Goal: Task Accomplishment & Management: Use online tool/utility

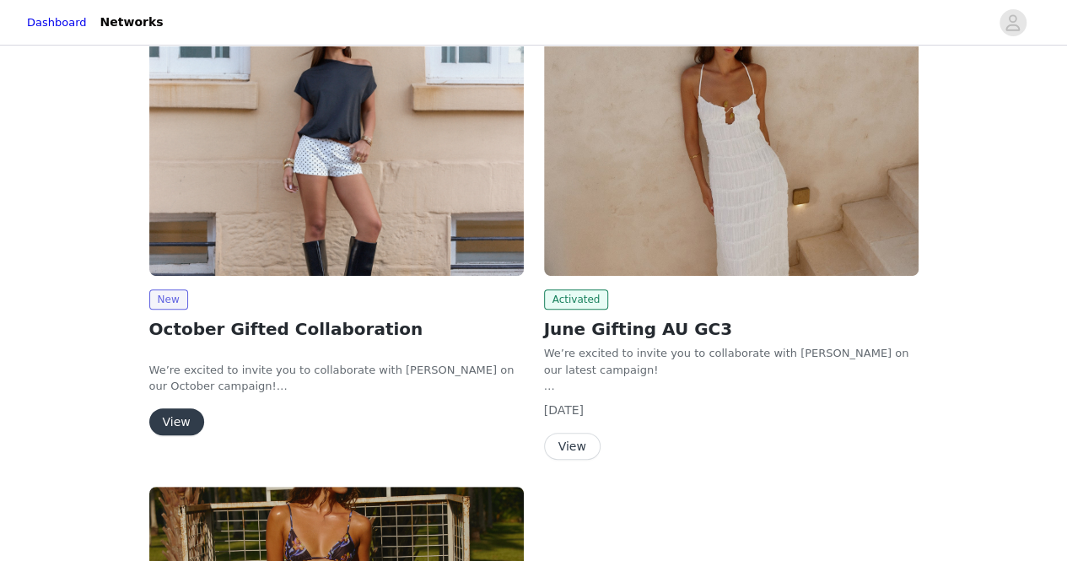
scroll to position [165, 0]
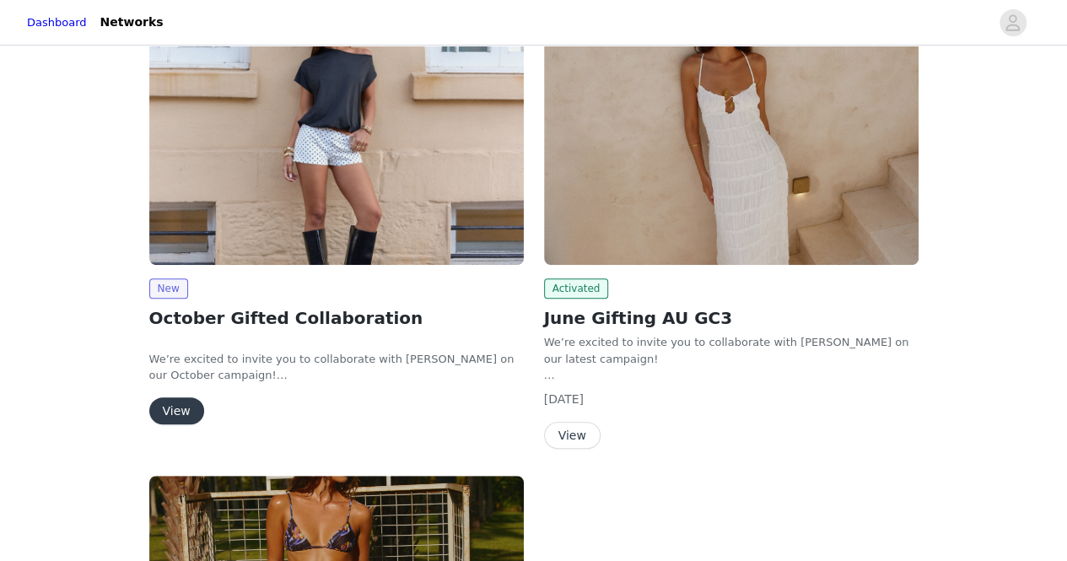
click at [172, 411] on button "View" at bounding box center [176, 410] width 55 height 27
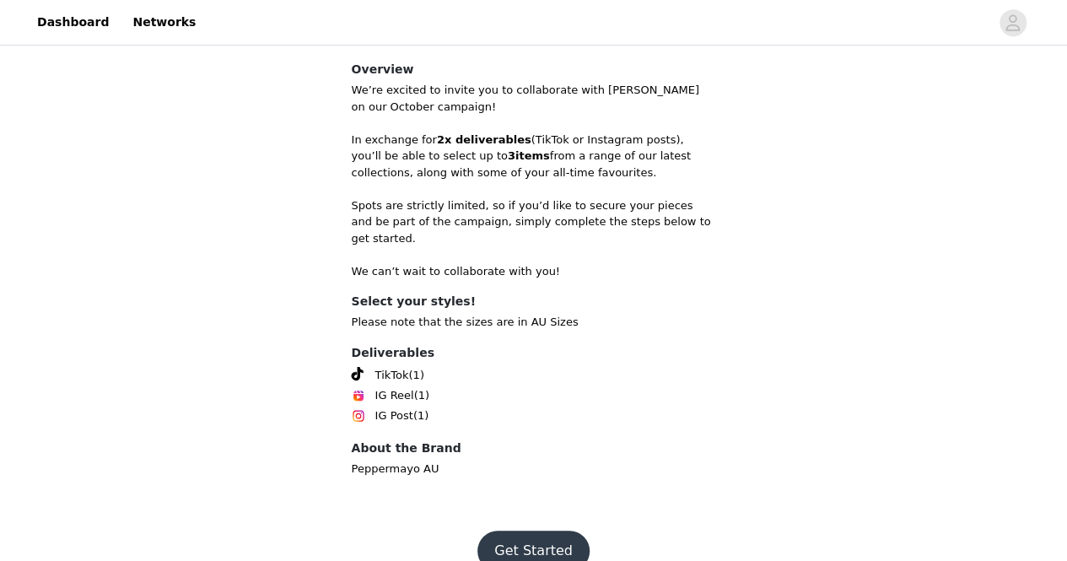
scroll to position [413, 0]
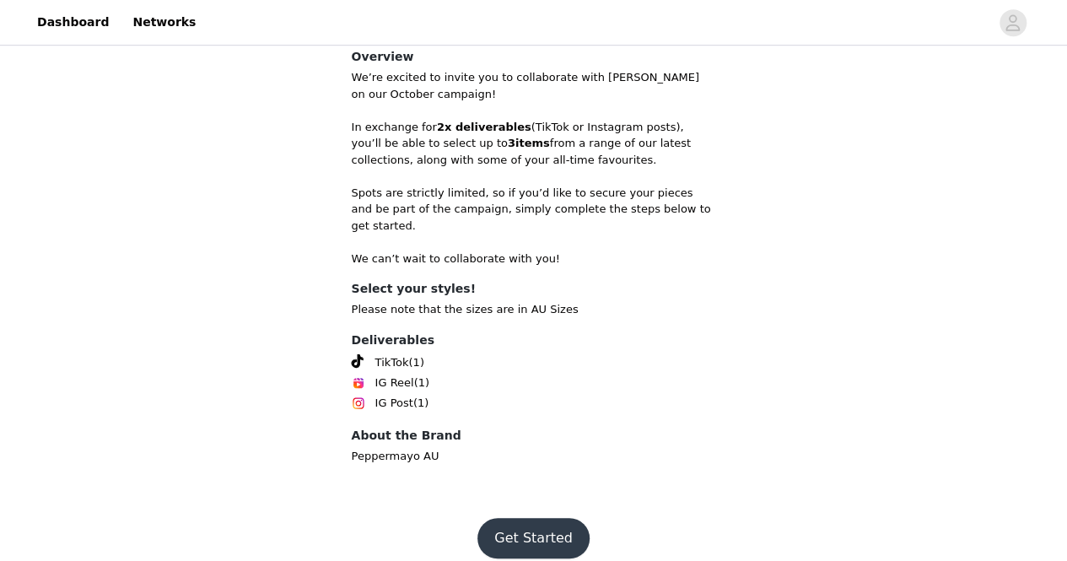
click at [527, 518] on button "Get Started" at bounding box center [533, 538] width 112 height 40
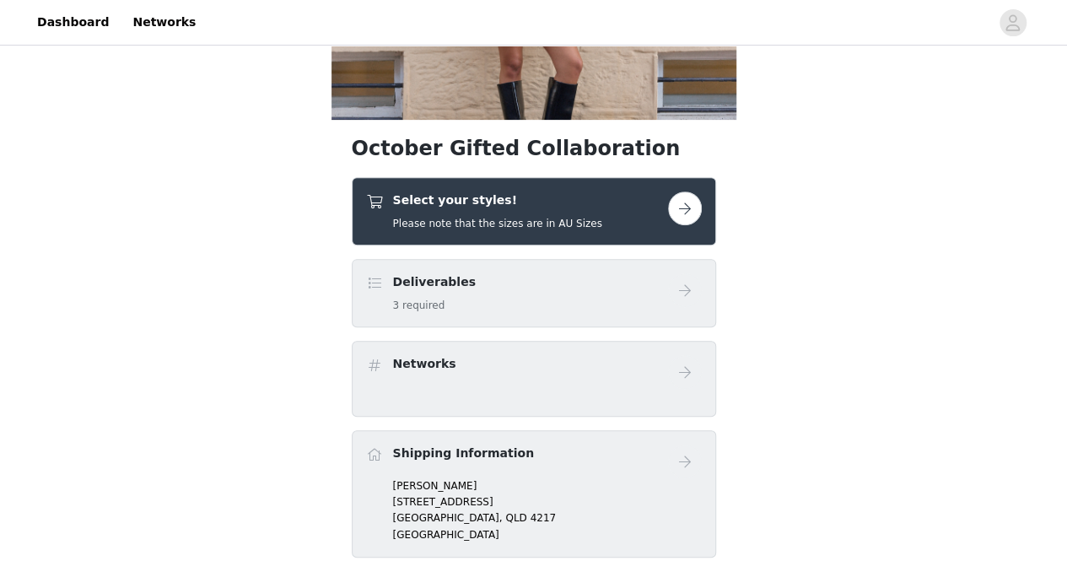
scroll to position [238, 0]
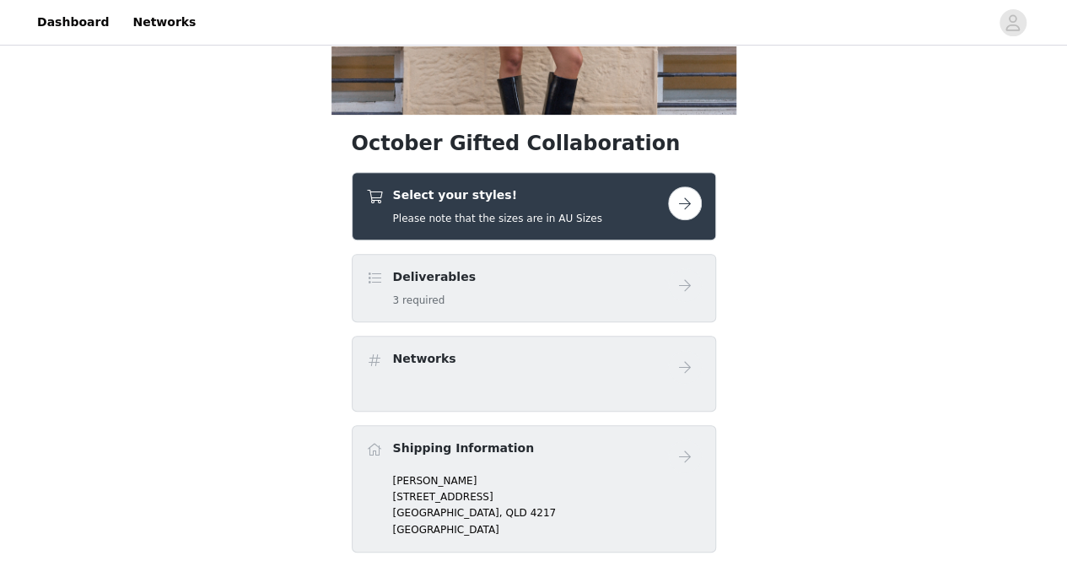
click at [683, 213] on button "button" at bounding box center [685, 203] width 34 height 34
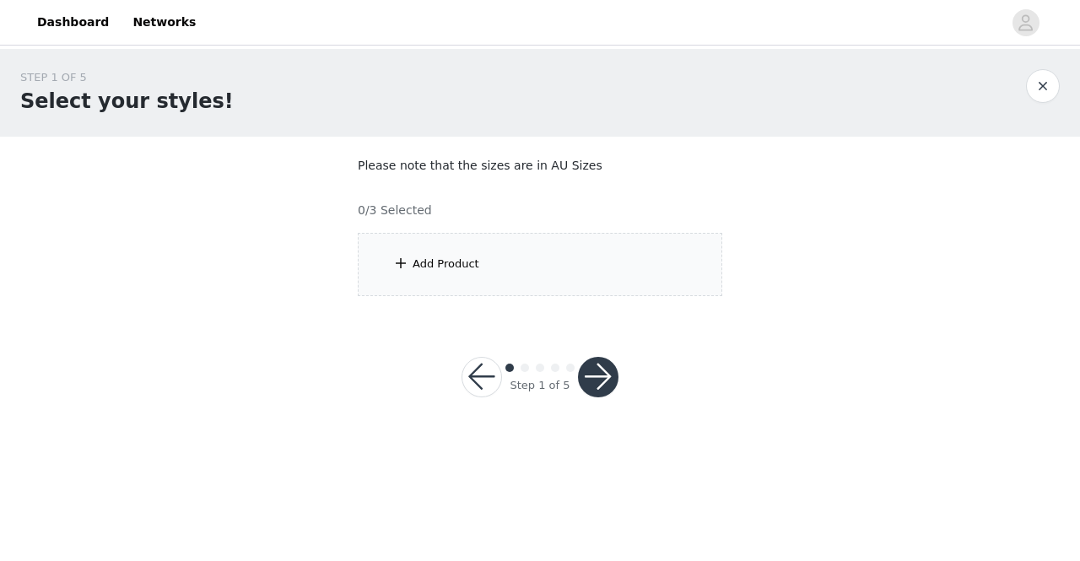
click at [427, 261] on div "Add Product" at bounding box center [445, 264] width 67 height 17
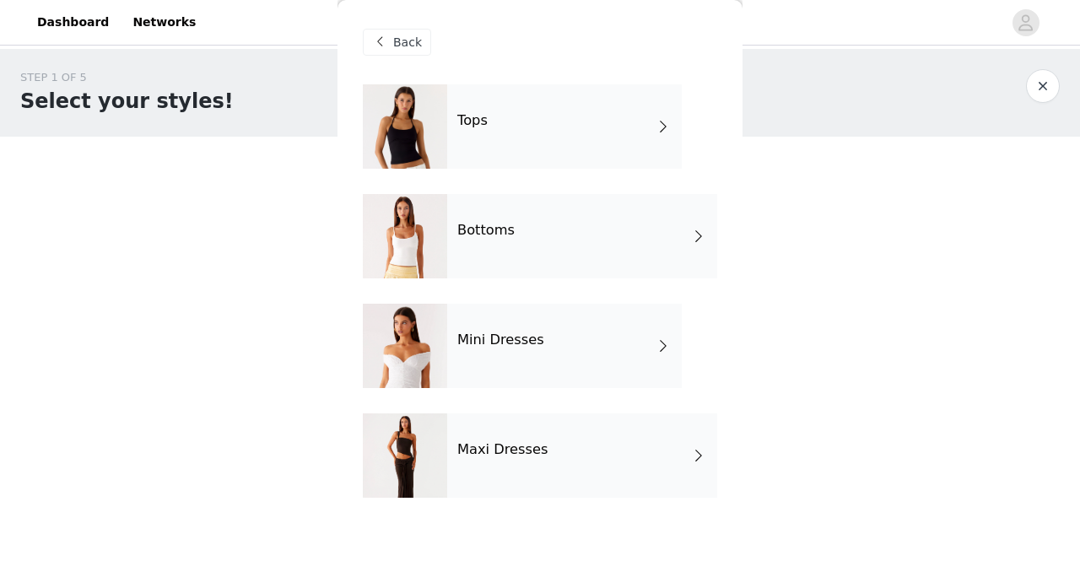
click at [663, 348] on span at bounding box center [662, 346] width 17 height 20
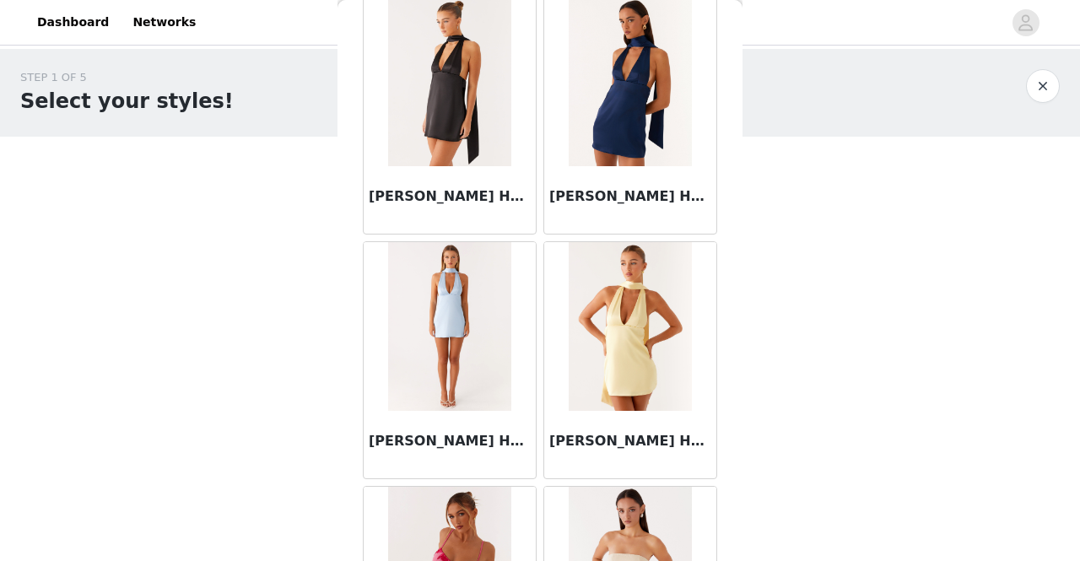
scroll to position [2014, 0]
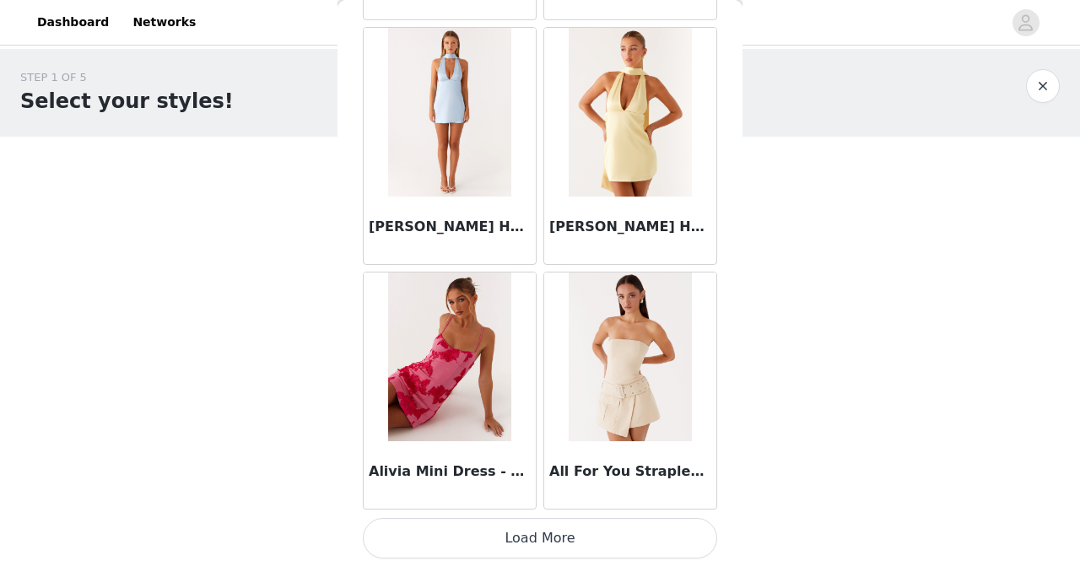
click at [573, 526] on button "Load More" at bounding box center [540, 538] width 354 height 40
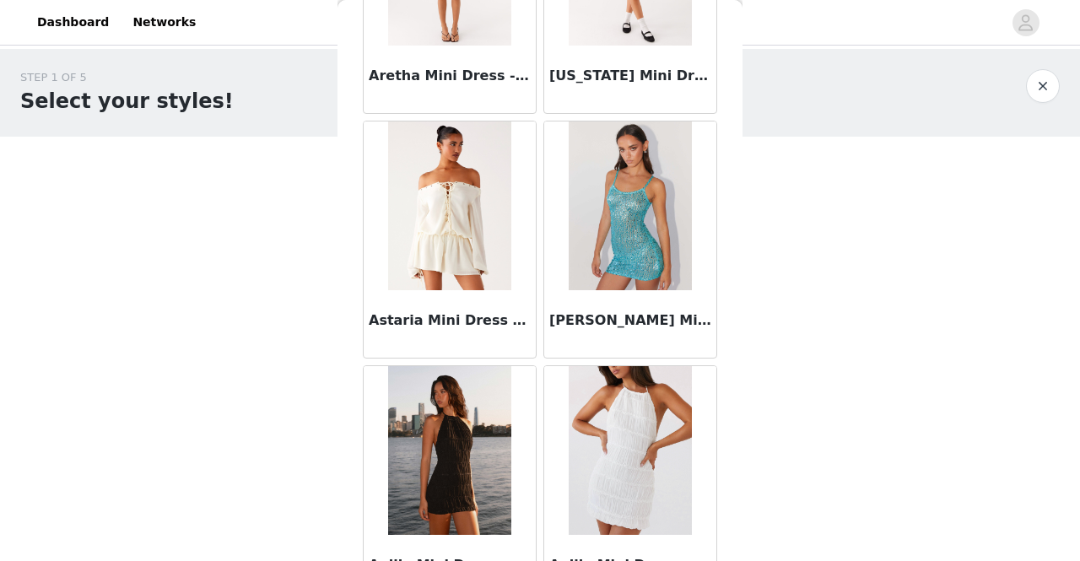
scroll to position [4454, 0]
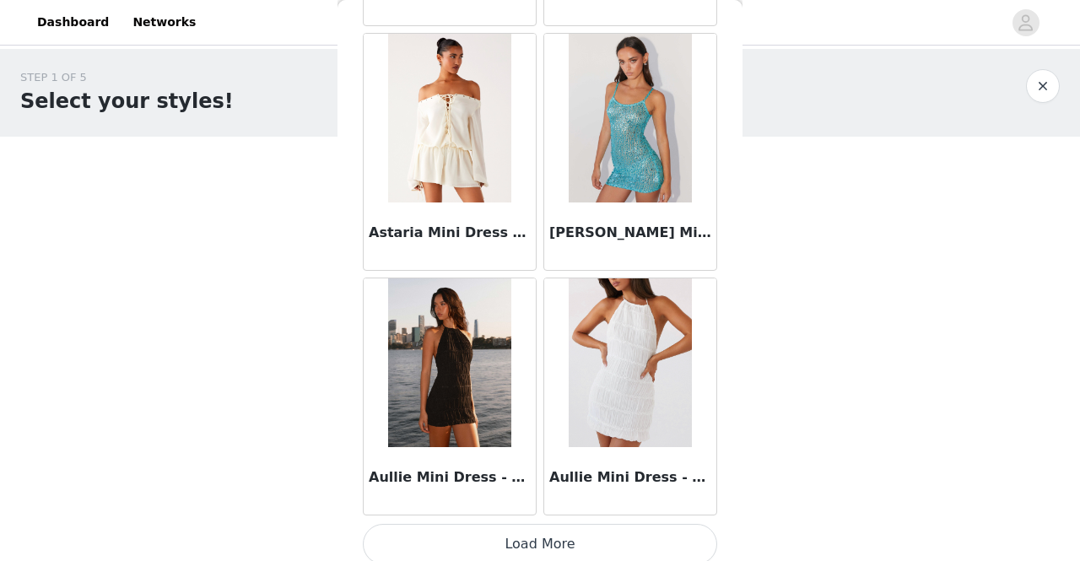
click at [533, 527] on button "Load More" at bounding box center [540, 544] width 354 height 40
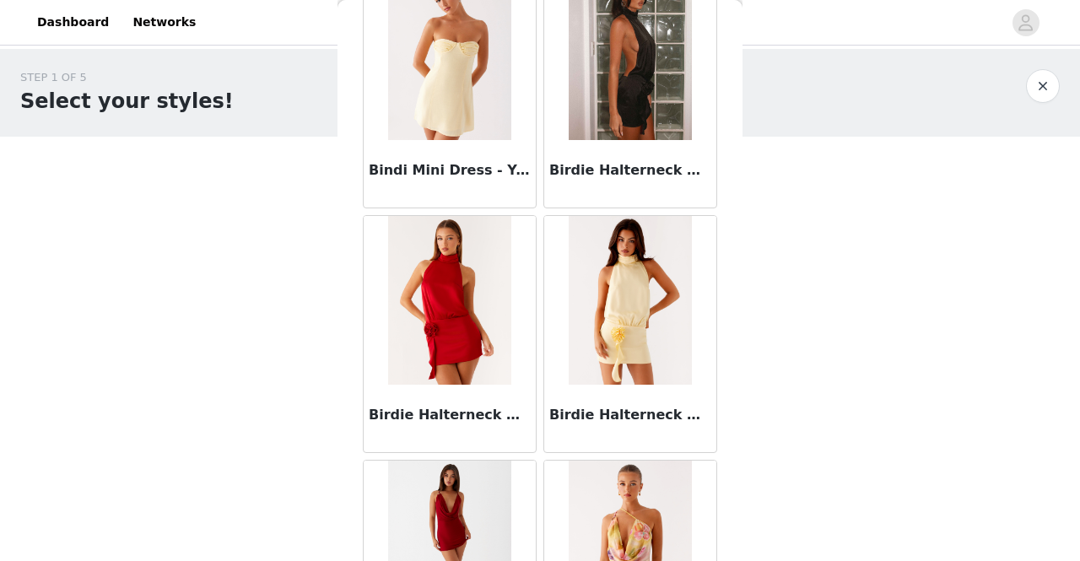
scroll to position [6894, 0]
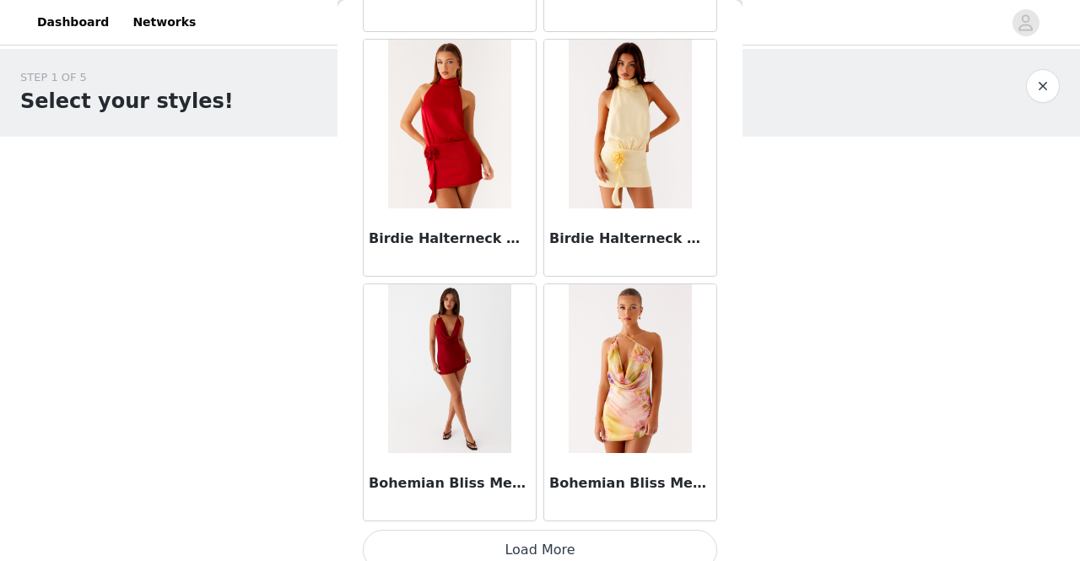
click at [575, 542] on button "Load More" at bounding box center [540, 550] width 354 height 40
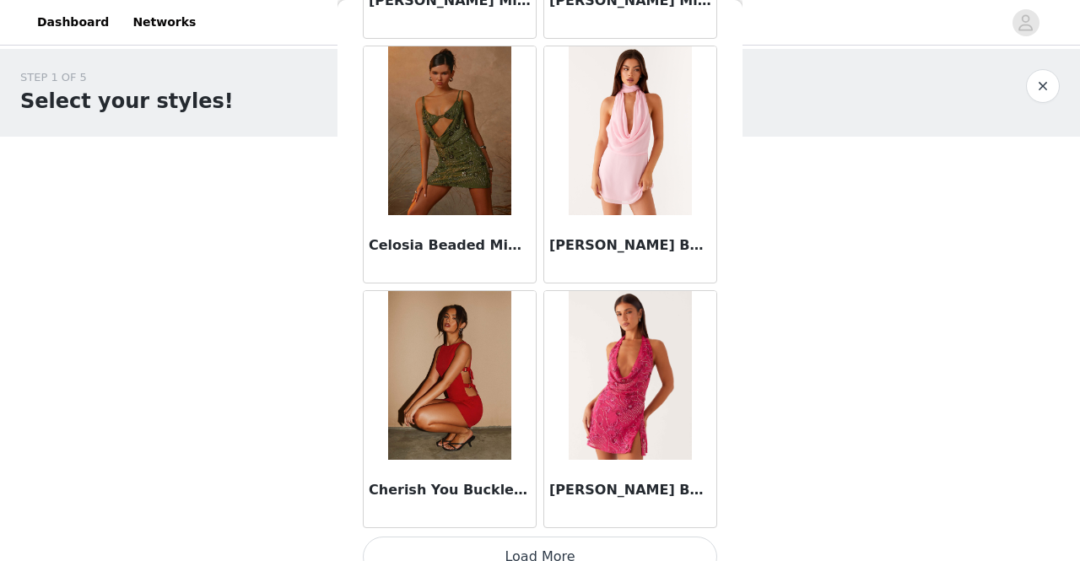
scroll to position [9334, 0]
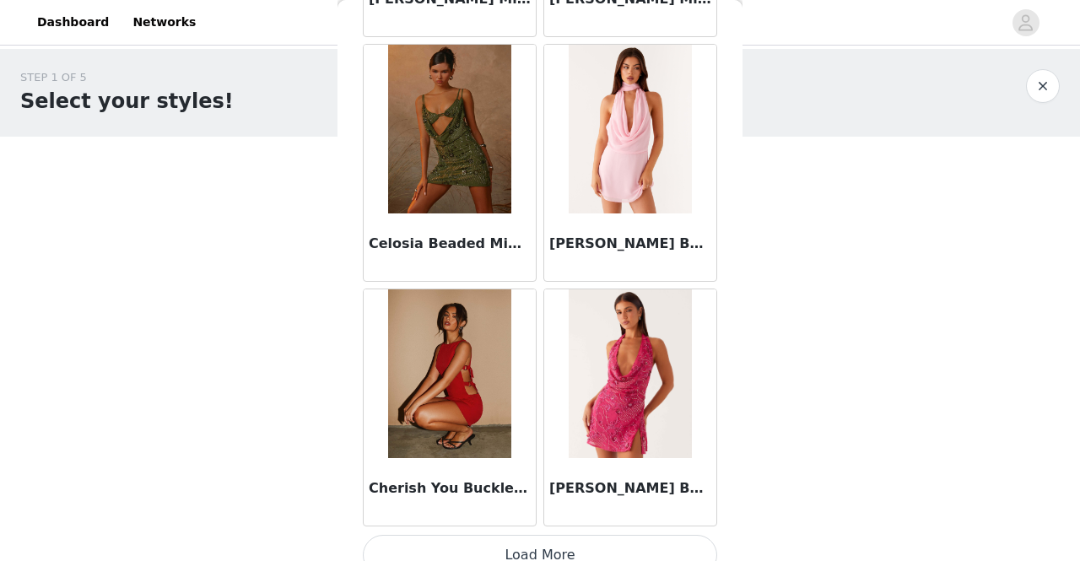
click at [548, 540] on button "Load More" at bounding box center [540, 555] width 354 height 40
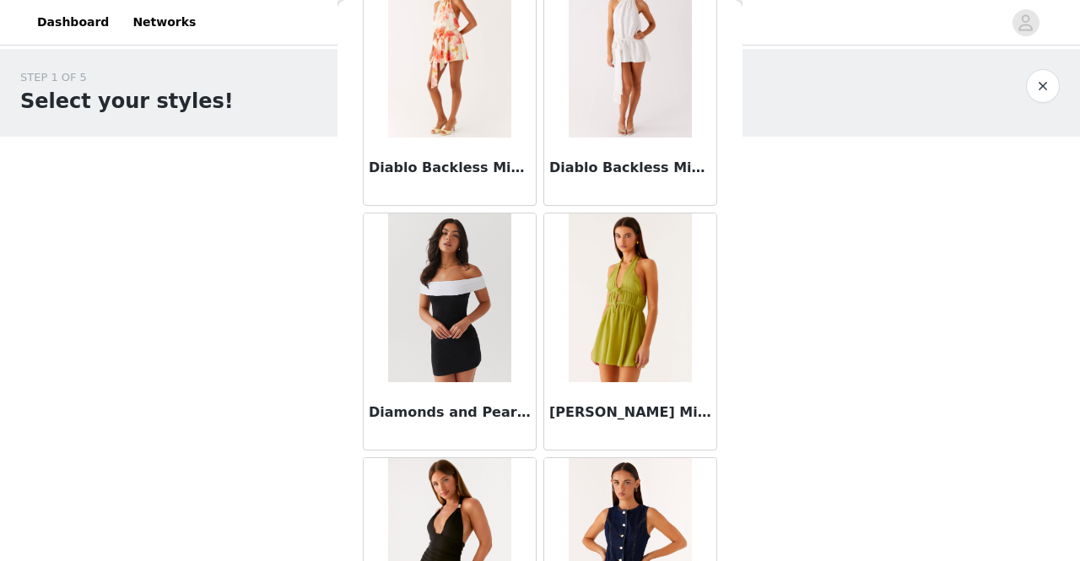
scroll to position [11774, 0]
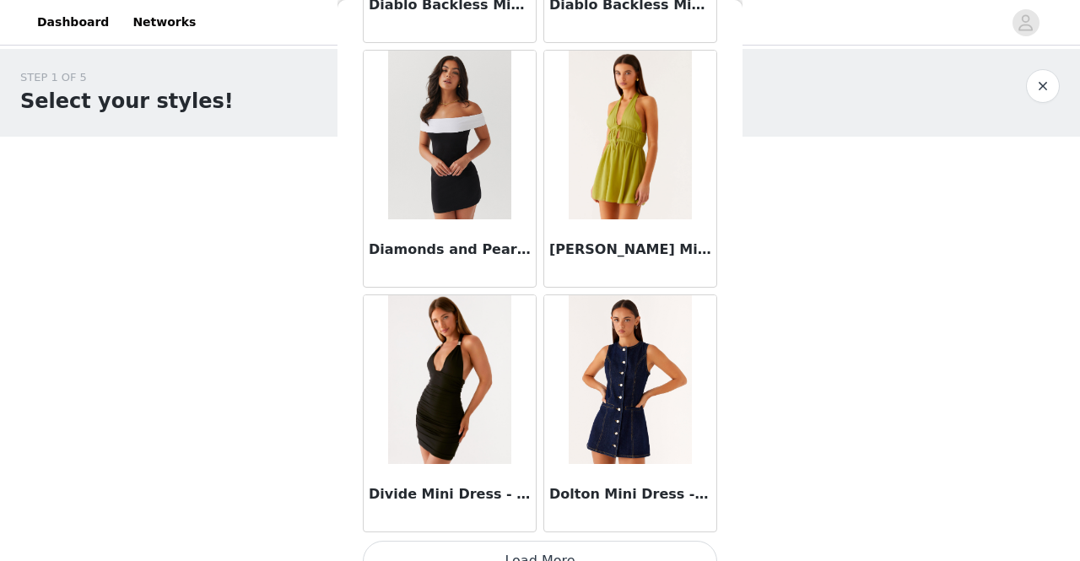
click at [560, 541] on button "Load More" at bounding box center [540, 561] width 354 height 40
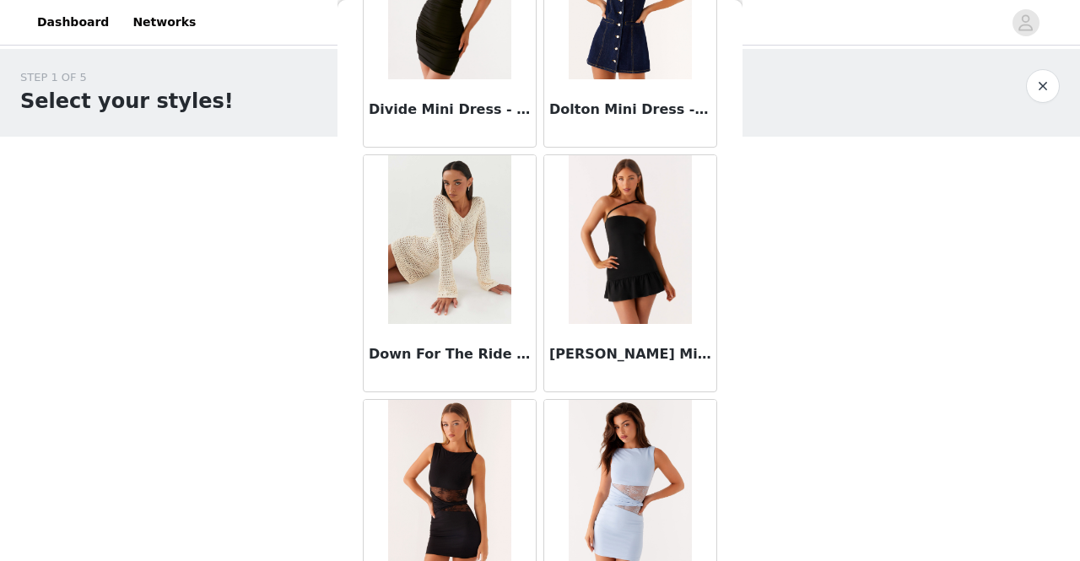
scroll to position [12158, 0]
click at [439, 234] on img at bounding box center [449, 240] width 122 height 169
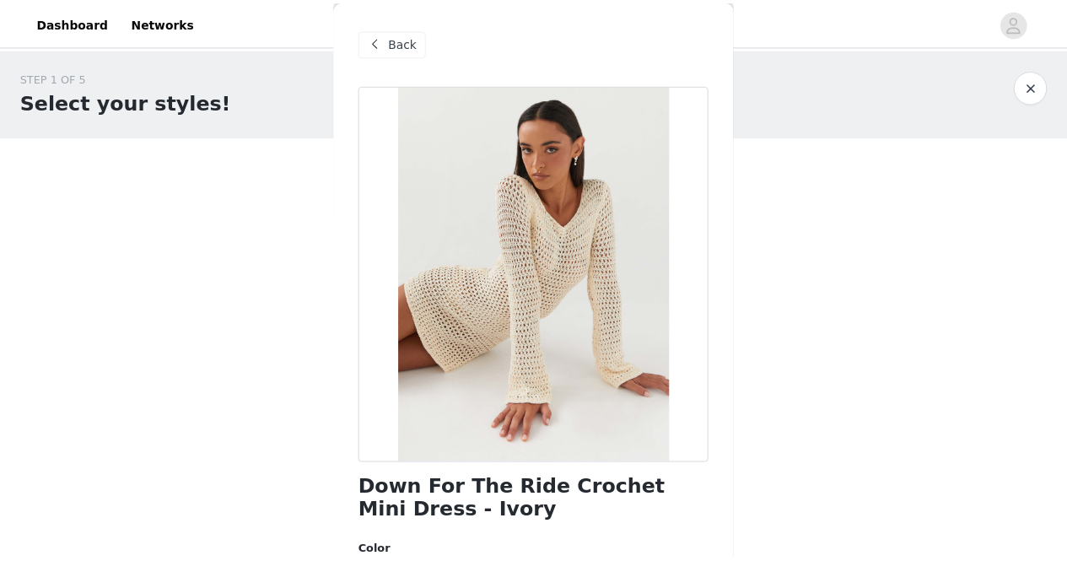
scroll to position [261, 0]
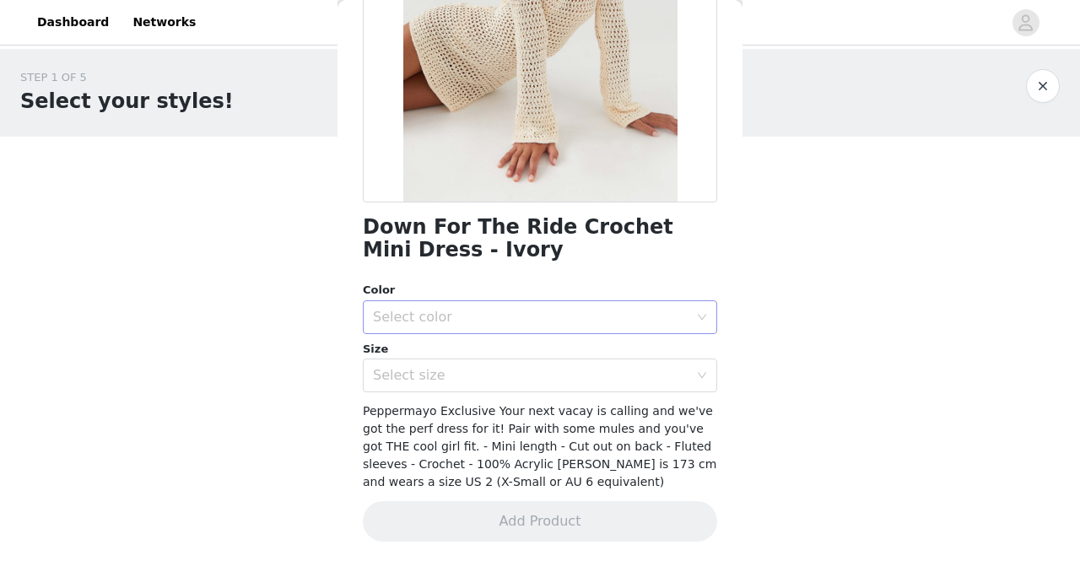
click at [512, 311] on div "Select color" at bounding box center [530, 317] width 315 height 17
click at [481, 350] on li "Ivory" at bounding box center [534, 353] width 342 height 27
click at [467, 369] on div "Select size" at bounding box center [530, 375] width 315 height 17
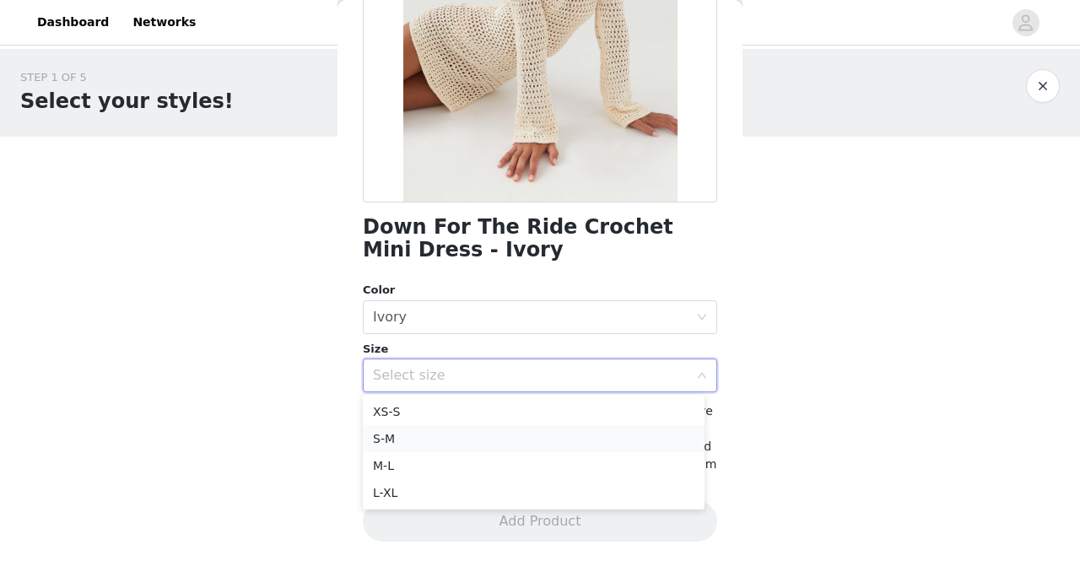
click at [429, 438] on li "S-M" at bounding box center [534, 438] width 342 height 27
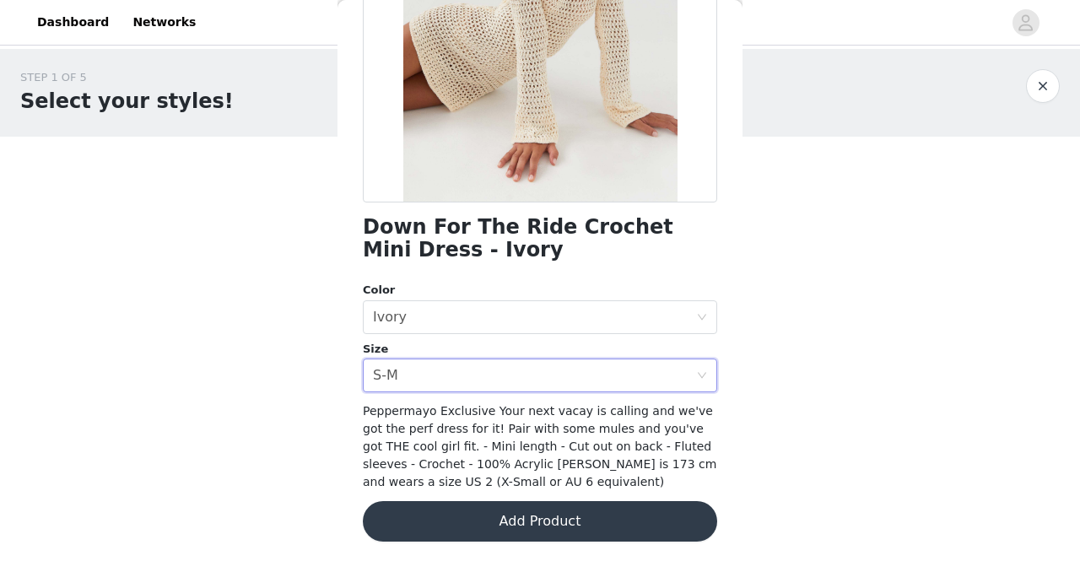
click at [514, 530] on button "Add Product" at bounding box center [540, 521] width 354 height 40
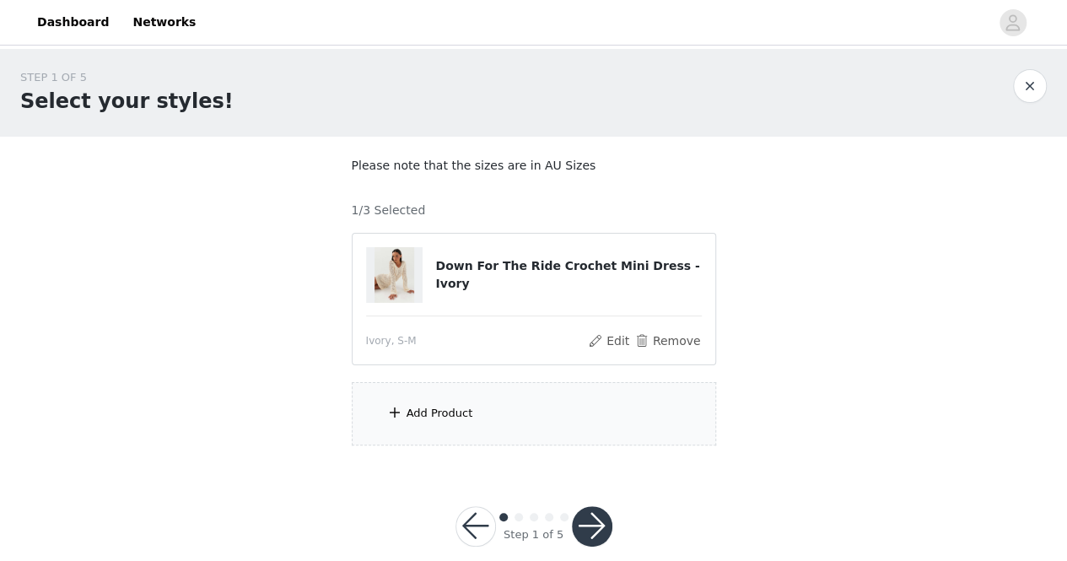
click at [432, 414] on div "Add Product" at bounding box center [440, 413] width 67 height 17
click at [432, 414] on section "Please note that the sizes are in AU Sizes 1/3 Selected Down For The Ride Croch…" at bounding box center [533, 301] width 405 height 329
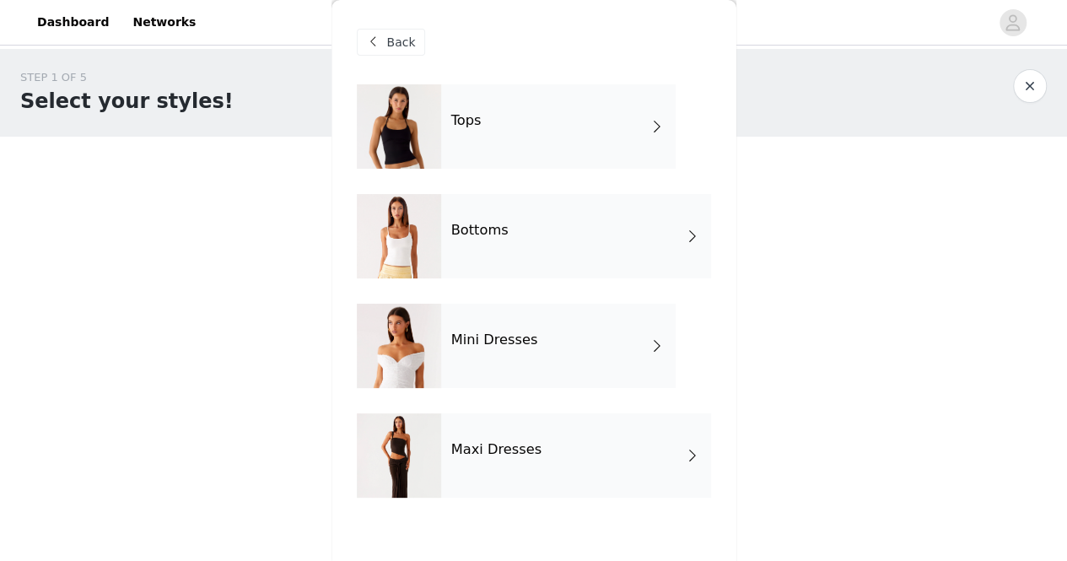
click at [654, 139] on div "Tops" at bounding box center [558, 126] width 234 height 84
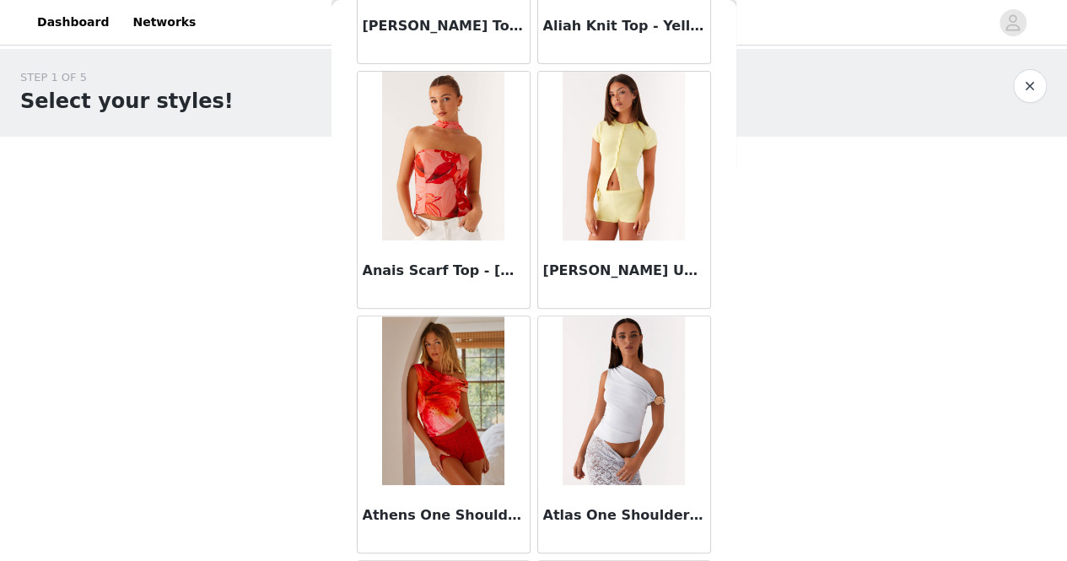
scroll to position [315, 0]
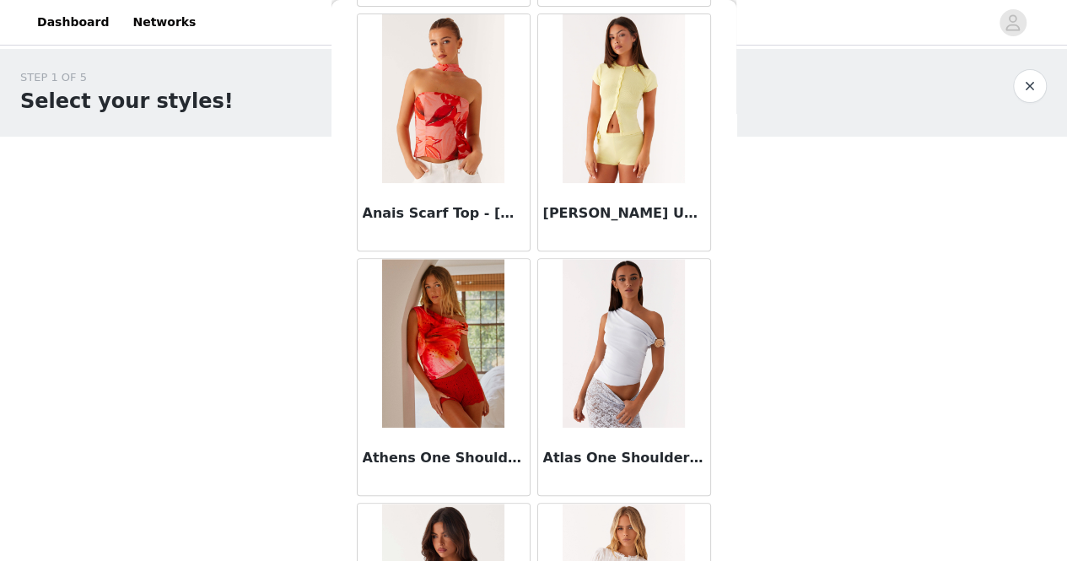
click at [692, 273] on div at bounding box center [624, 343] width 172 height 169
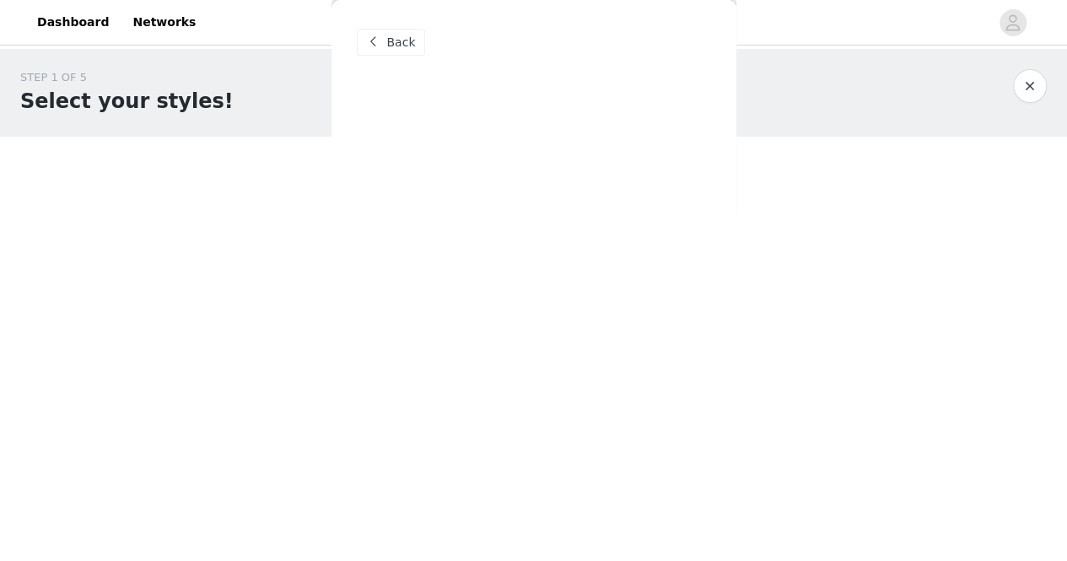
scroll to position [24, 0]
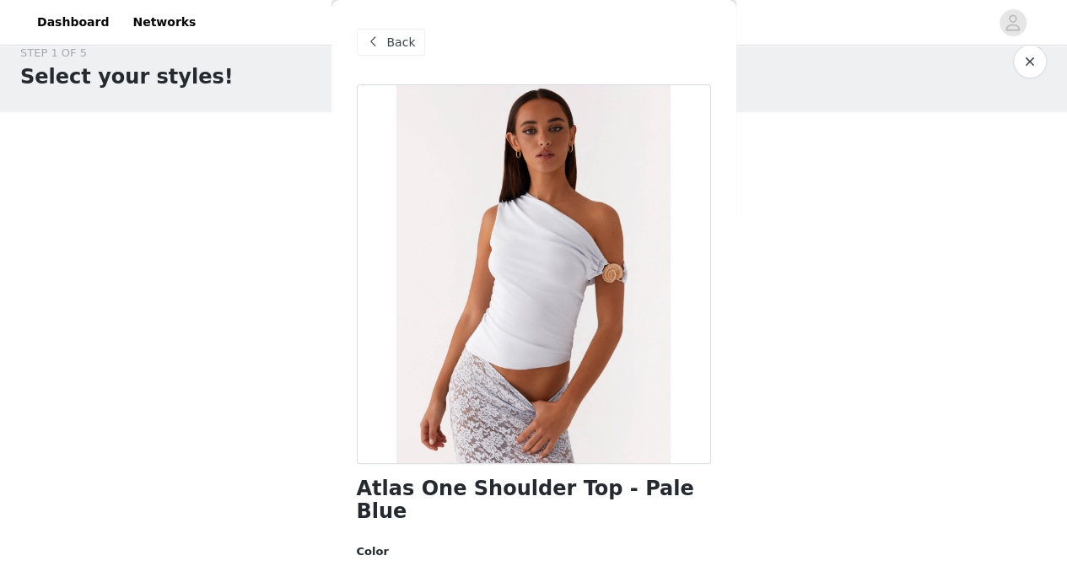
click at [367, 40] on span at bounding box center [373, 42] width 20 height 20
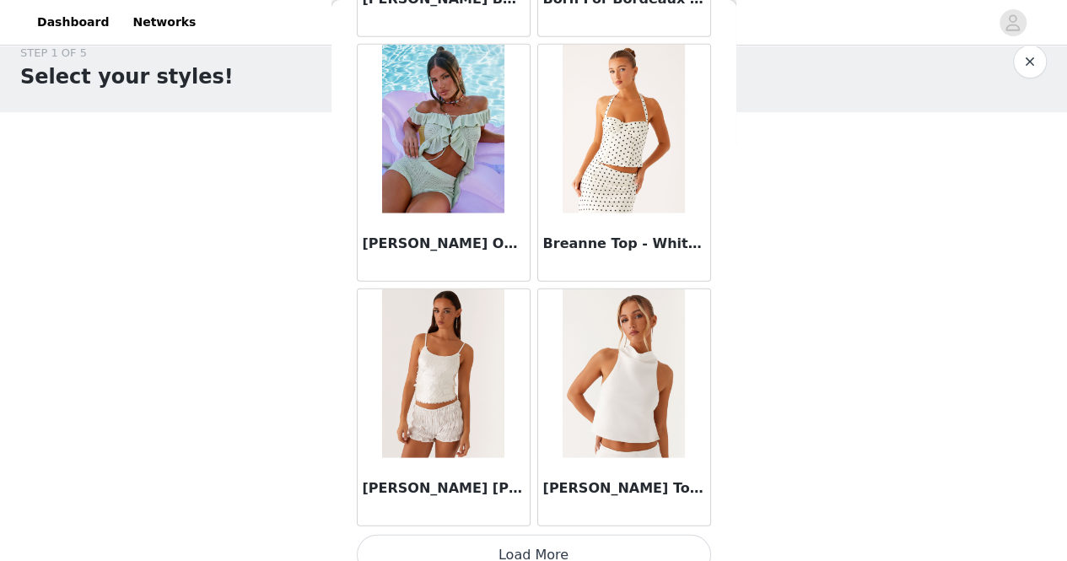
scroll to position [2014, 0]
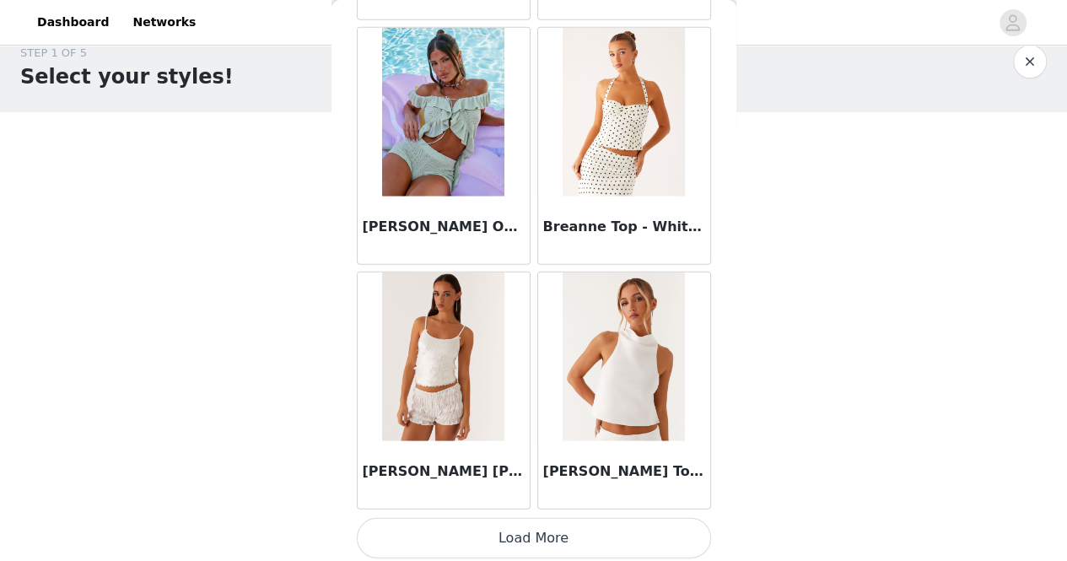
click at [545, 530] on button "Load More" at bounding box center [534, 538] width 354 height 40
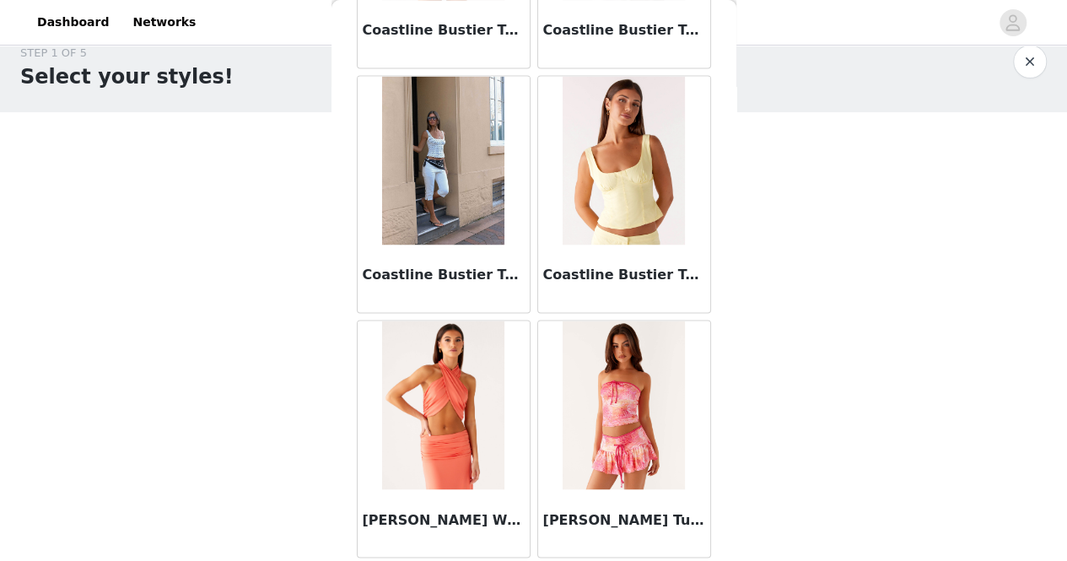
scroll to position [4454, 0]
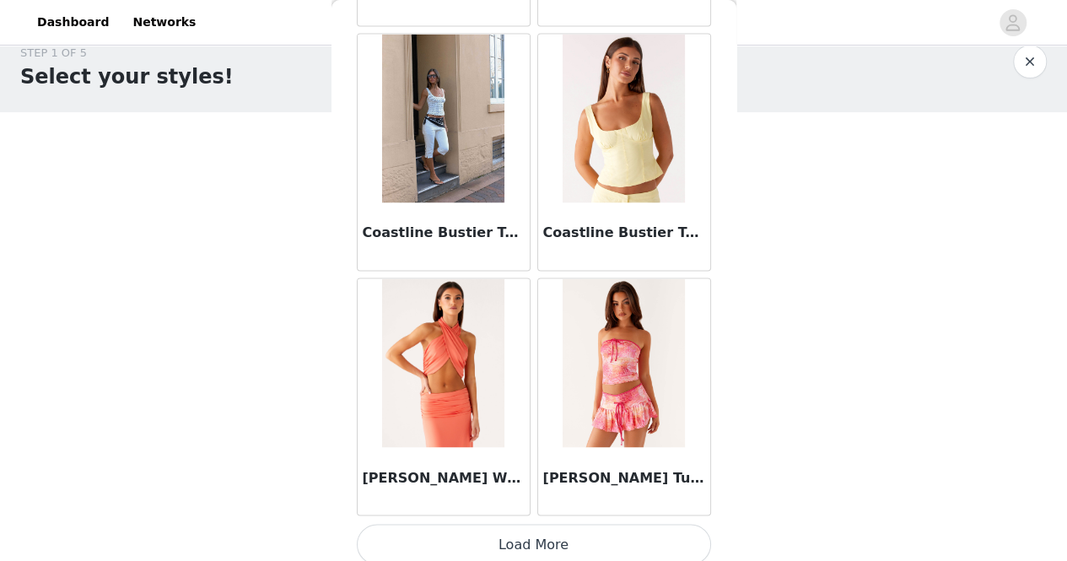
click at [543, 535] on button "Load More" at bounding box center [534, 544] width 354 height 40
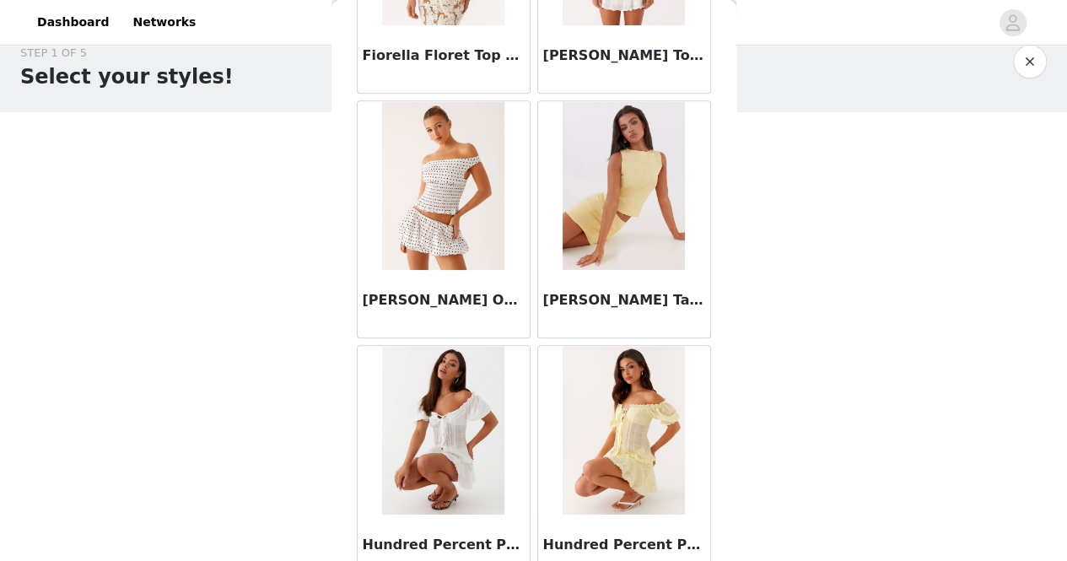
scroll to position [6894, 0]
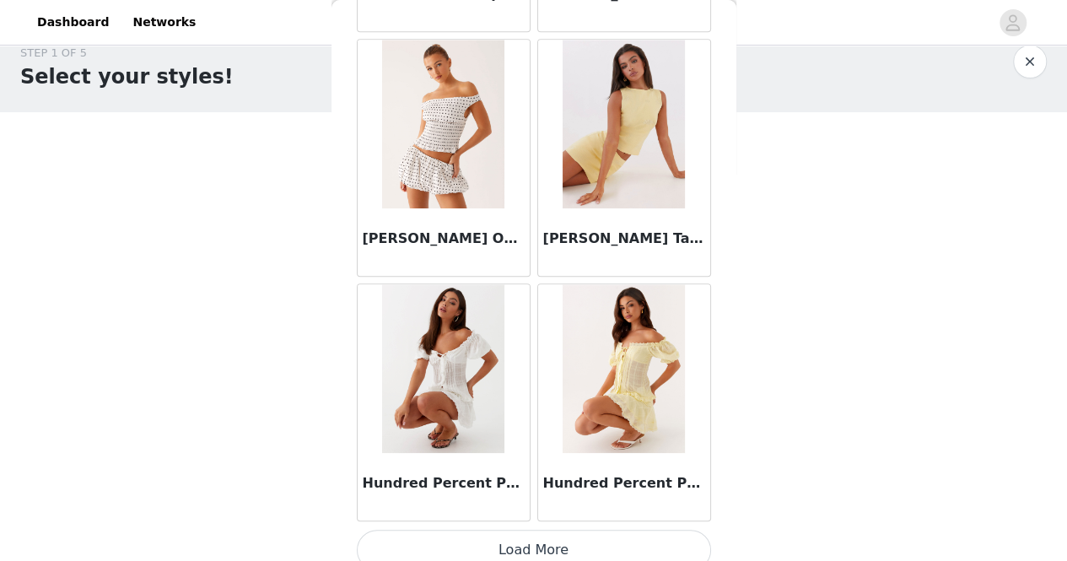
click at [541, 530] on button "Load More" at bounding box center [534, 550] width 354 height 40
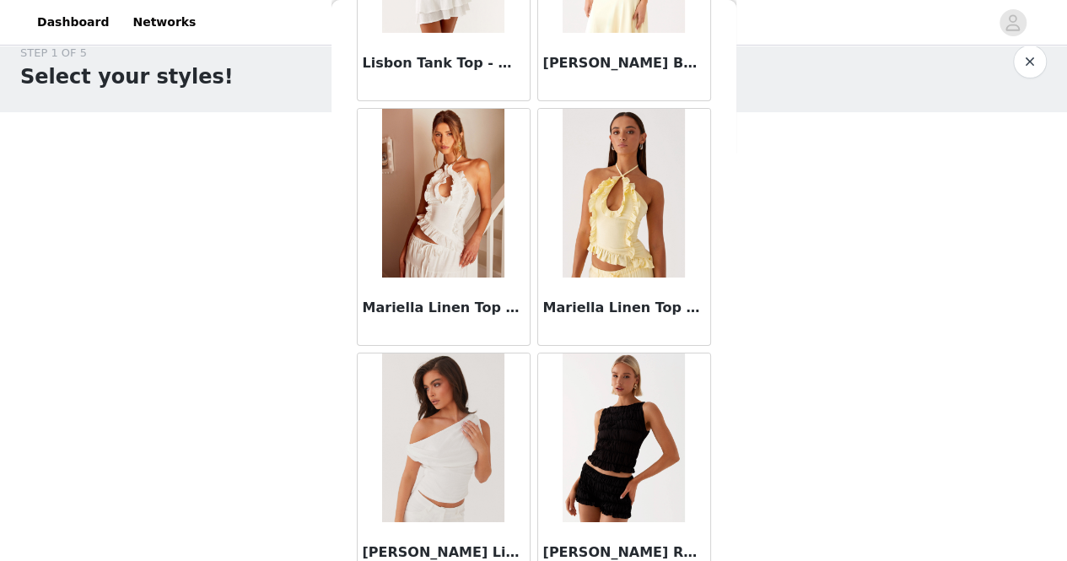
scroll to position [9334, 0]
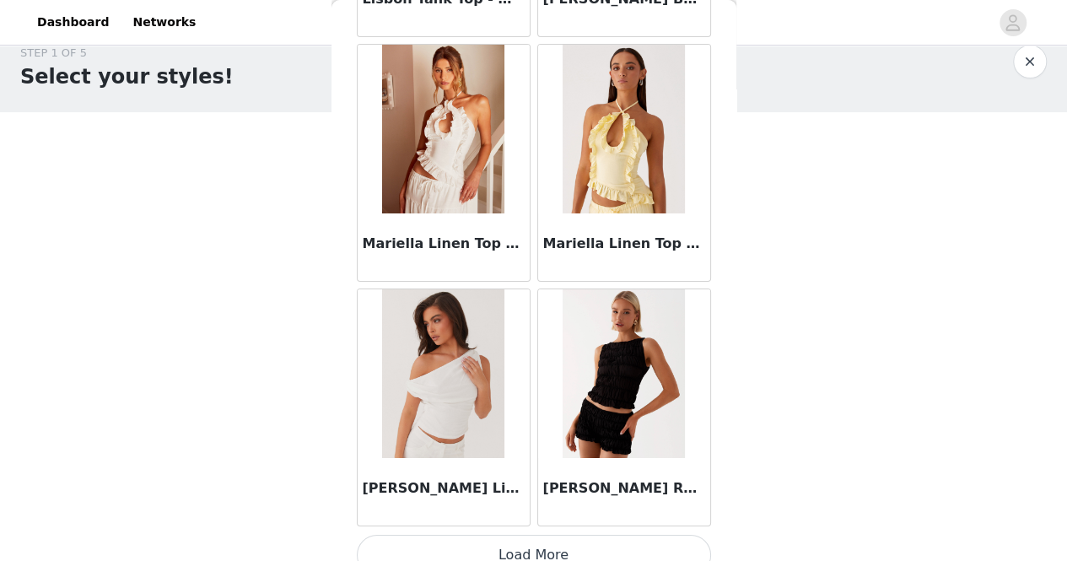
click at [445, 367] on img at bounding box center [443, 373] width 122 height 169
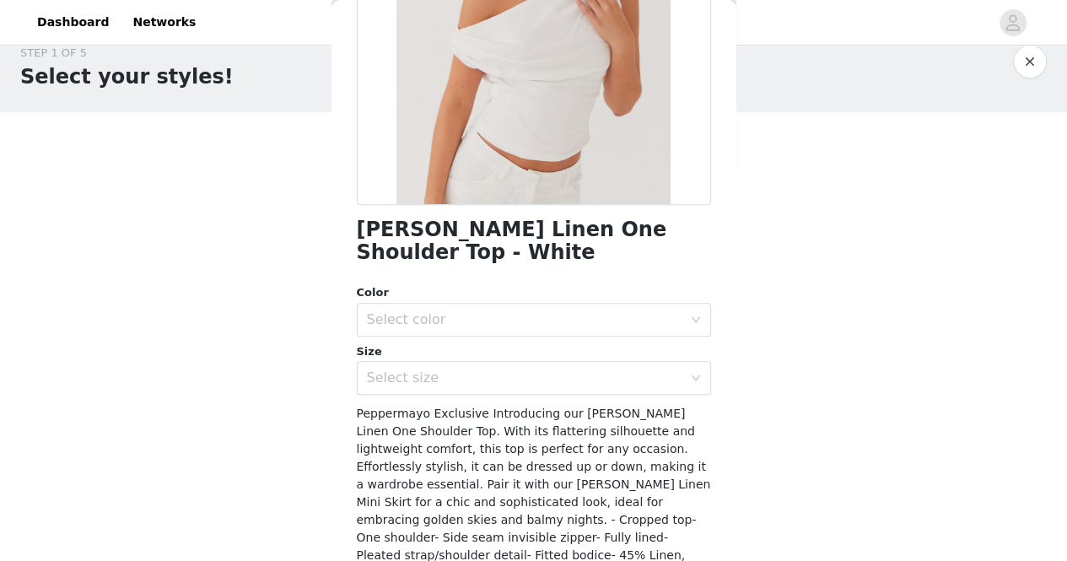
scroll to position [260, 0]
click at [501, 317] on div "Select color" at bounding box center [524, 318] width 315 height 17
click at [428, 357] on li "White" at bounding box center [527, 355] width 342 height 27
click at [428, 370] on div "Select size" at bounding box center [524, 377] width 315 height 17
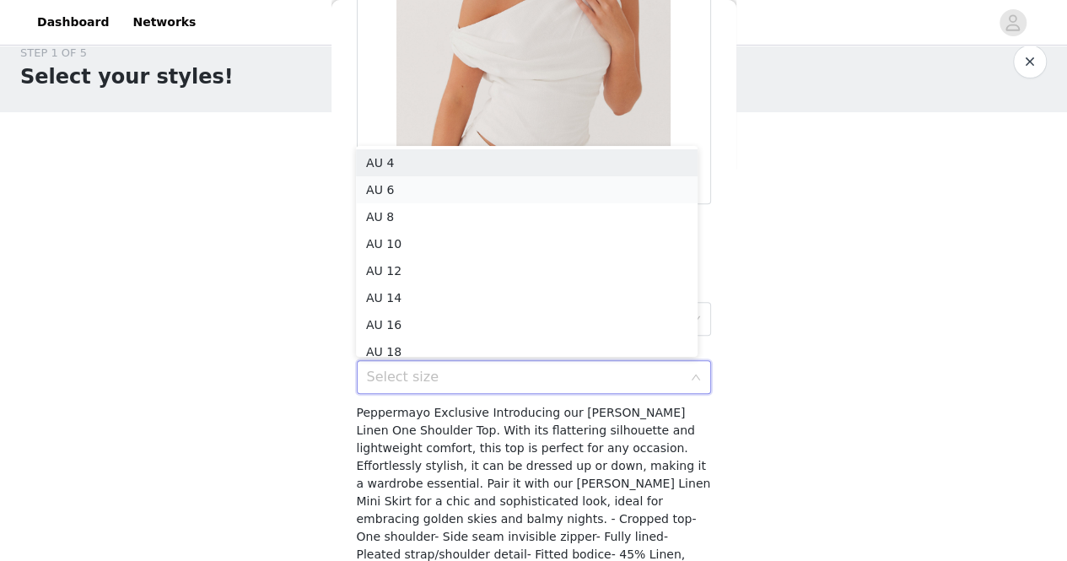
scroll to position [8, 0]
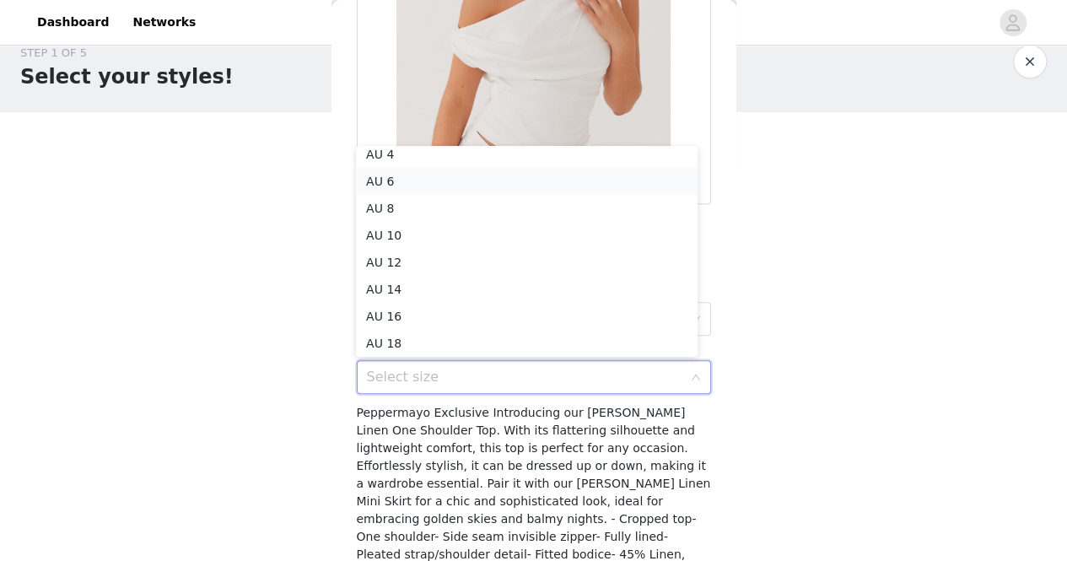
click at [373, 181] on li "AU 6" at bounding box center [527, 181] width 342 height 27
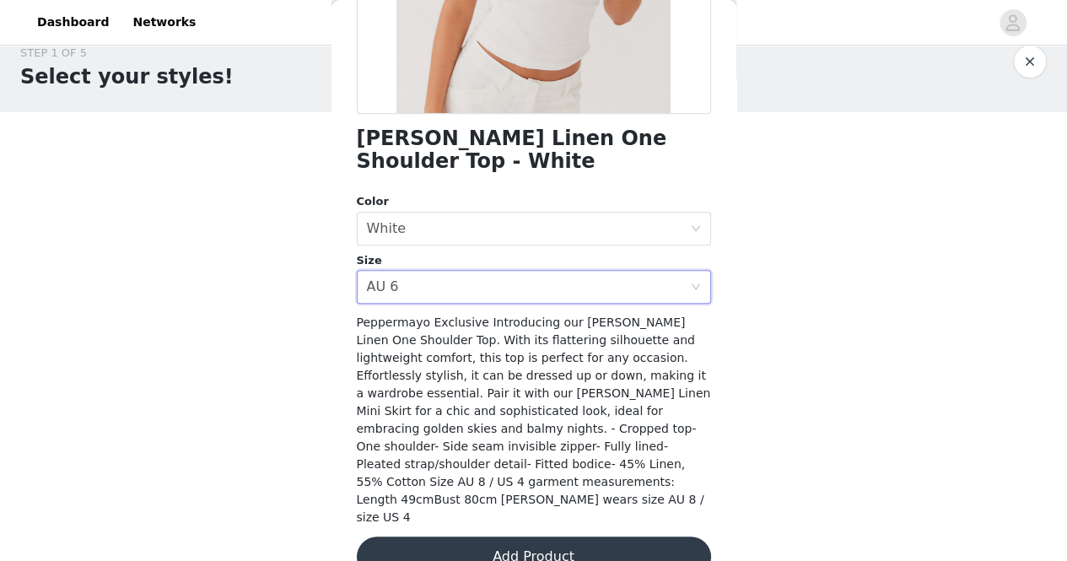
scroll to position [351, 0]
click at [627, 300] on div "Select size AU 6" at bounding box center [528, 286] width 323 height 32
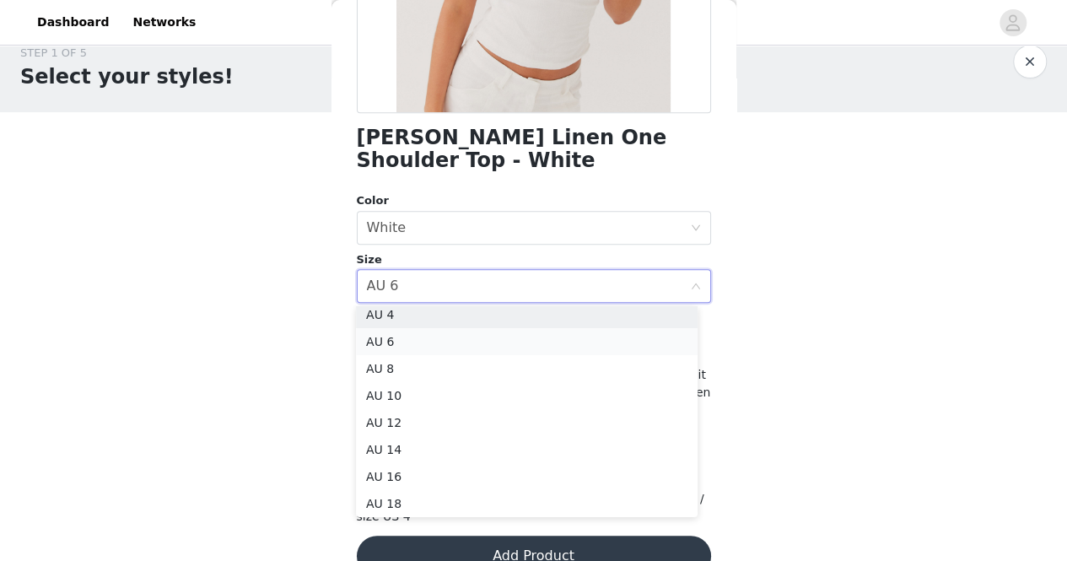
scroll to position [3, 0]
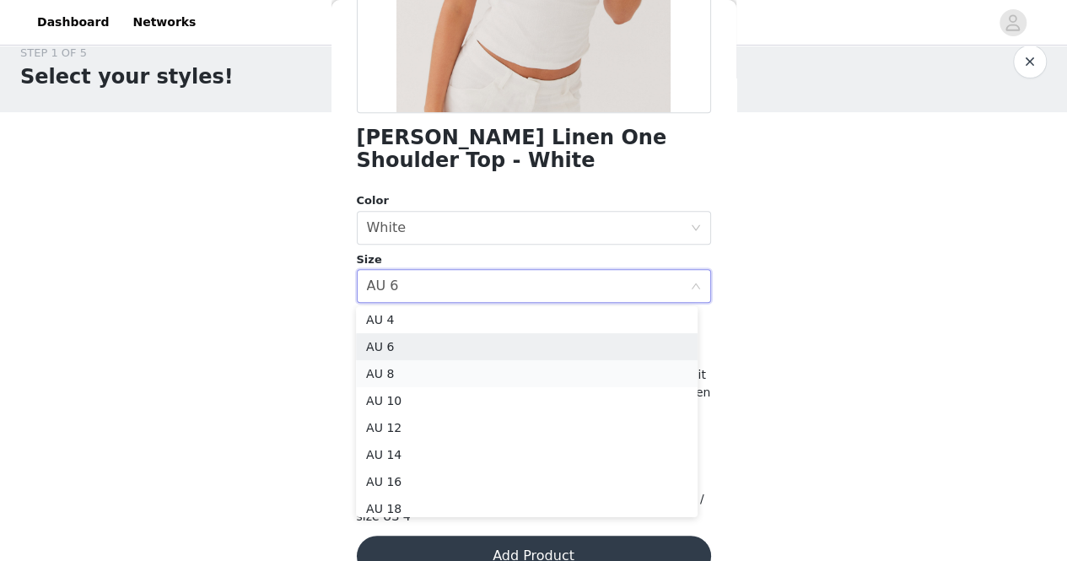
click at [392, 374] on li "AU 8" at bounding box center [527, 373] width 342 height 27
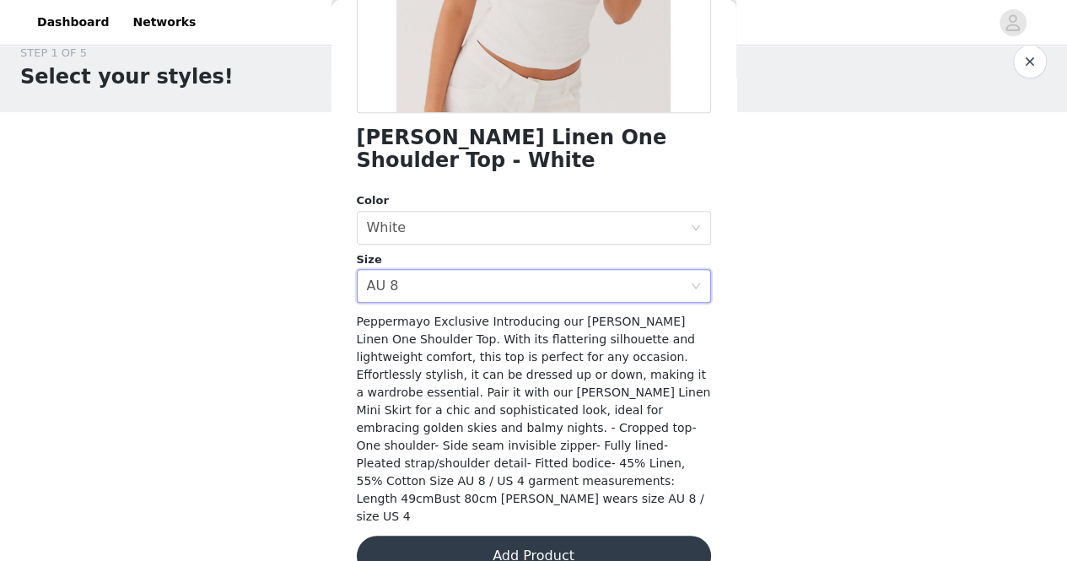
click at [508, 536] on button "Add Product" at bounding box center [534, 556] width 354 height 40
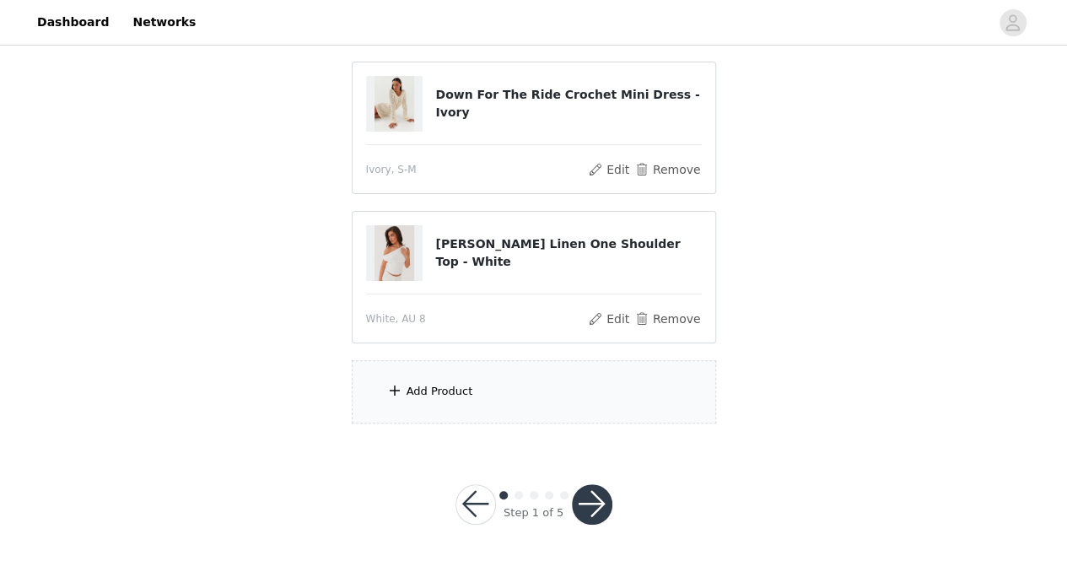
scroll to position [173, 0]
click at [439, 367] on div "Add Product" at bounding box center [534, 389] width 364 height 63
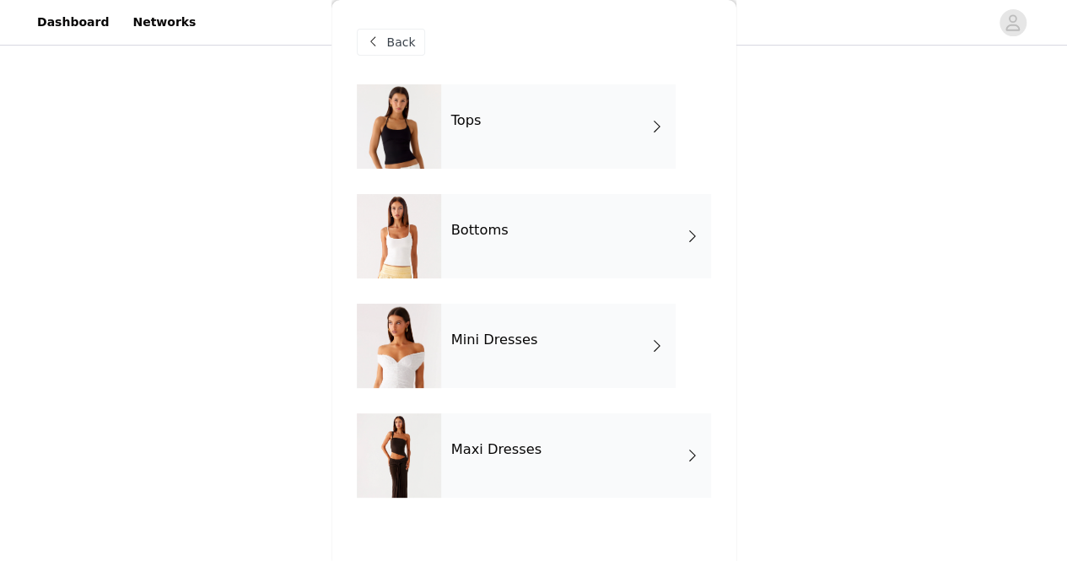
click at [656, 134] on span at bounding box center [657, 126] width 17 height 20
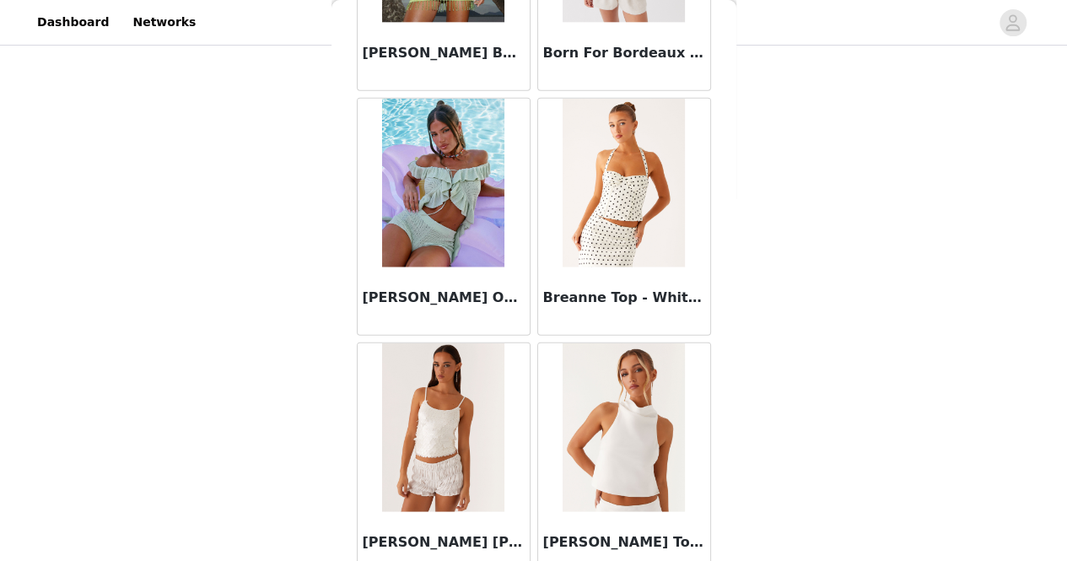
scroll to position [2014, 0]
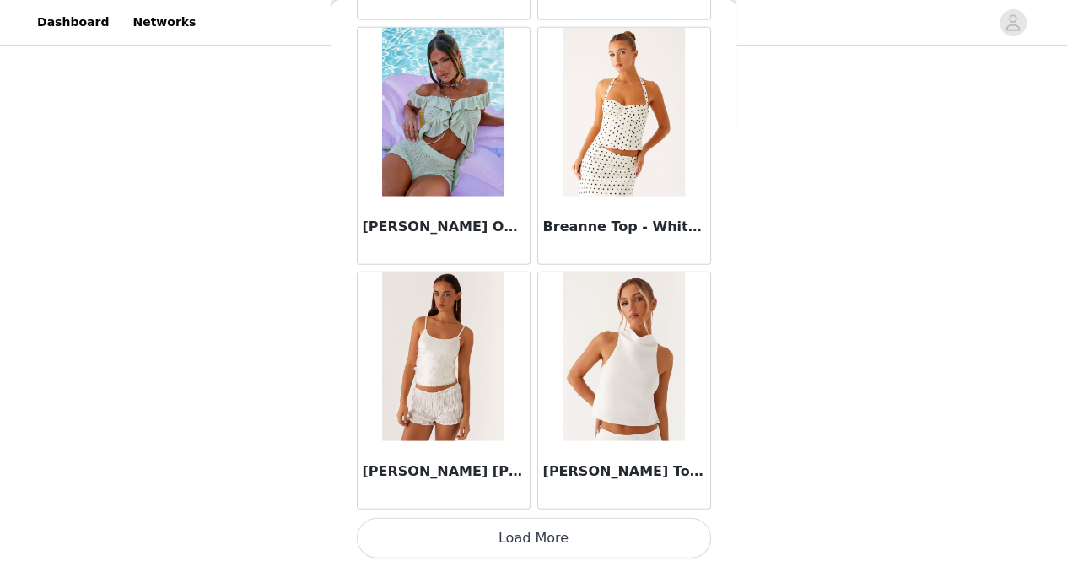
click at [570, 530] on button "Load More" at bounding box center [534, 538] width 354 height 40
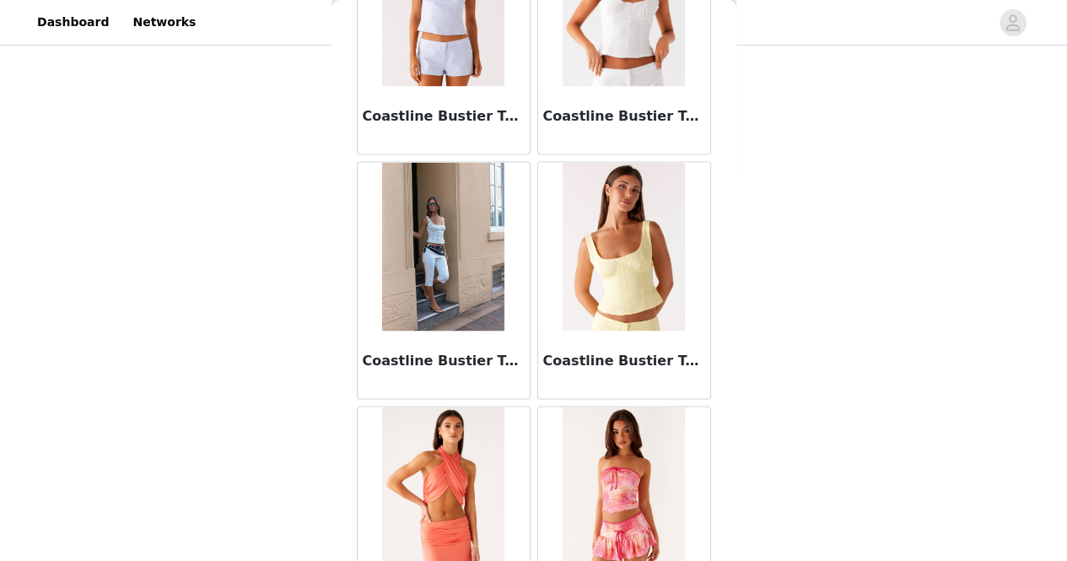
scroll to position [4454, 0]
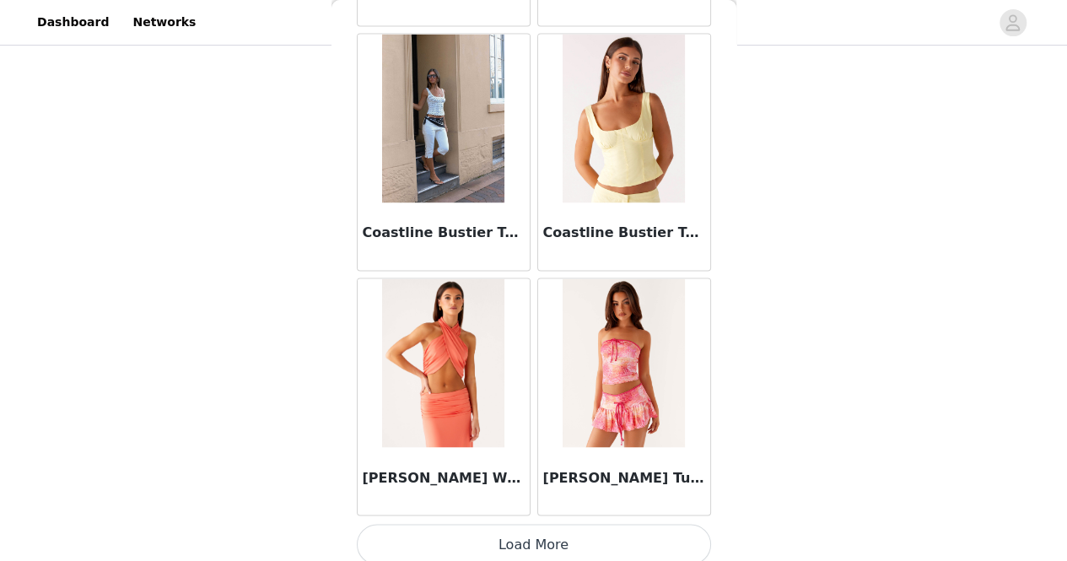
click at [563, 541] on button "Load More" at bounding box center [534, 544] width 354 height 40
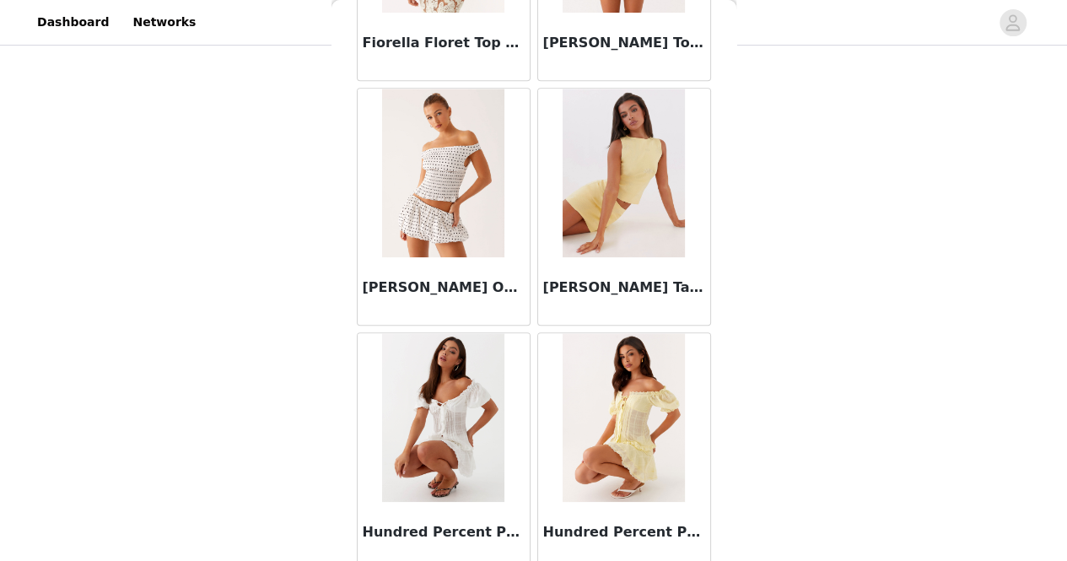
scroll to position [6894, 0]
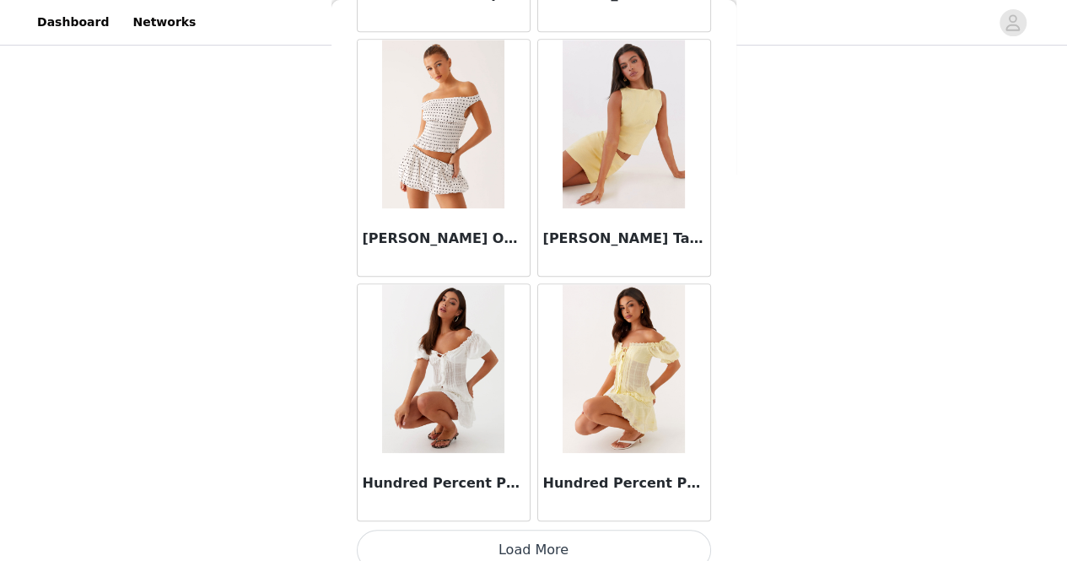
click at [545, 539] on button "Load More" at bounding box center [534, 550] width 354 height 40
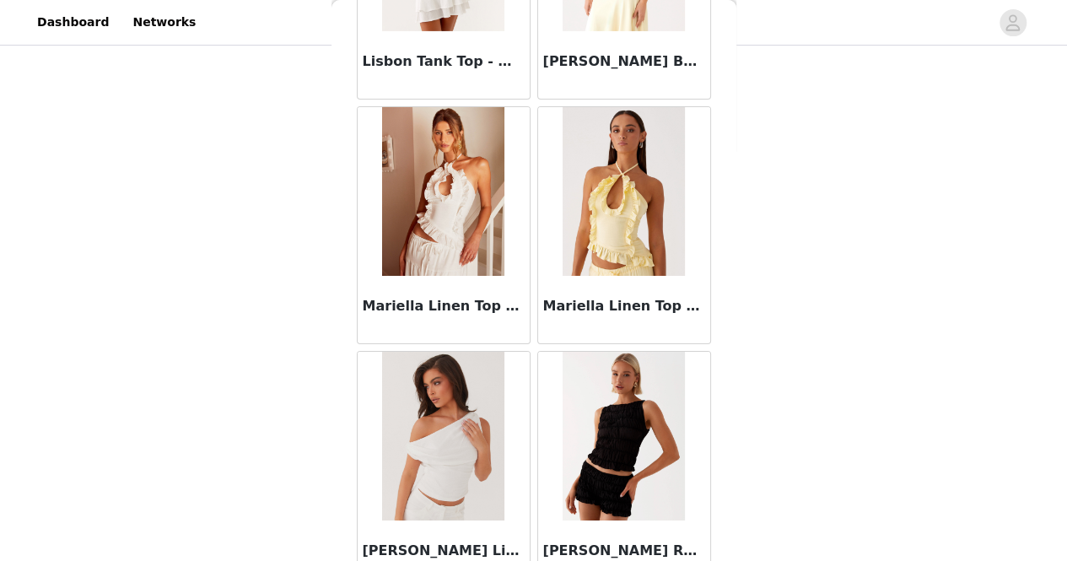
scroll to position [9334, 0]
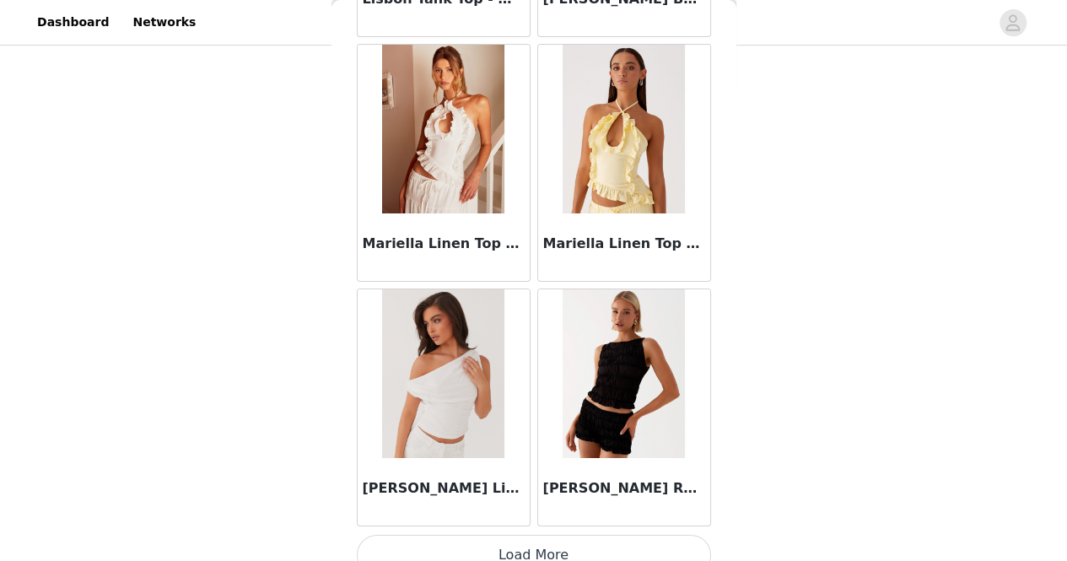
click at [521, 537] on button "Load More" at bounding box center [534, 555] width 354 height 40
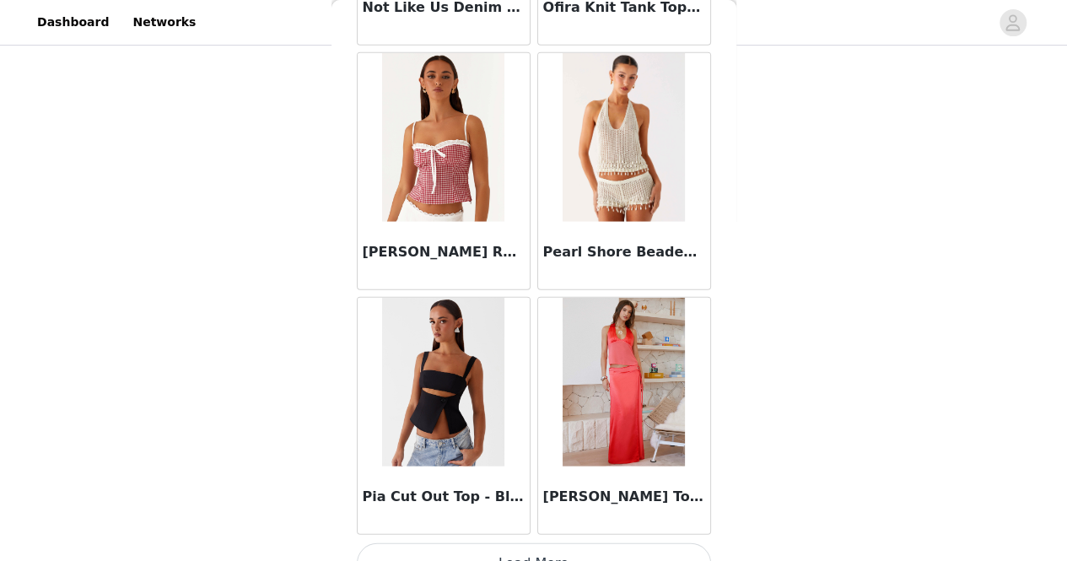
scroll to position [11774, 0]
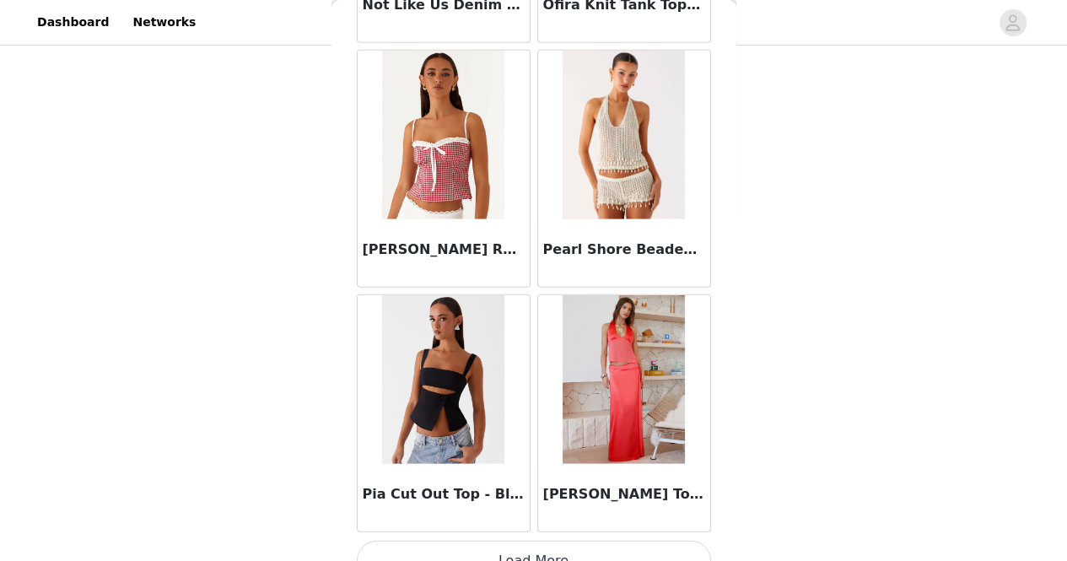
click at [547, 541] on button "Load More" at bounding box center [534, 561] width 354 height 40
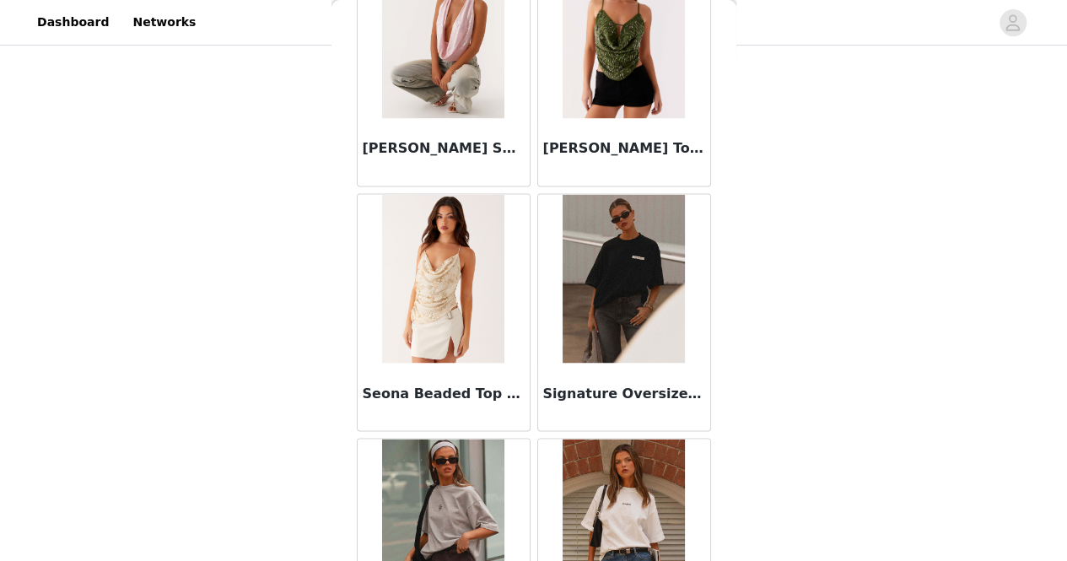
scroll to position [14214, 0]
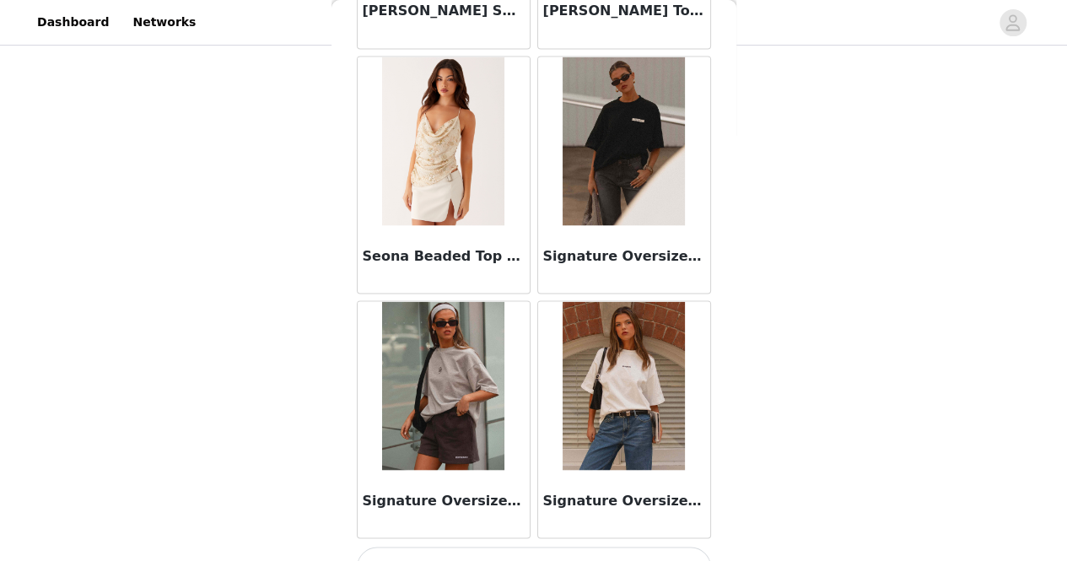
drag, startPoint x: 562, startPoint y: 536, endPoint x: 485, endPoint y: 533, distance: 76.8
click at [485, 547] on button "Load More" at bounding box center [534, 567] width 354 height 40
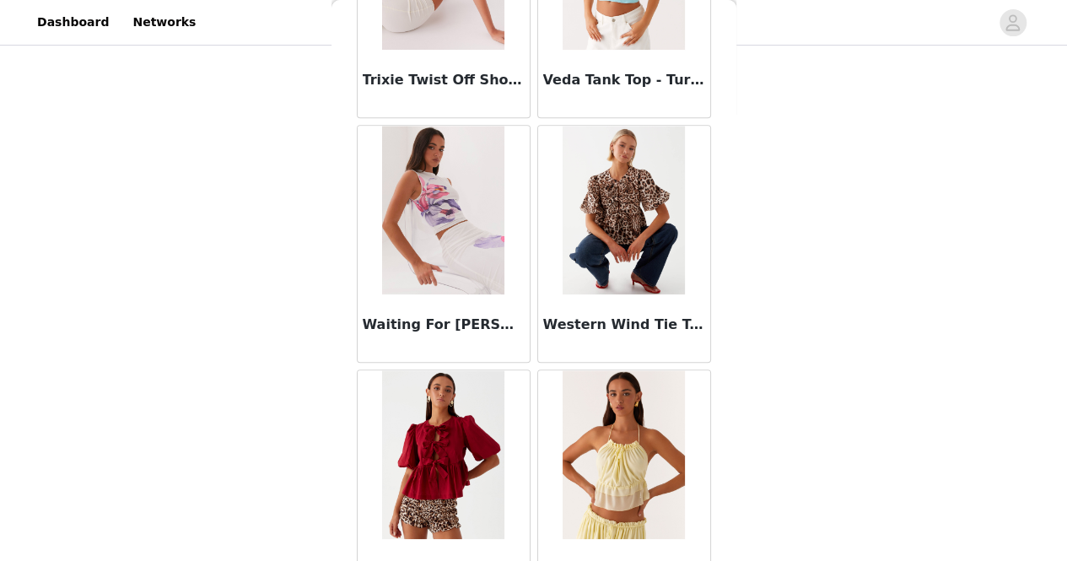
scroll to position [16655, 0]
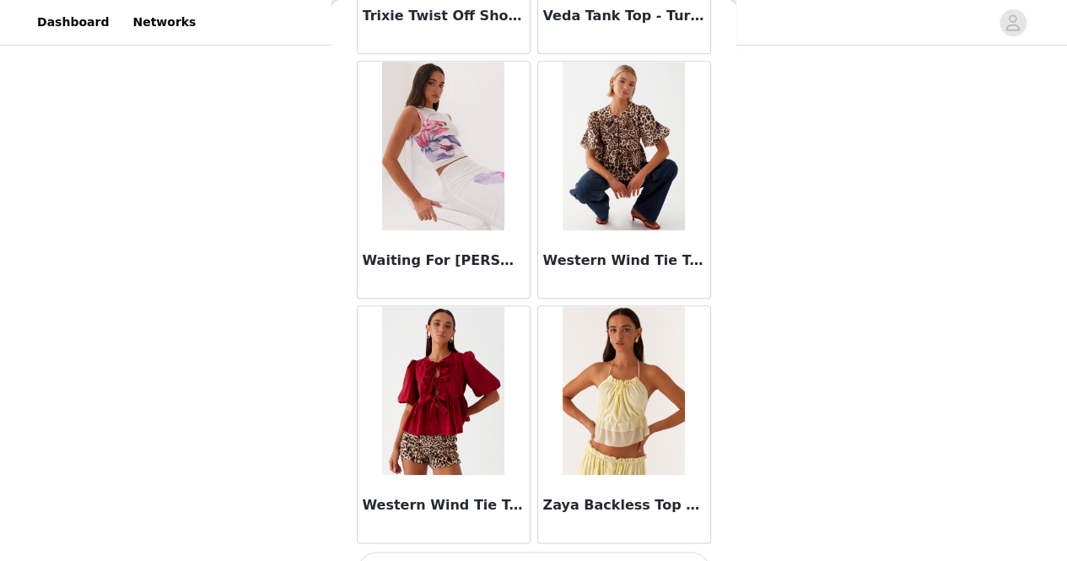
click at [555, 552] on button "Load More" at bounding box center [534, 572] width 354 height 40
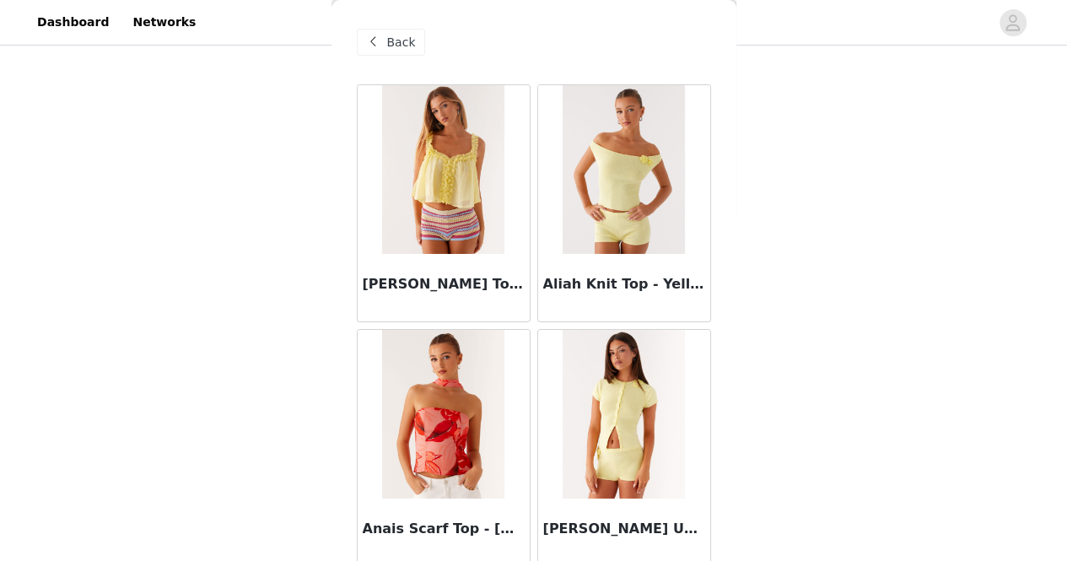
scroll to position [0, 0]
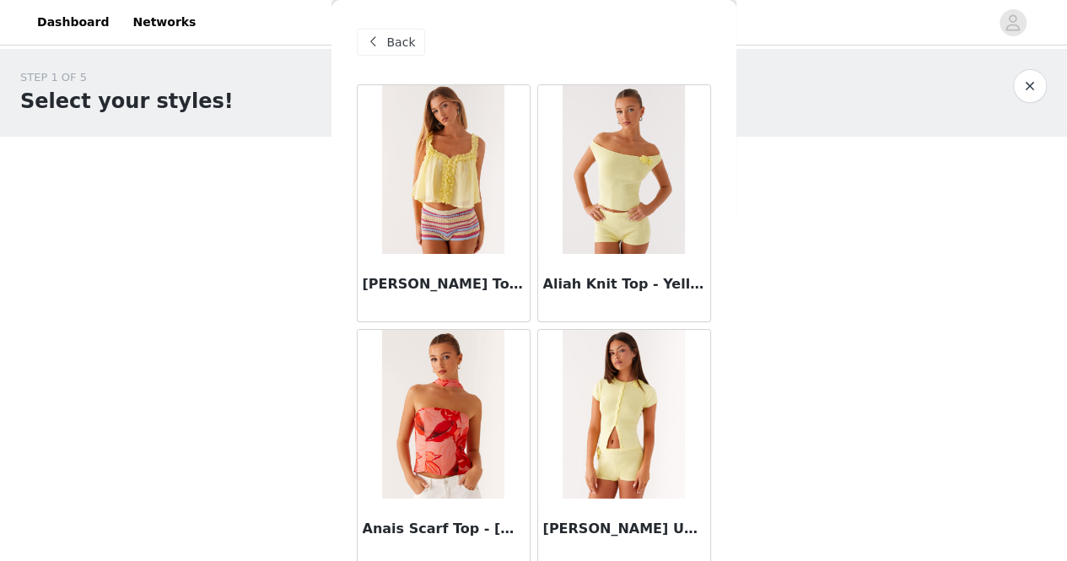
click at [383, 38] on div "Back" at bounding box center [391, 42] width 68 height 27
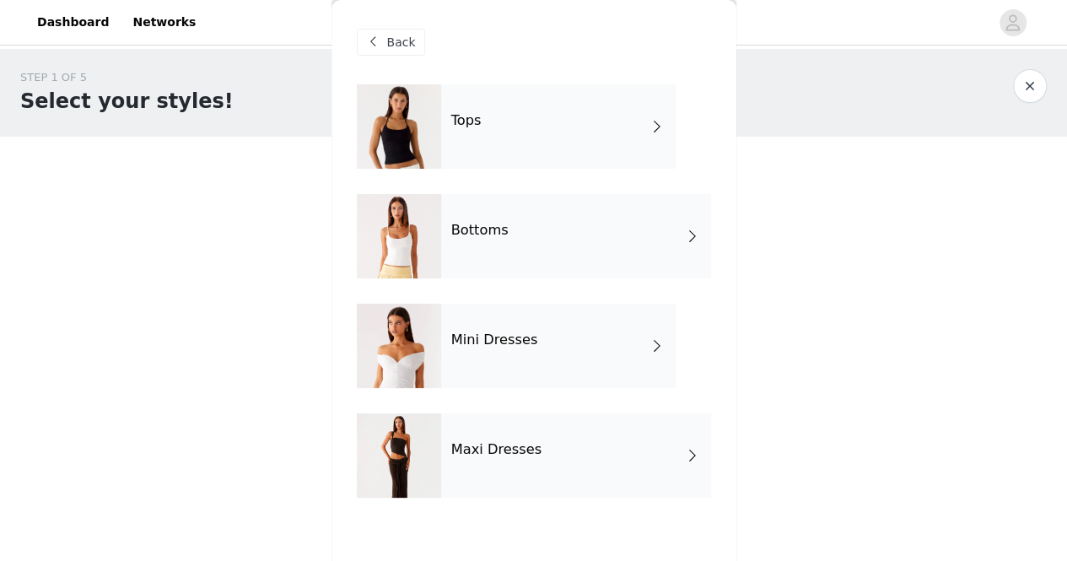
click at [681, 455] on div "Maxi Dresses" at bounding box center [576, 455] width 270 height 84
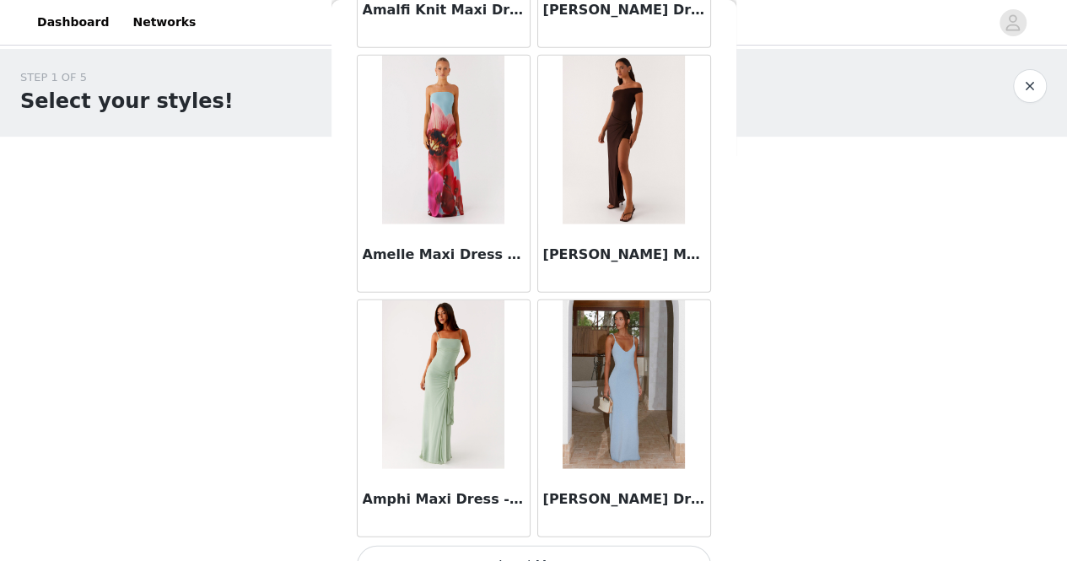
scroll to position [2014, 0]
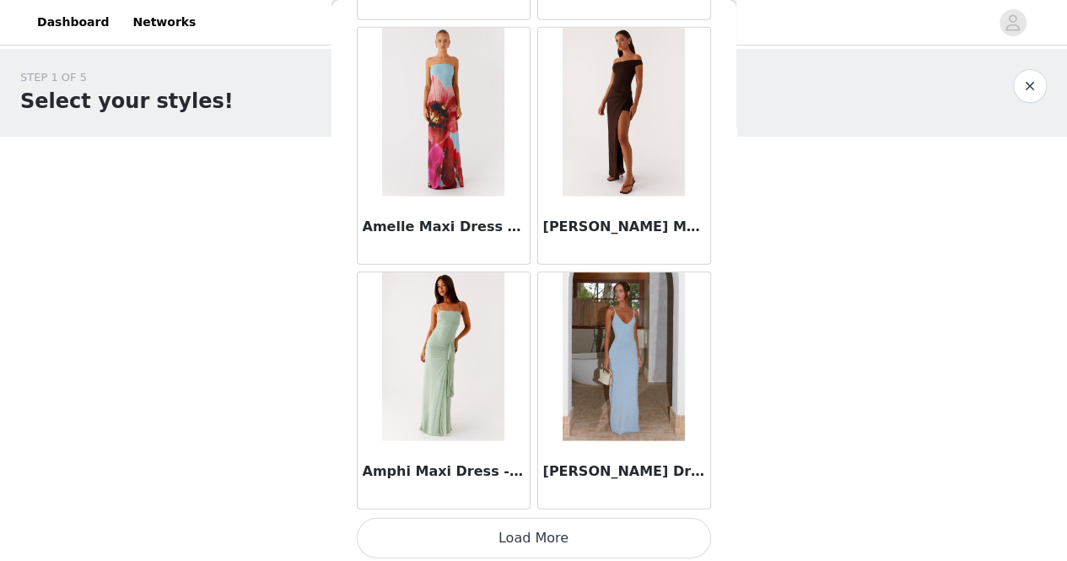
click at [536, 523] on button "Load More" at bounding box center [534, 538] width 354 height 40
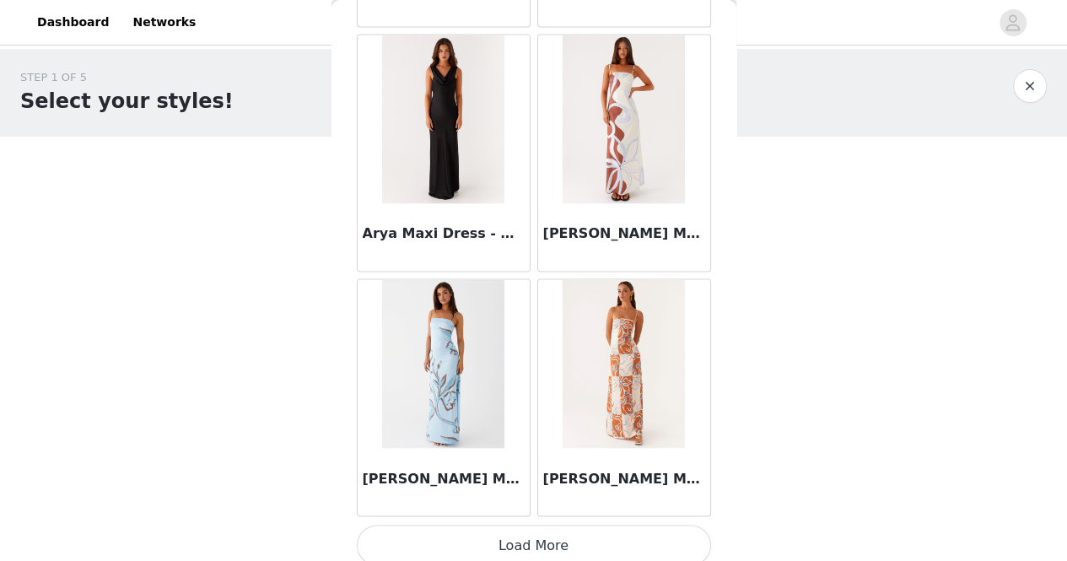
scroll to position [4454, 0]
click at [525, 547] on button "Load More" at bounding box center [534, 544] width 354 height 40
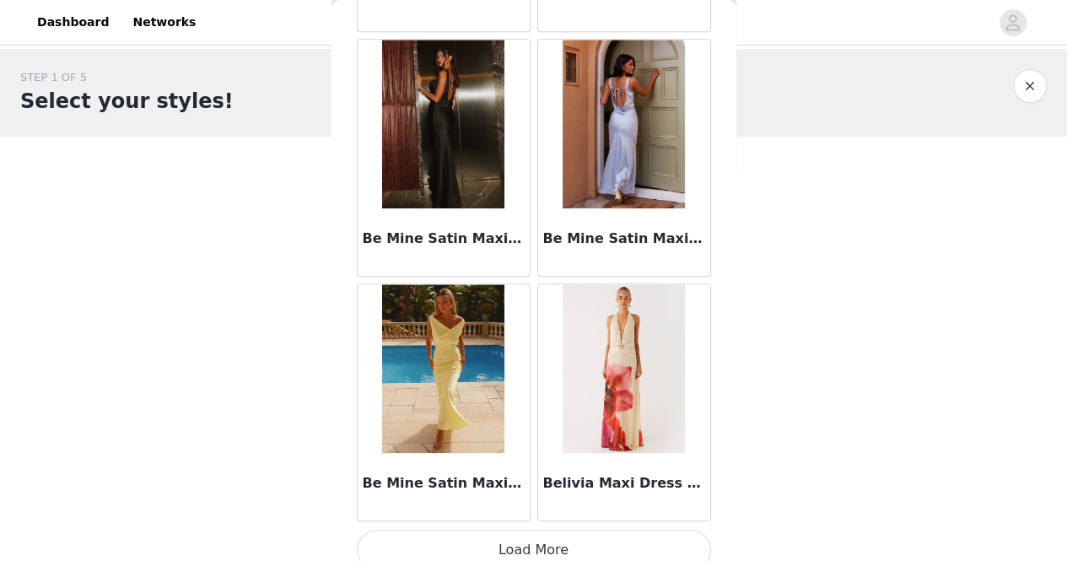
scroll to position [30, 0]
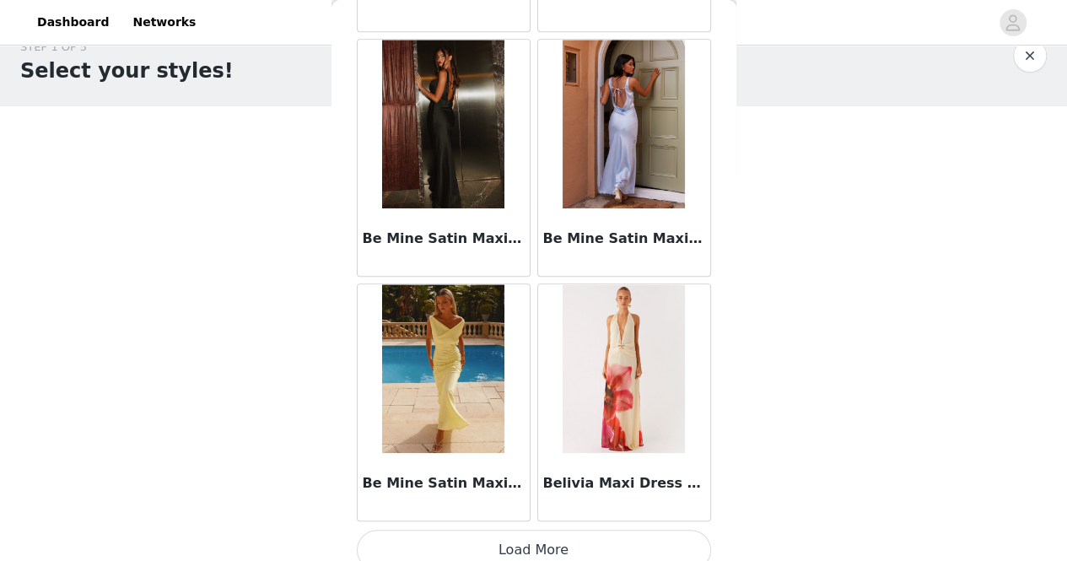
click at [501, 533] on button "Load More" at bounding box center [534, 550] width 354 height 40
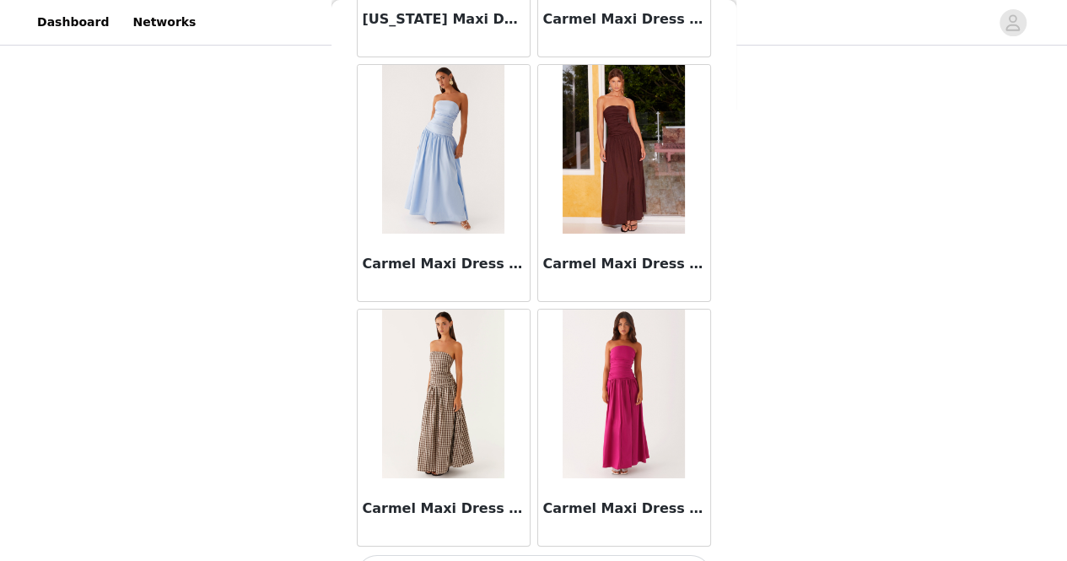
scroll to position [9334, 0]
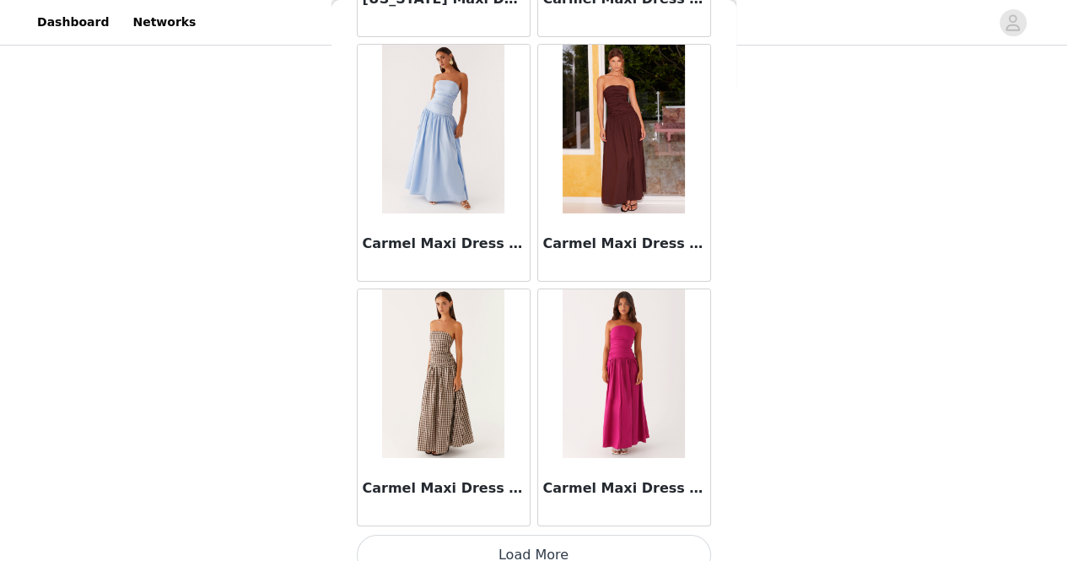
click at [526, 535] on button "Load More" at bounding box center [534, 555] width 354 height 40
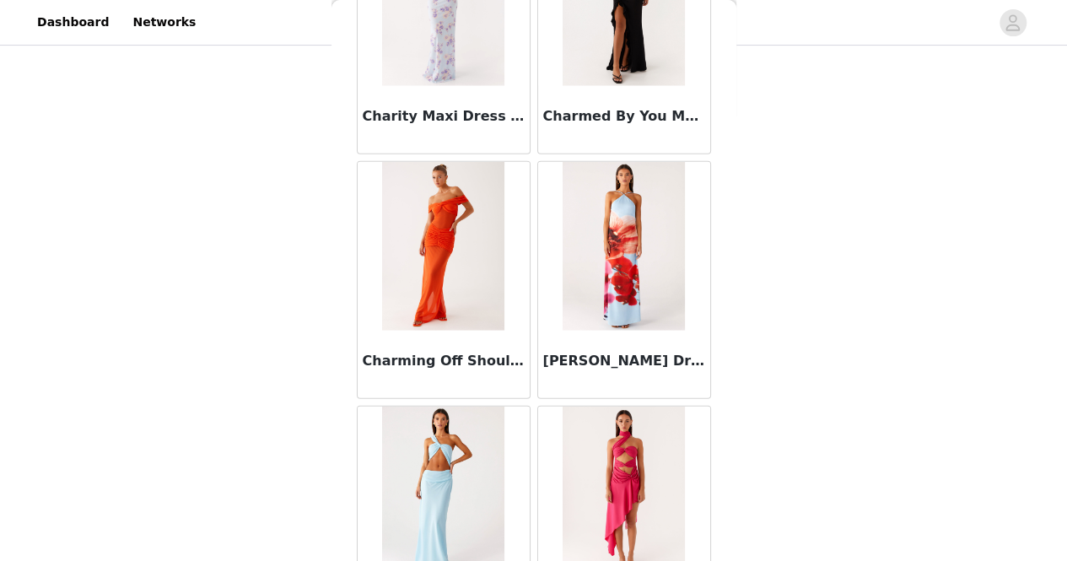
scroll to position [11774, 0]
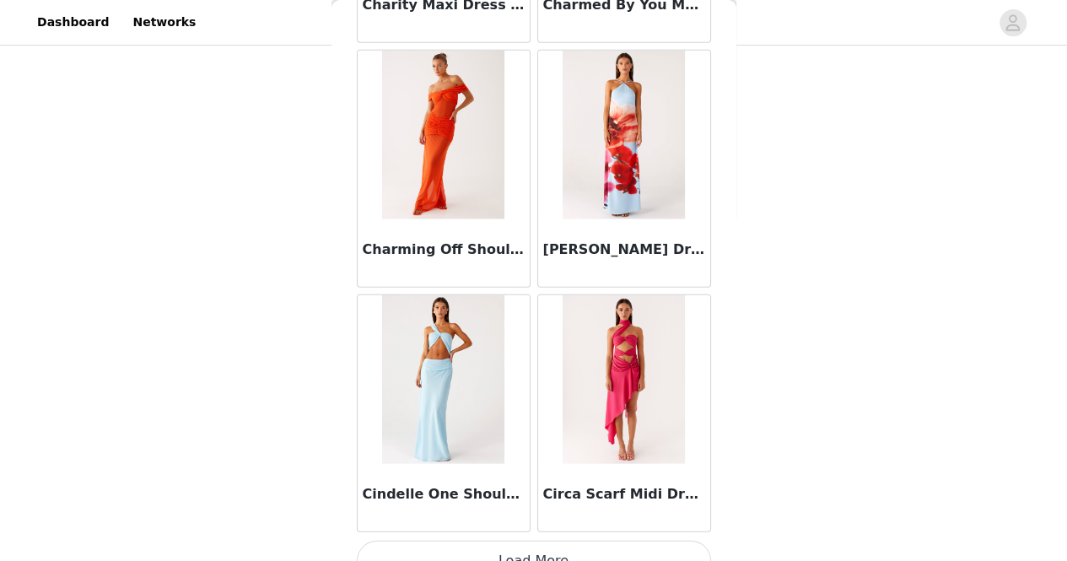
click at [540, 541] on button "Load More" at bounding box center [534, 561] width 354 height 40
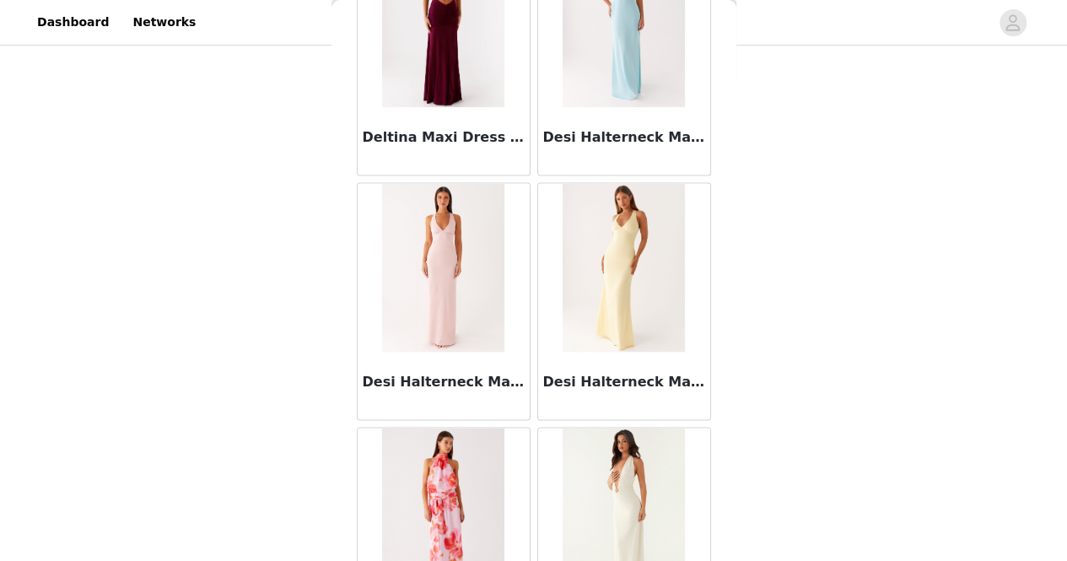
scroll to position [14214, 0]
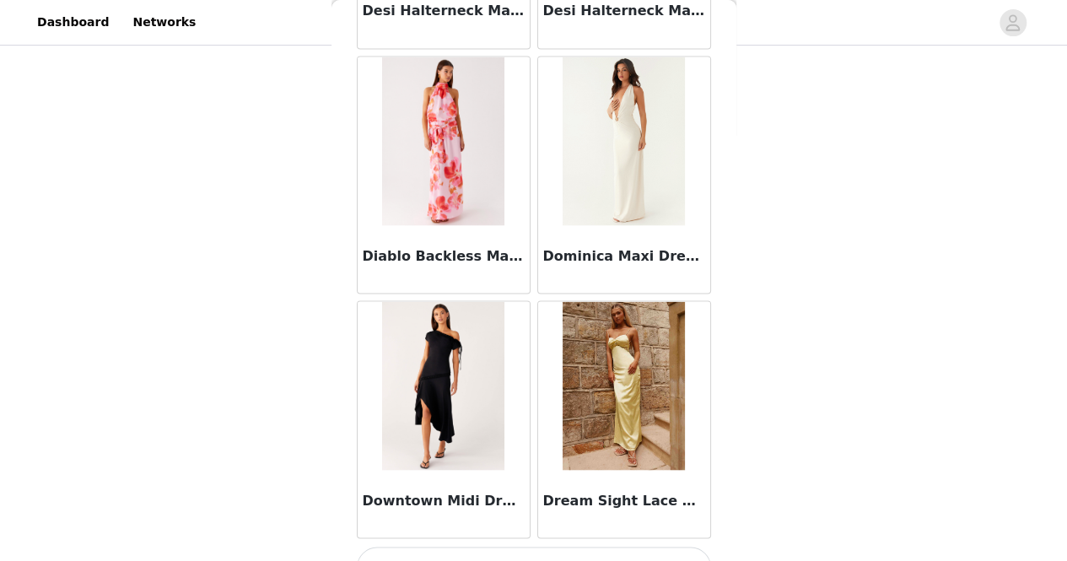
click at [523, 547] on button "Load More" at bounding box center [534, 567] width 354 height 40
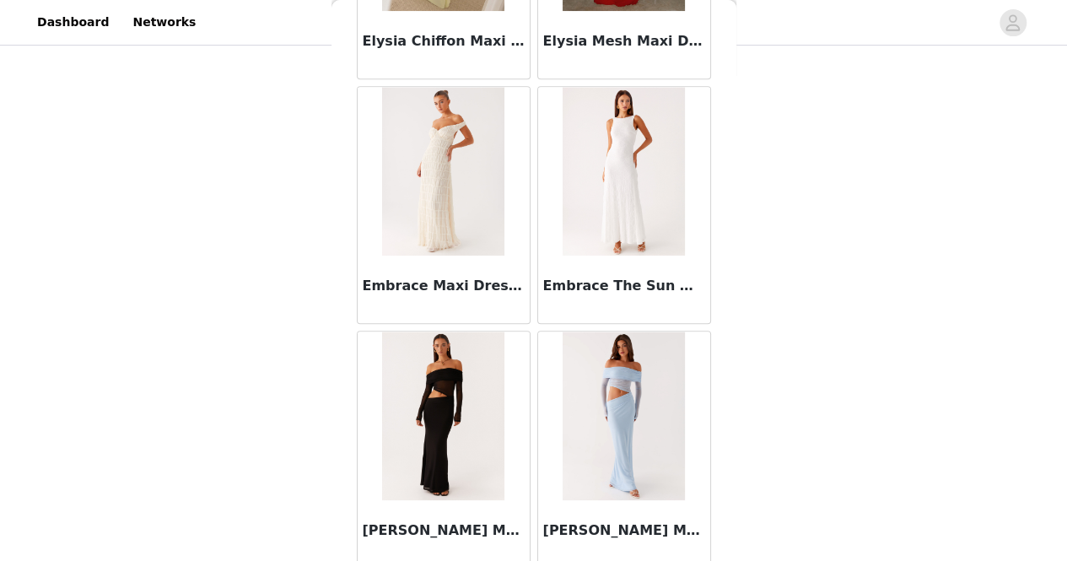
scroll to position [16655, 0]
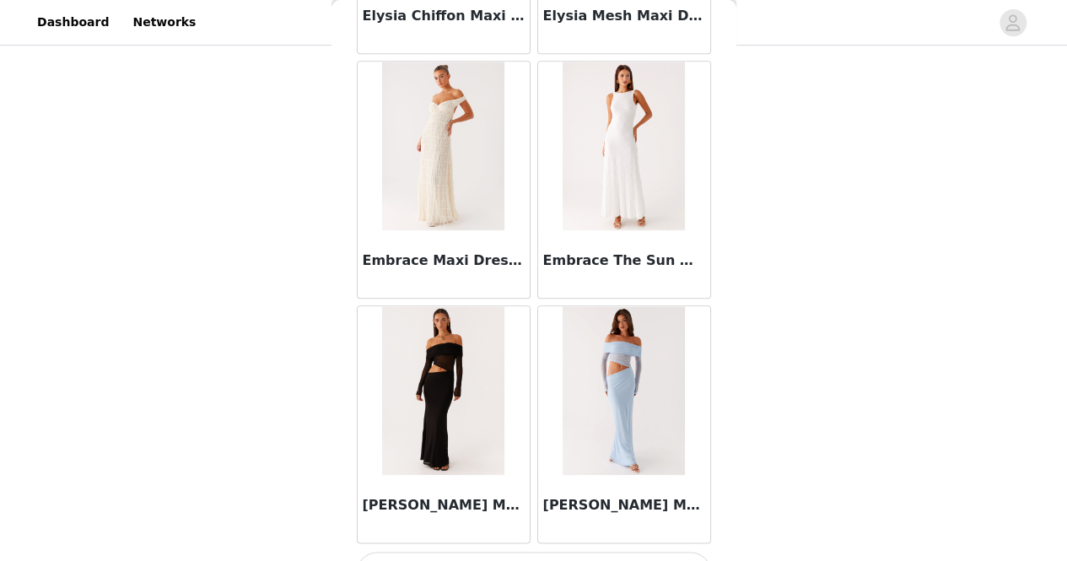
click at [526, 552] on button "Load More" at bounding box center [534, 572] width 354 height 40
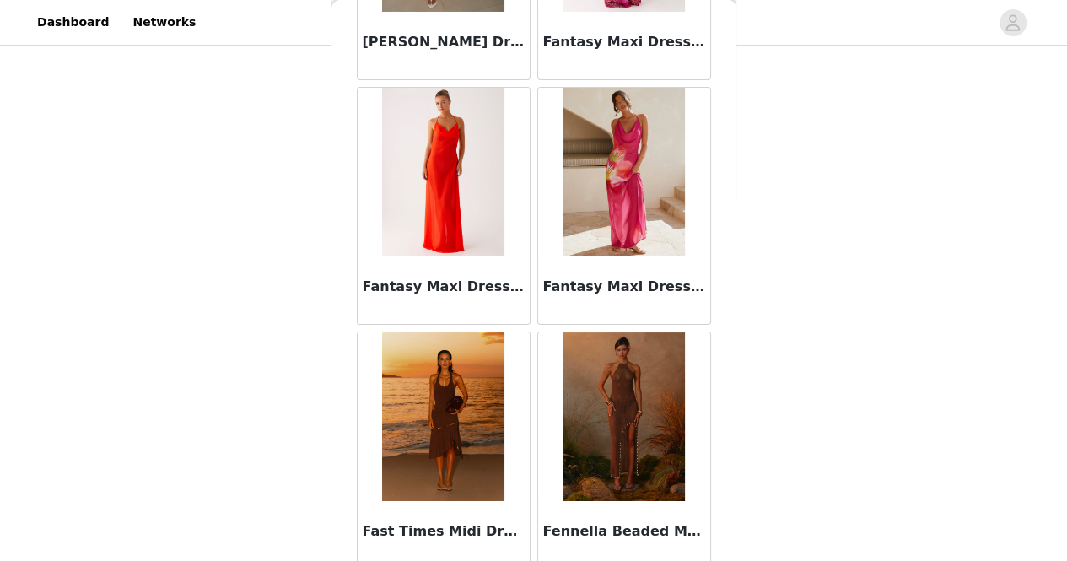
scroll to position [19095, 0]
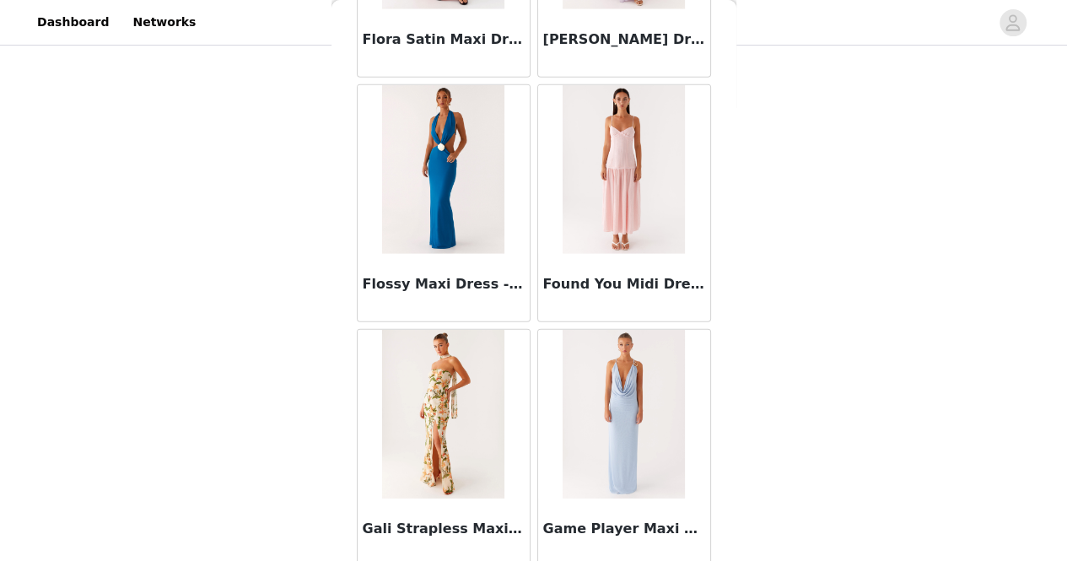
scroll to position [21535, 0]
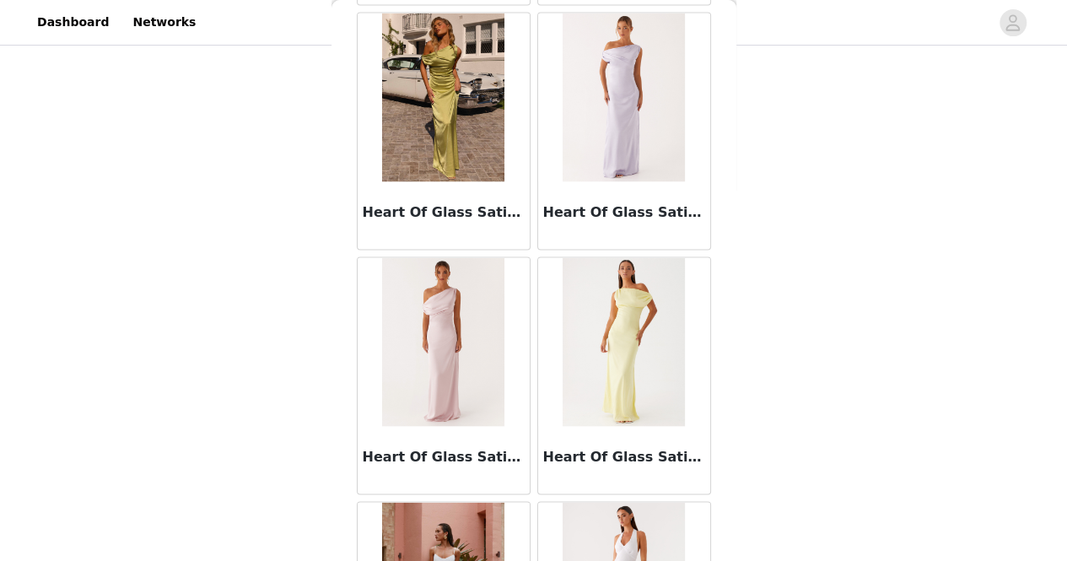
scroll to position [23975, 0]
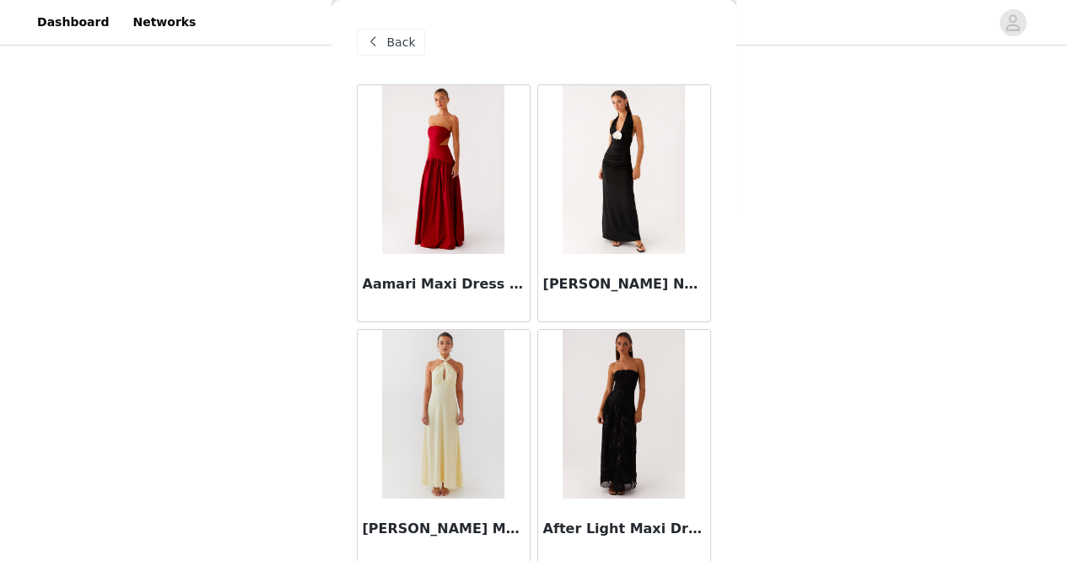
scroll to position [0, 0]
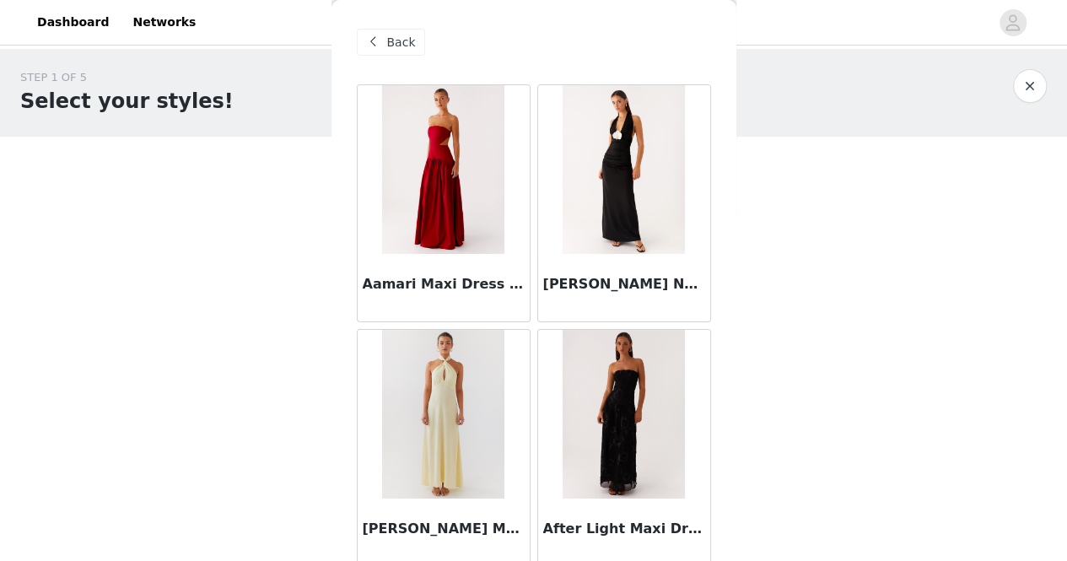
click at [395, 47] on span "Back" at bounding box center [401, 43] width 29 height 18
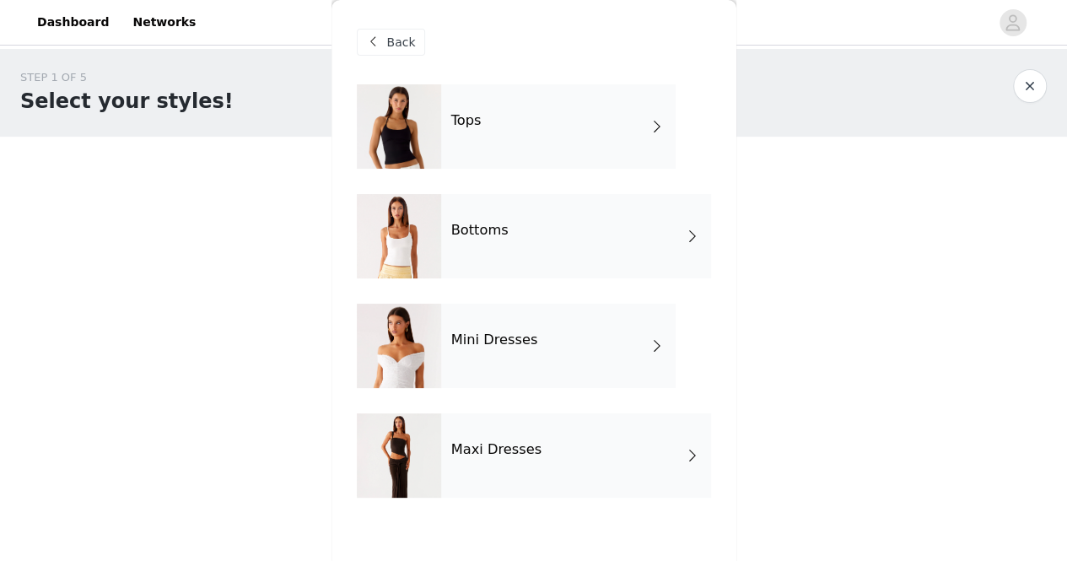
click at [668, 335] on div "Mini Dresses" at bounding box center [558, 346] width 234 height 84
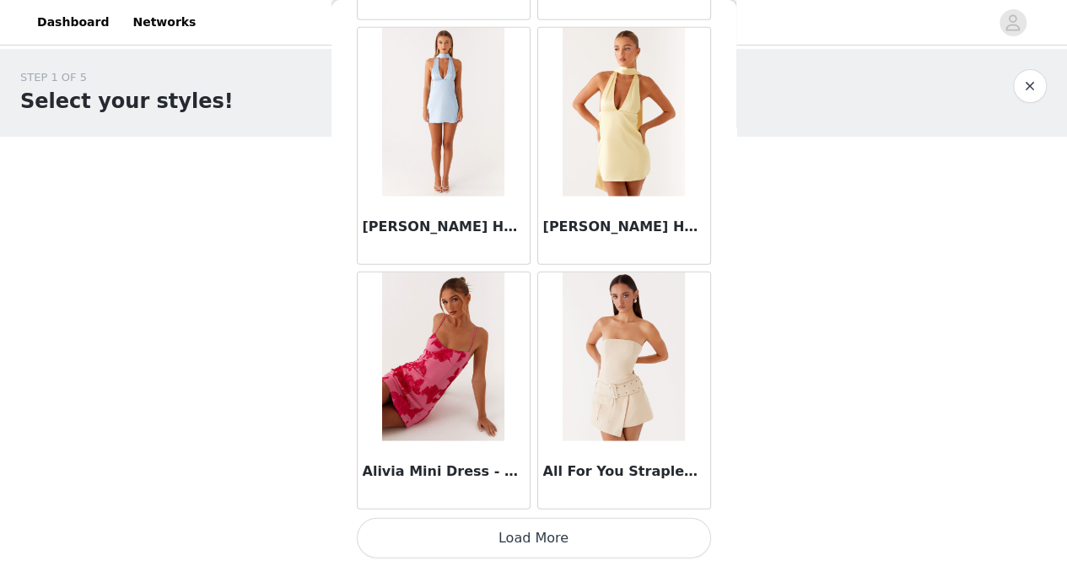
scroll to position [173, 0]
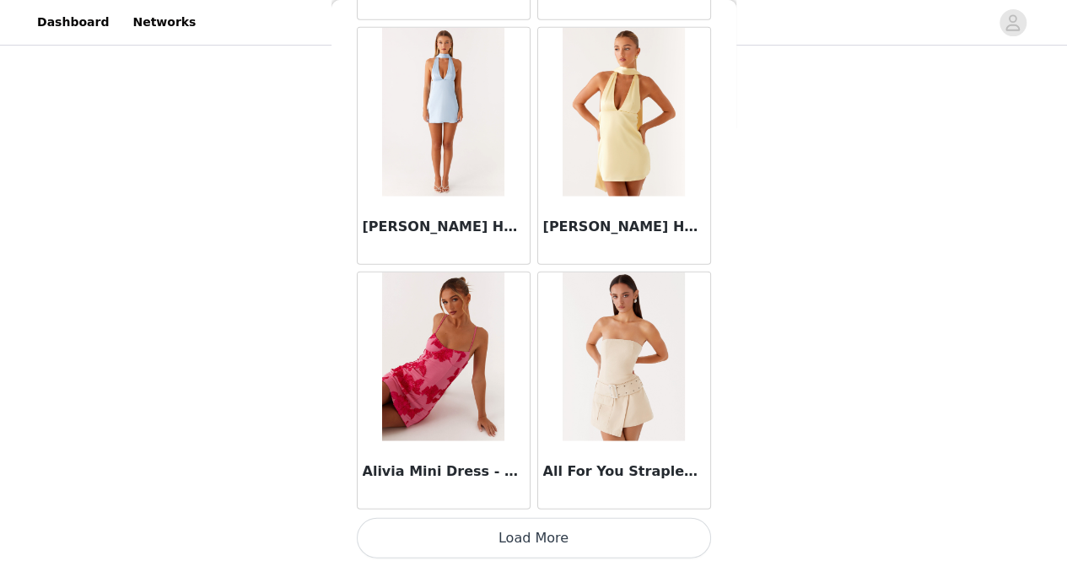
click at [557, 542] on button "Load More" at bounding box center [534, 538] width 354 height 40
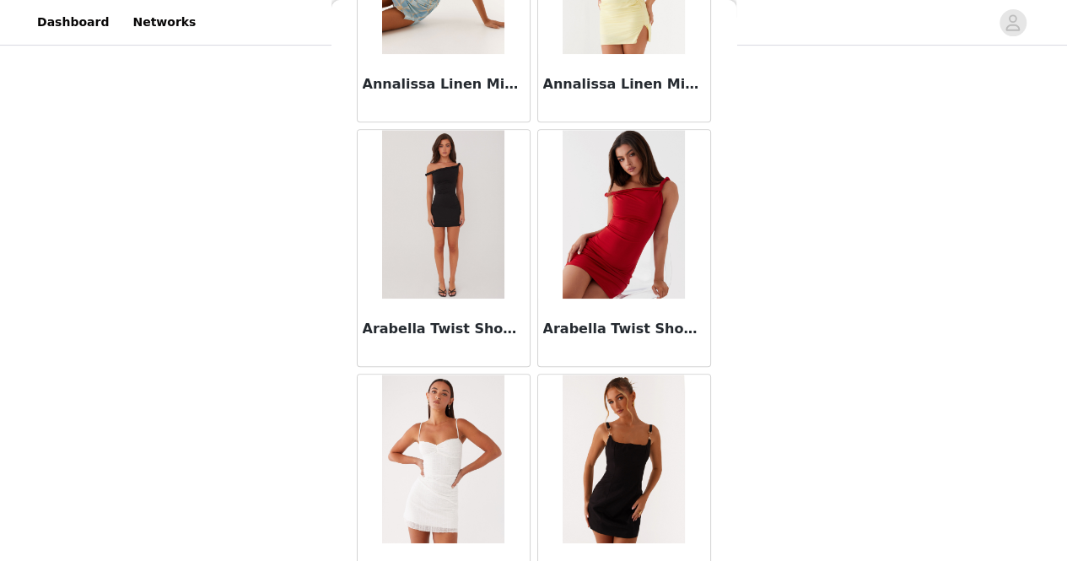
scroll to position [4454, 0]
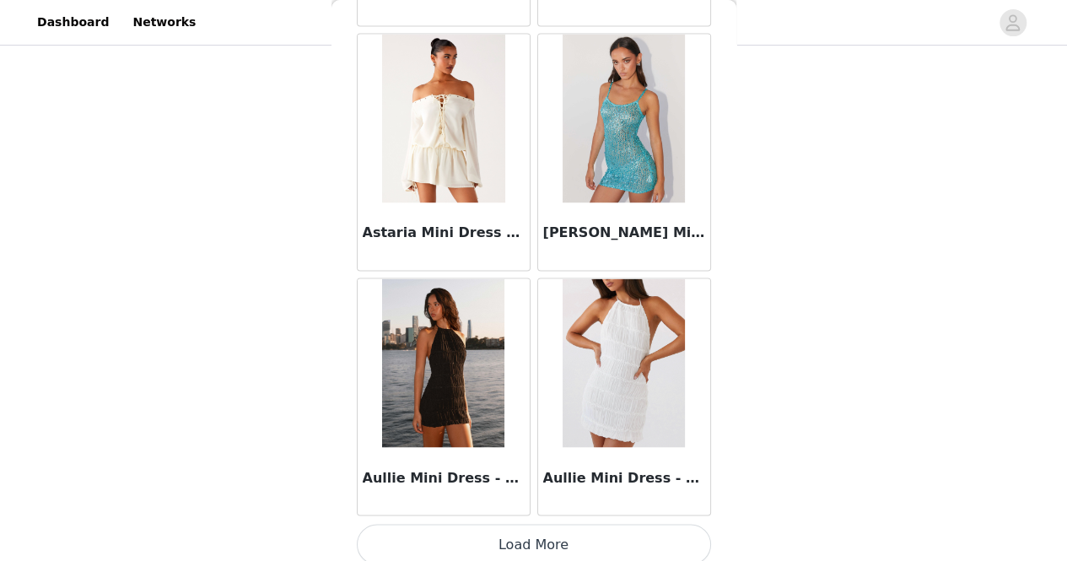
click at [533, 546] on button "Load More" at bounding box center [534, 544] width 354 height 40
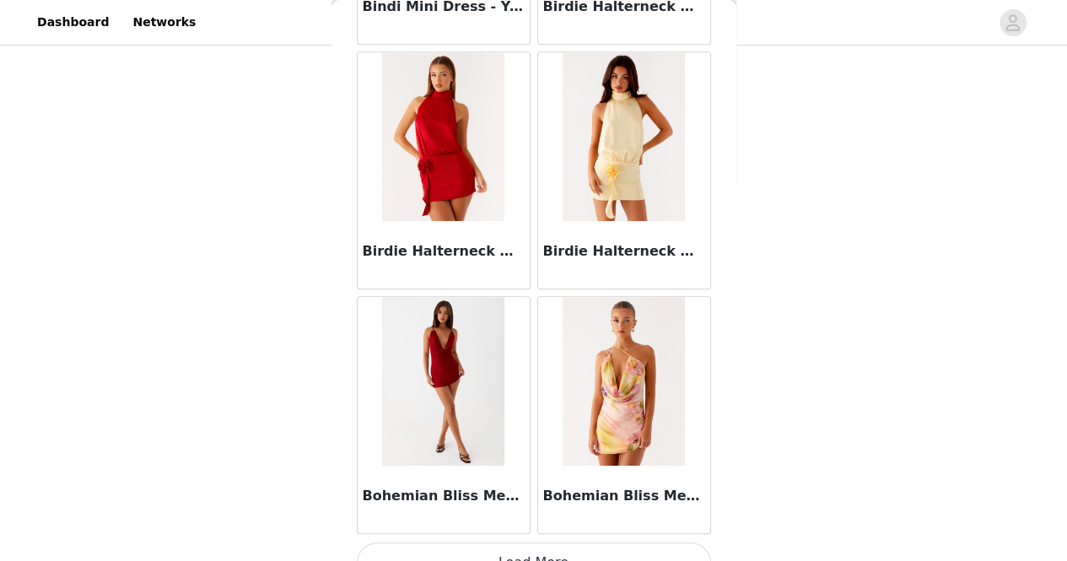
scroll to position [6894, 0]
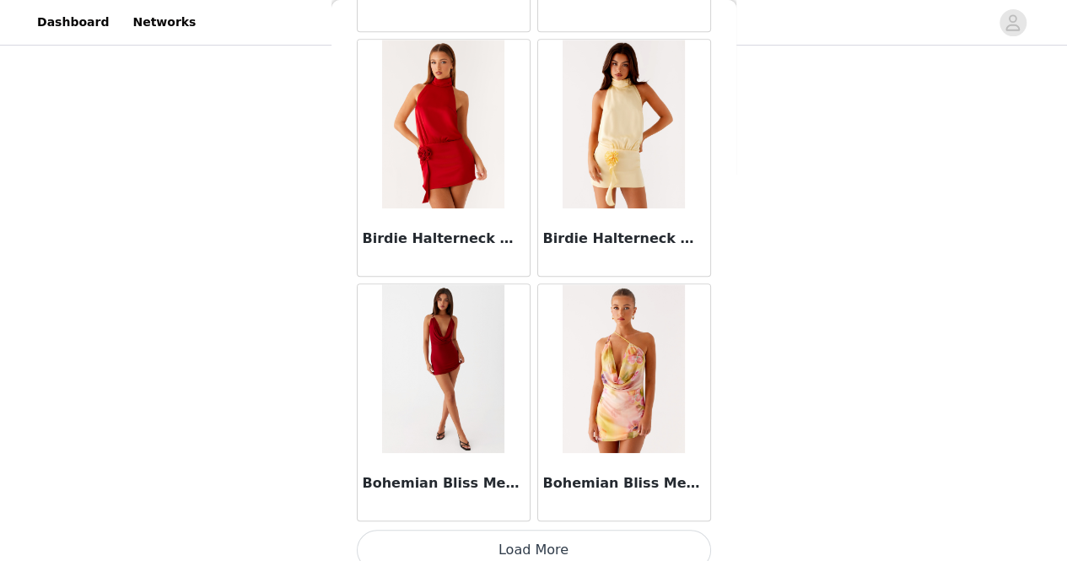
click at [516, 536] on button "Load More" at bounding box center [534, 550] width 354 height 40
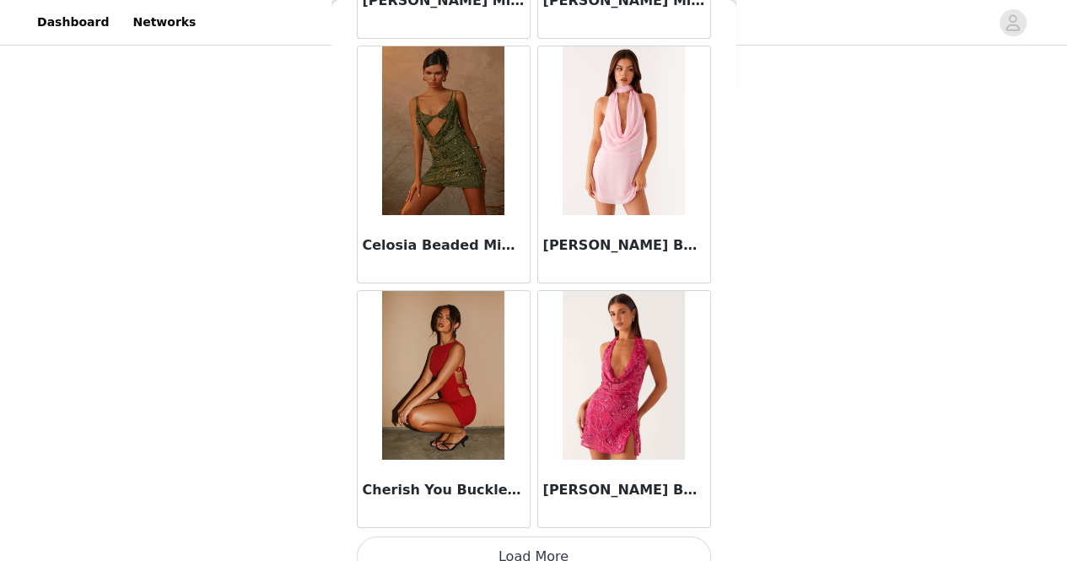
scroll to position [9334, 0]
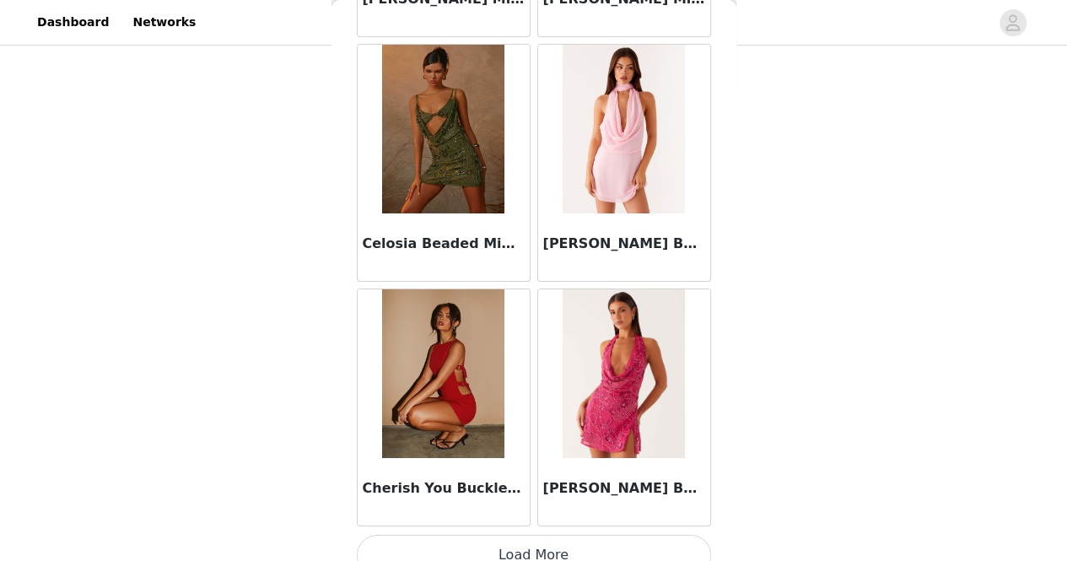
click at [529, 535] on button "Load More" at bounding box center [534, 555] width 354 height 40
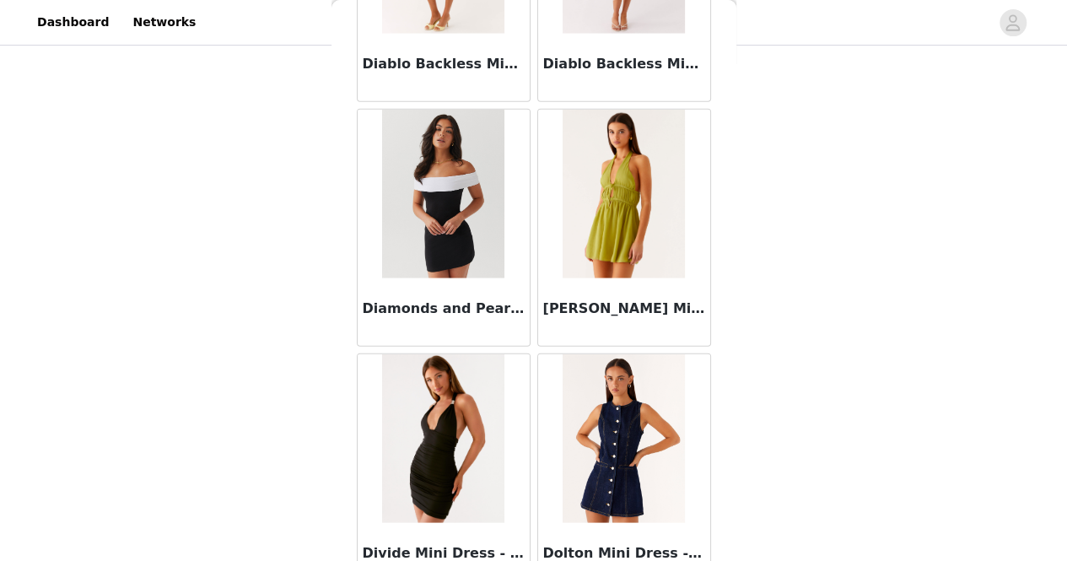
scroll to position [11774, 0]
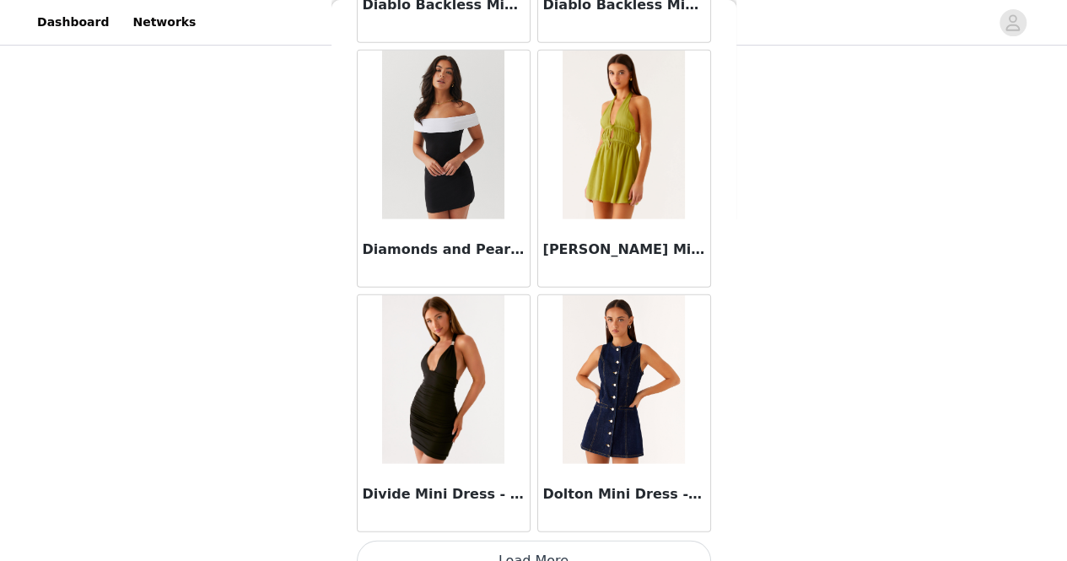
click at [514, 549] on button "Load More" at bounding box center [534, 561] width 354 height 40
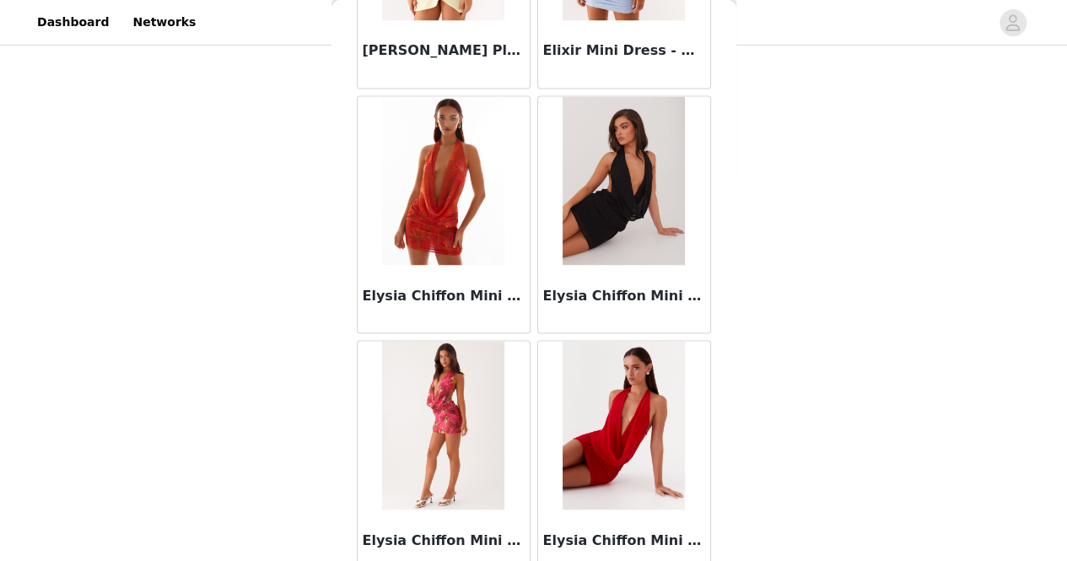
scroll to position [14214, 0]
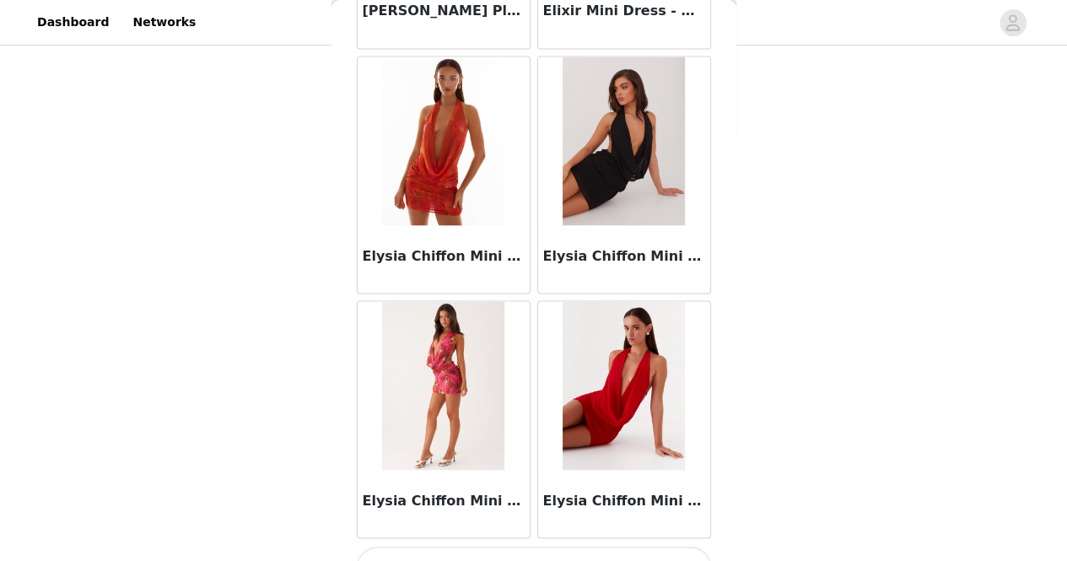
click at [542, 547] on button "Load More" at bounding box center [534, 567] width 354 height 40
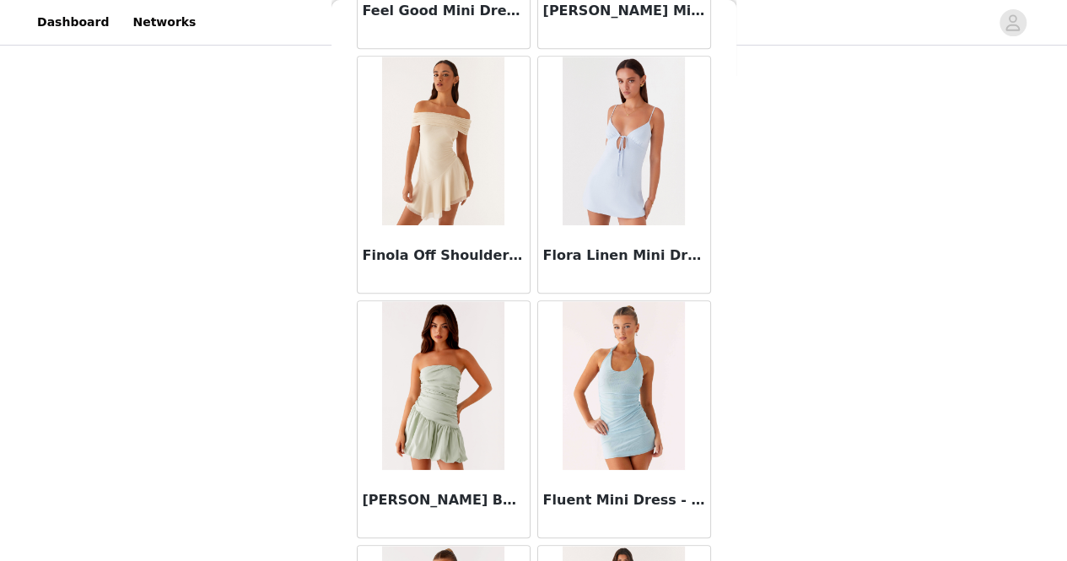
scroll to position [16655, 0]
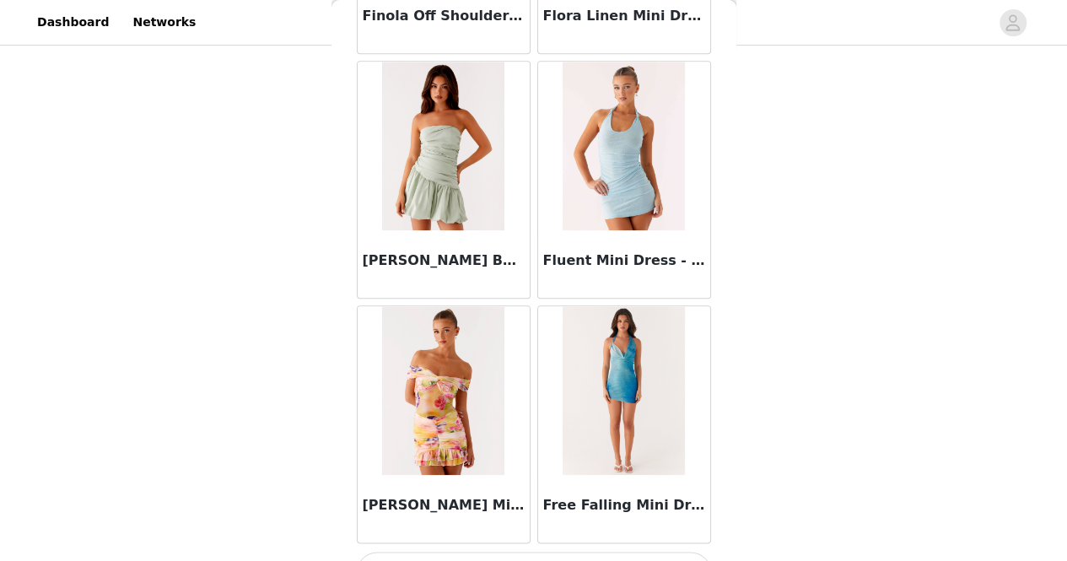
click at [509, 552] on button "Load More" at bounding box center [534, 572] width 354 height 40
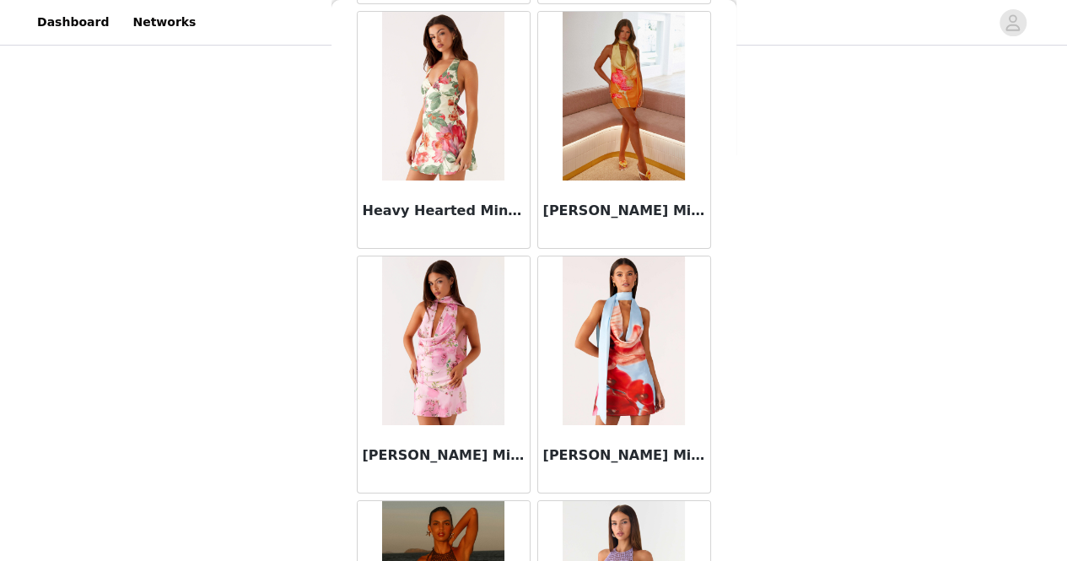
scroll to position [19095, 0]
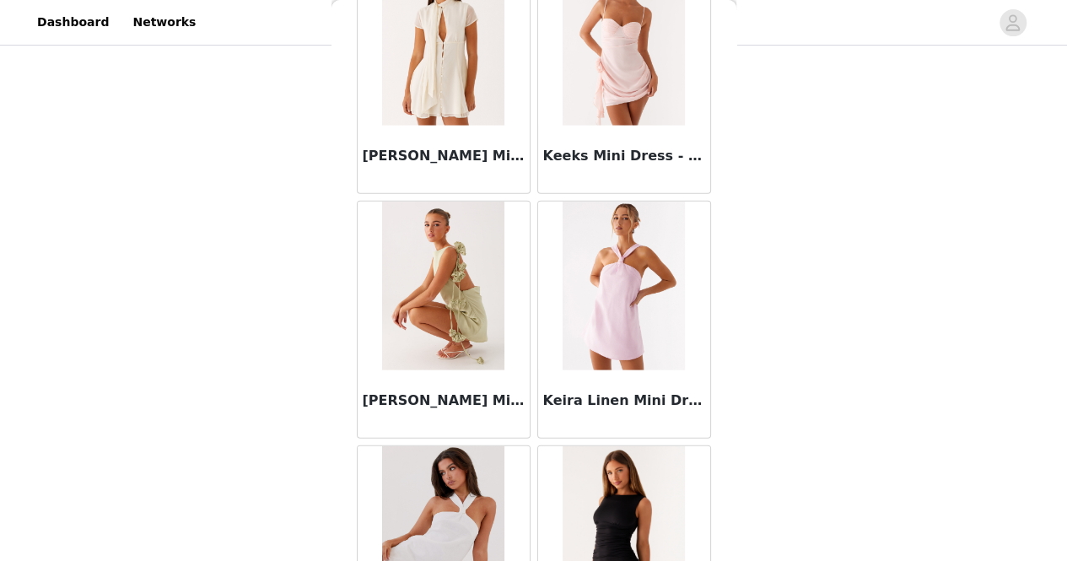
scroll to position [21535, 0]
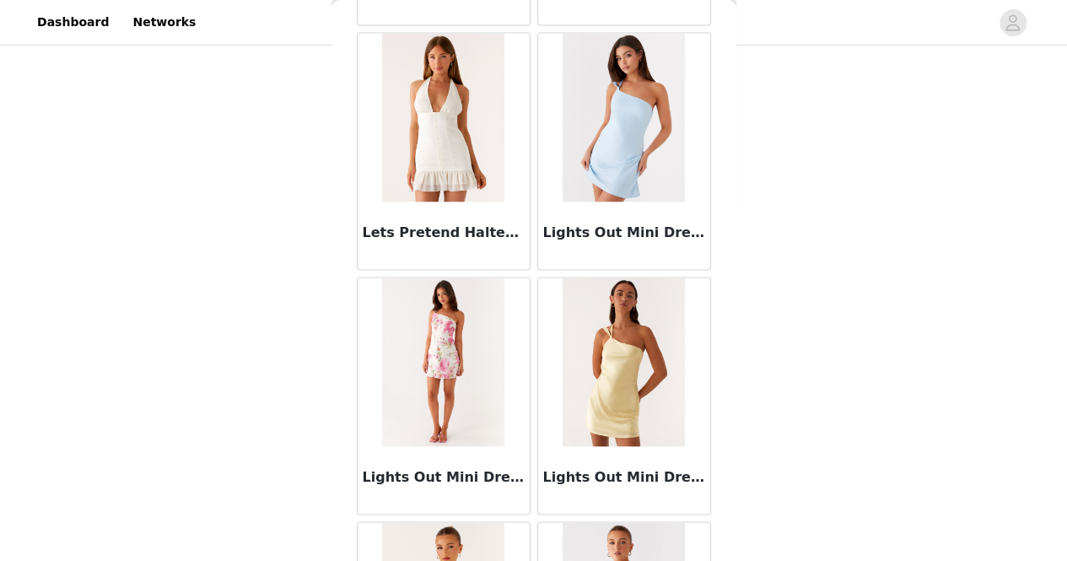
scroll to position [23975, 0]
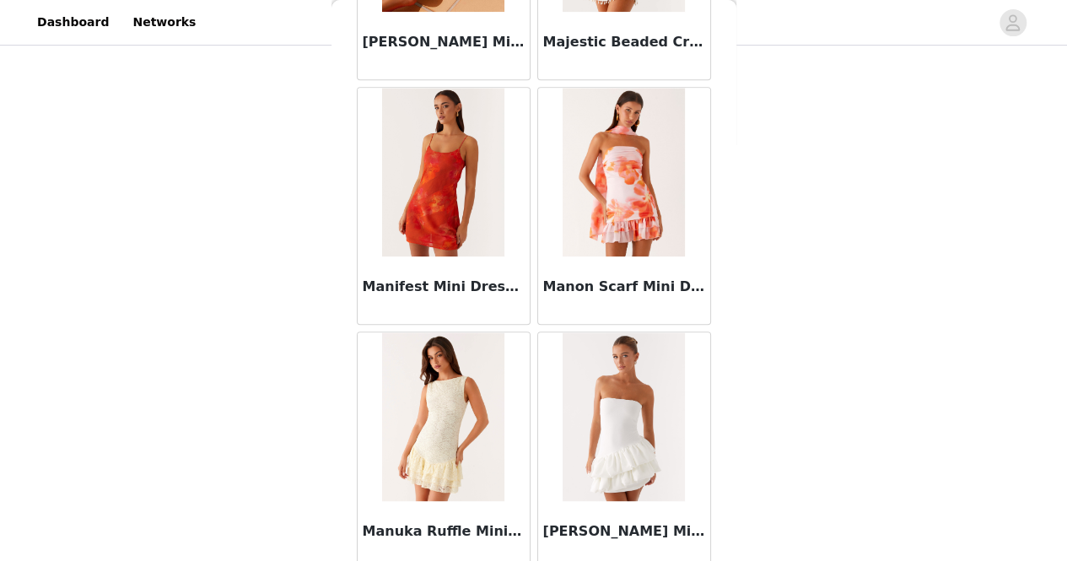
scroll to position [26415, 0]
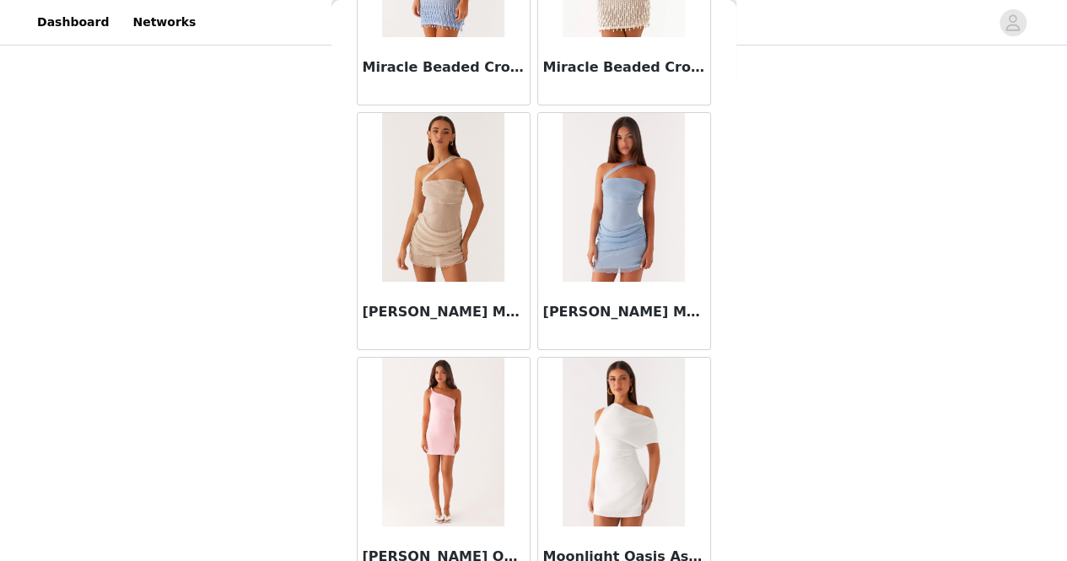
scroll to position [28855, 0]
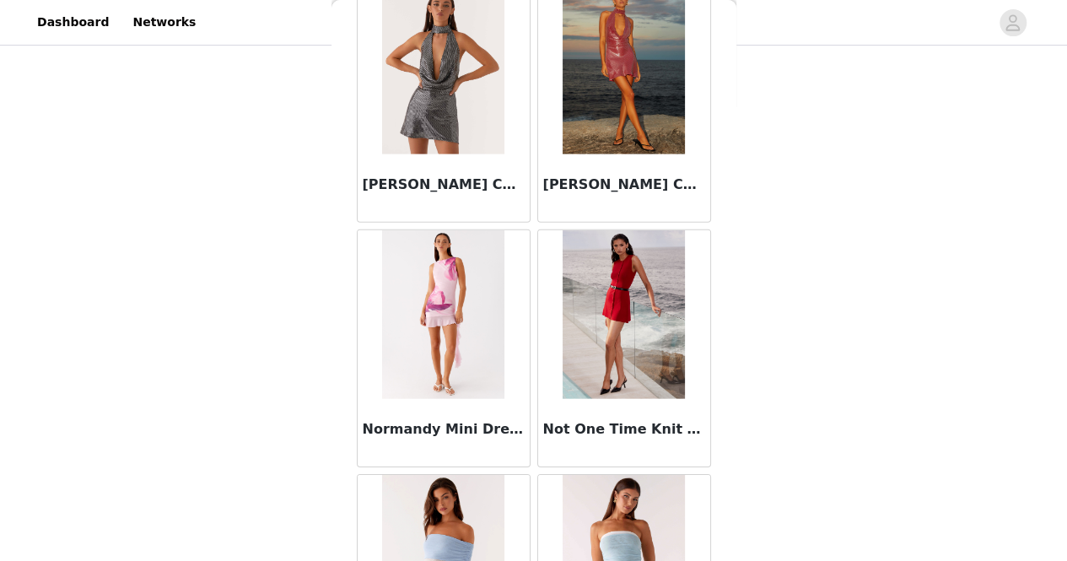
scroll to position [31296, 0]
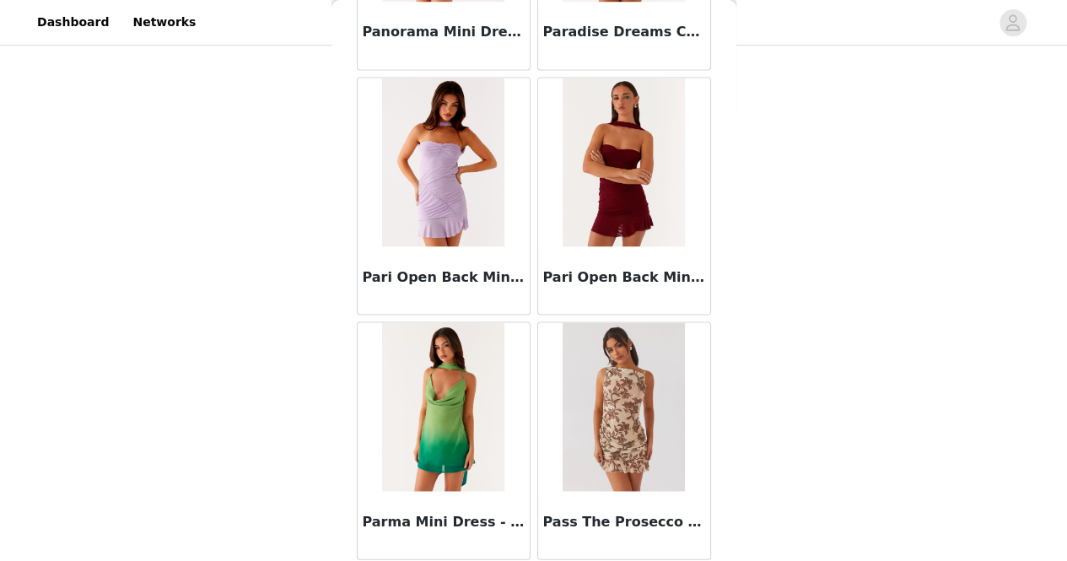
scroll to position [33736, 0]
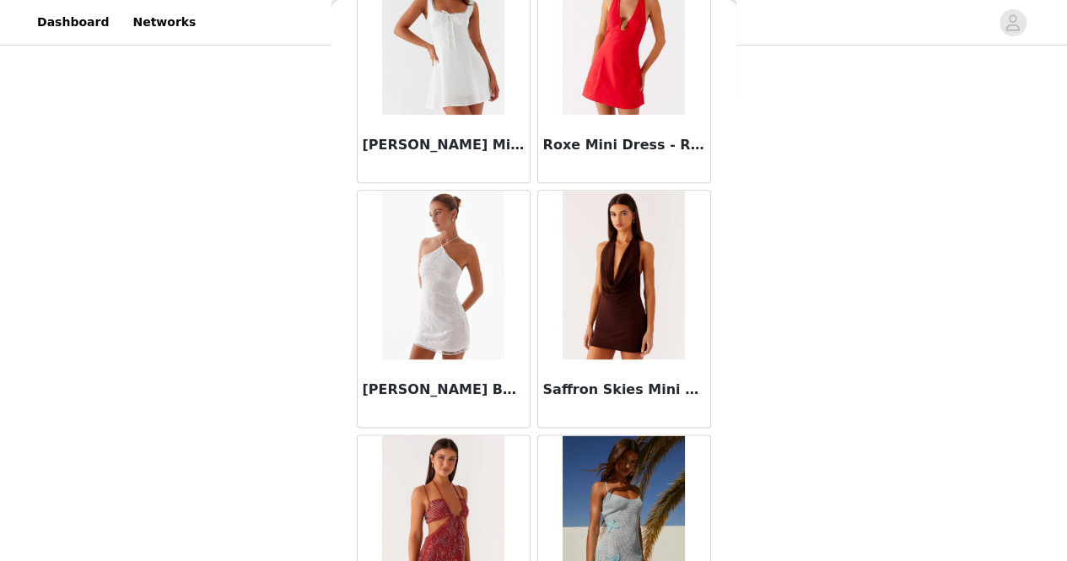
scroll to position [36175, 0]
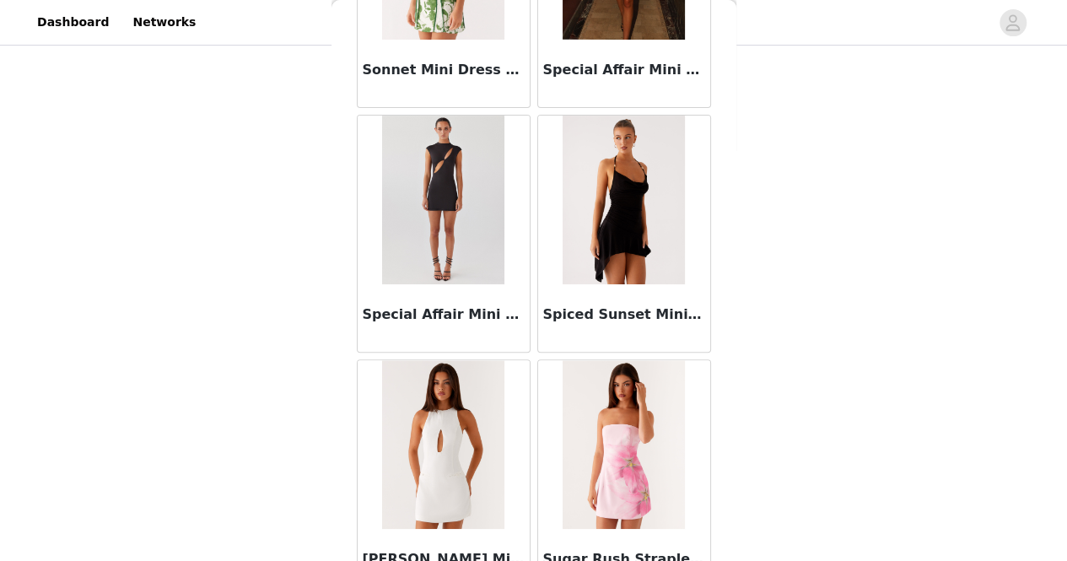
scroll to position [38616, 0]
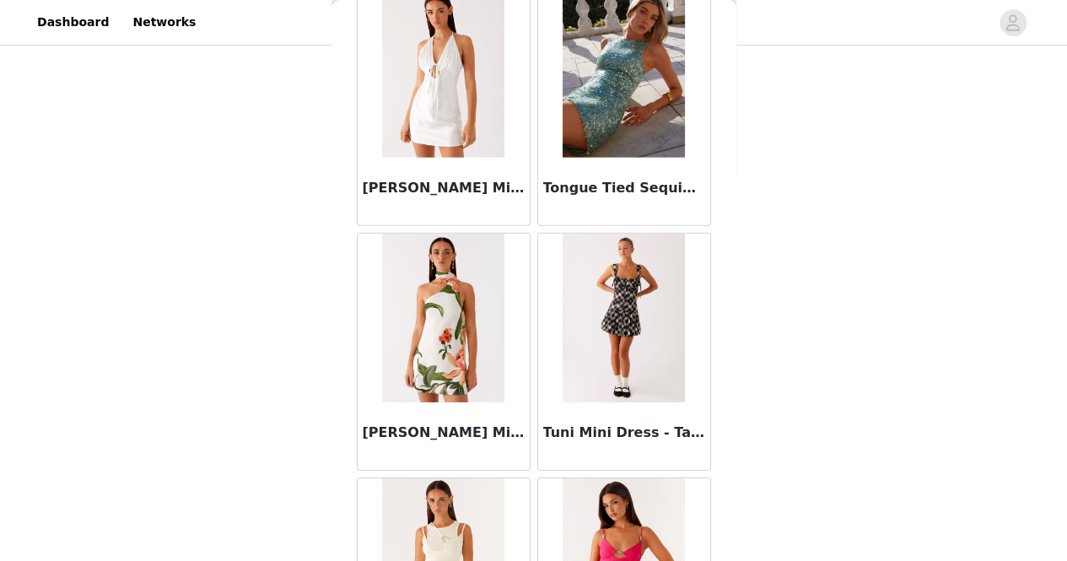
scroll to position [41056, 0]
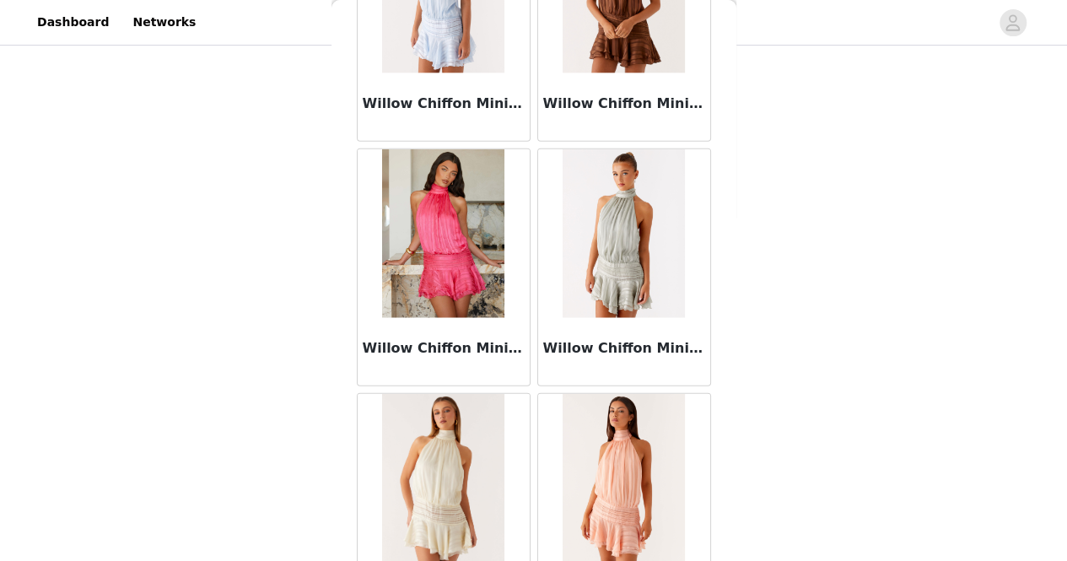
scroll to position [43496, 0]
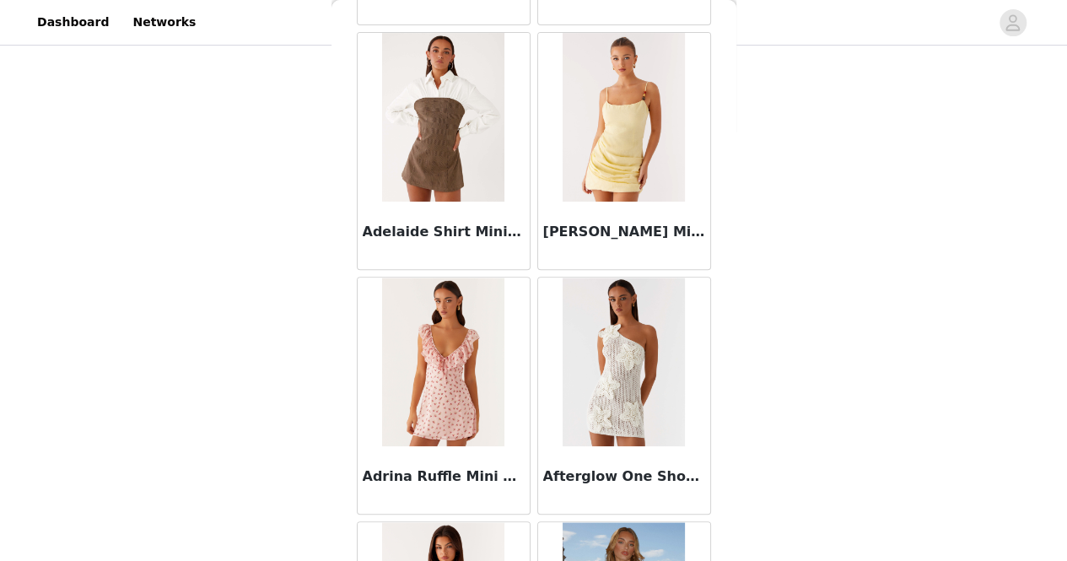
scroll to position [0, 0]
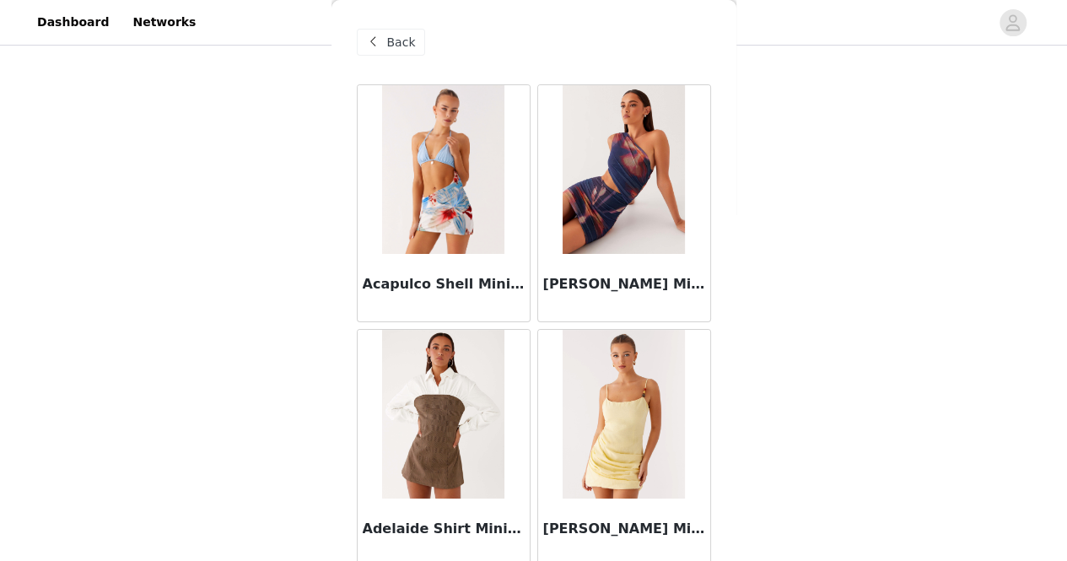
drag, startPoint x: 386, startPoint y: 36, endPoint x: 370, endPoint y: 40, distance: 16.4
click at [370, 40] on span at bounding box center [373, 42] width 20 height 20
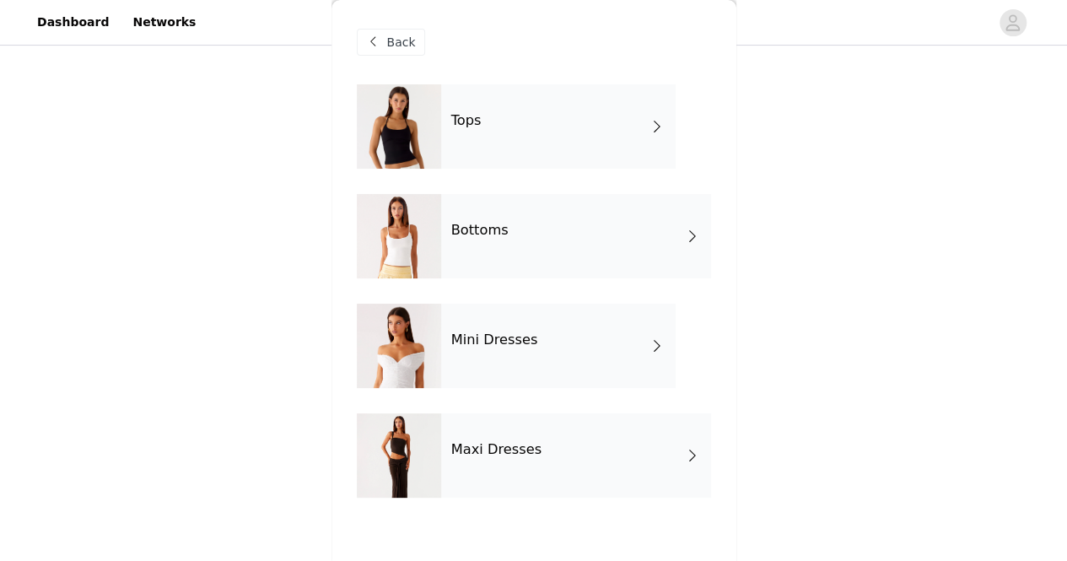
drag, startPoint x: 593, startPoint y: 252, endPoint x: 565, endPoint y: 250, distance: 27.9
click at [565, 250] on div "Bottoms" at bounding box center [576, 236] width 270 height 84
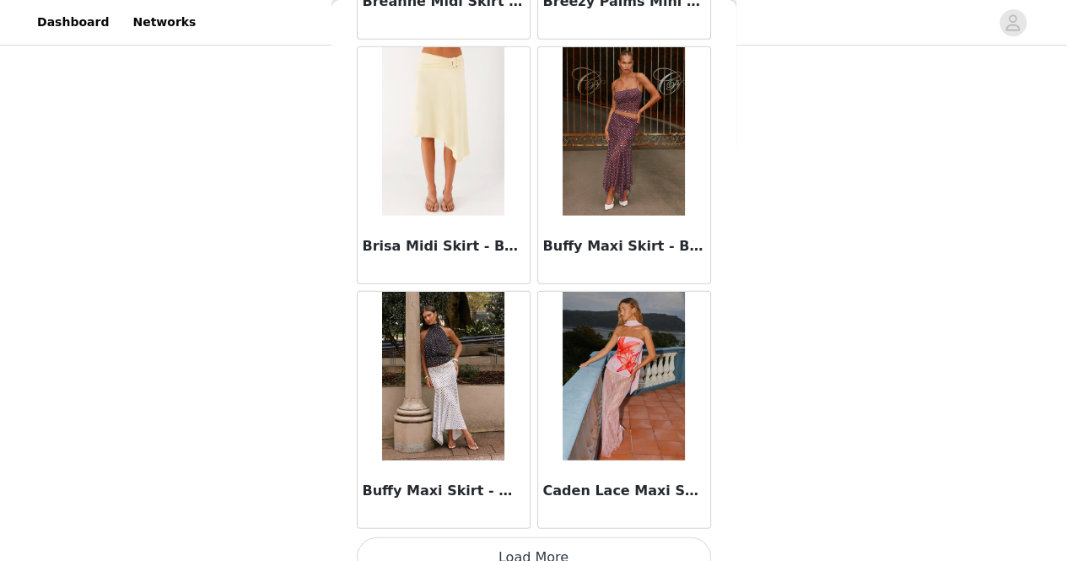
scroll to position [2014, 0]
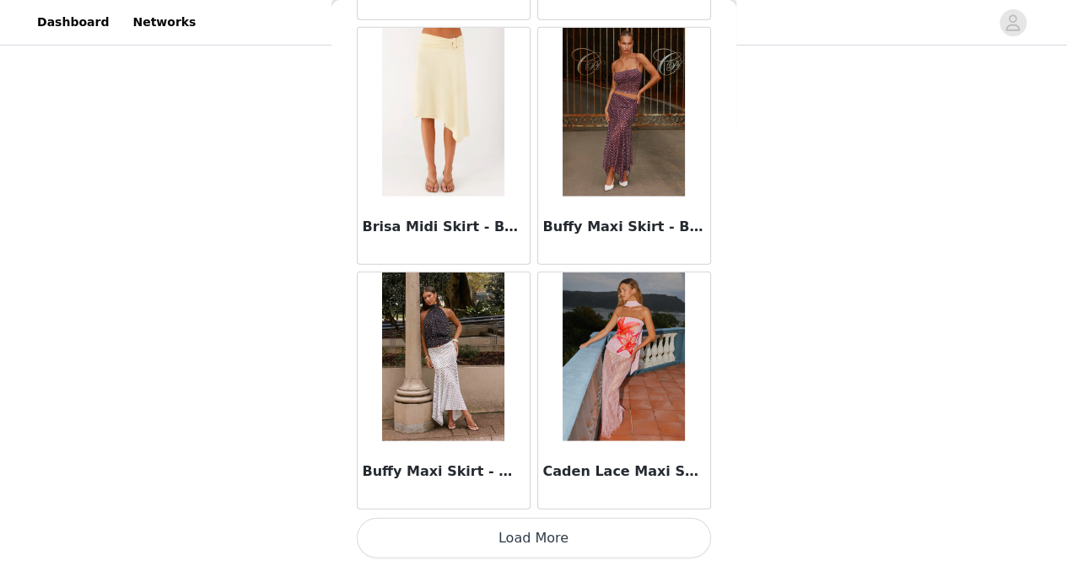
click at [560, 537] on button "Load More" at bounding box center [534, 538] width 354 height 40
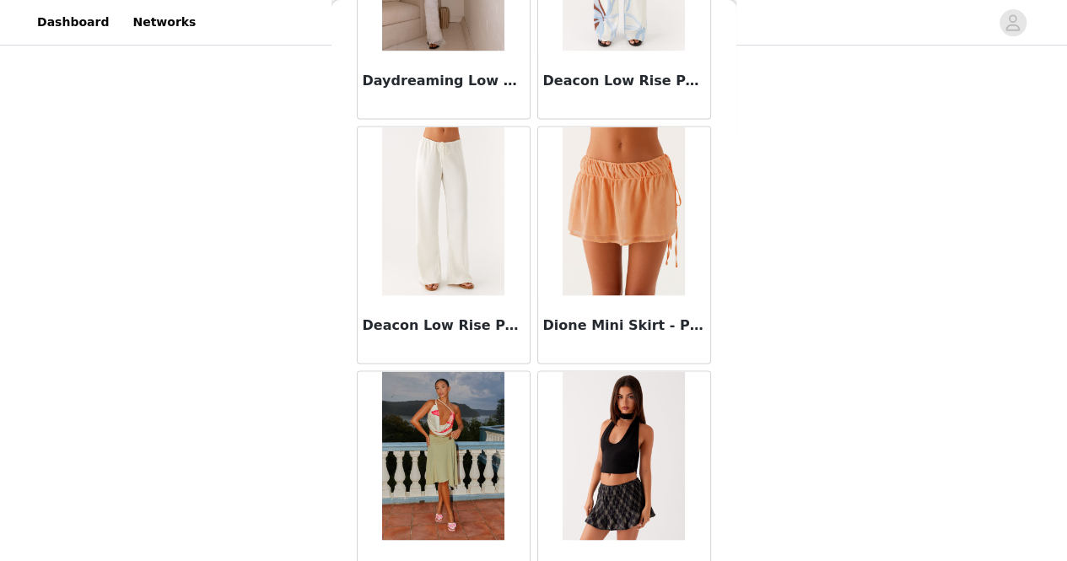
scroll to position [4454, 0]
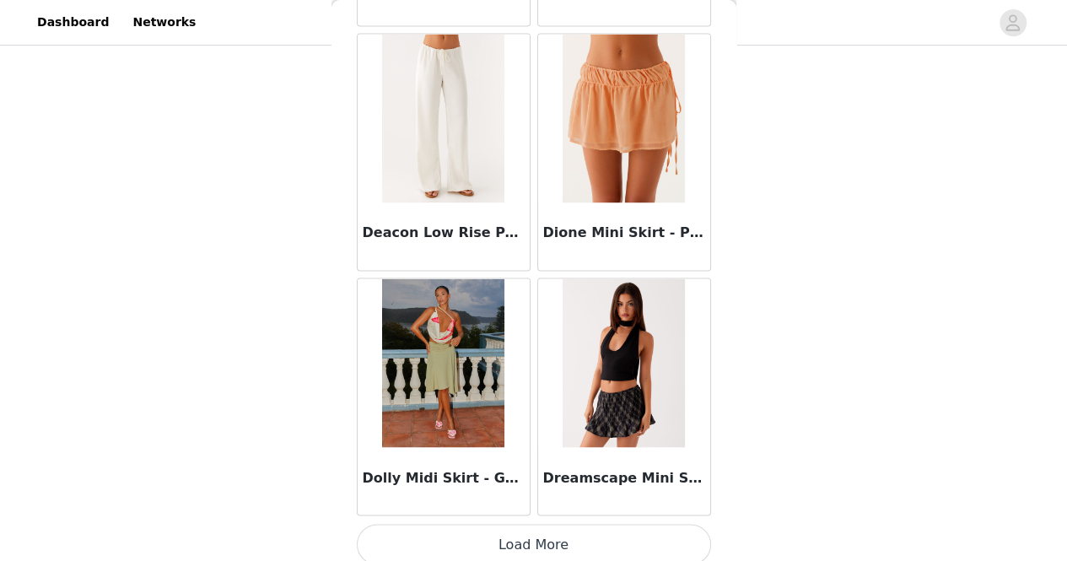
click at [527, 524] on button "Load More" at bounding box center [534, 544] width 354 height 40
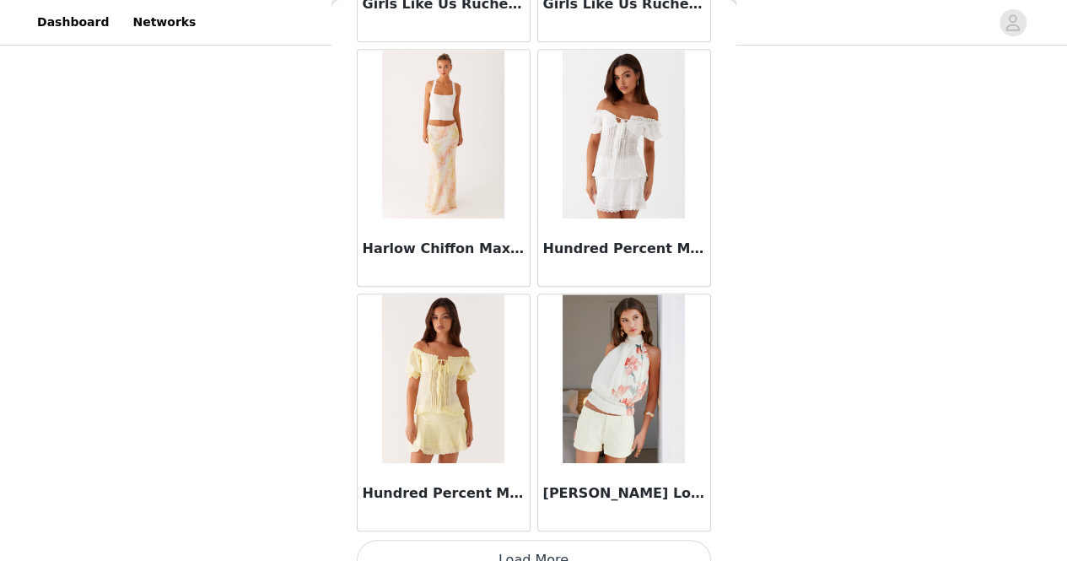
scroll to position [6894, 0]
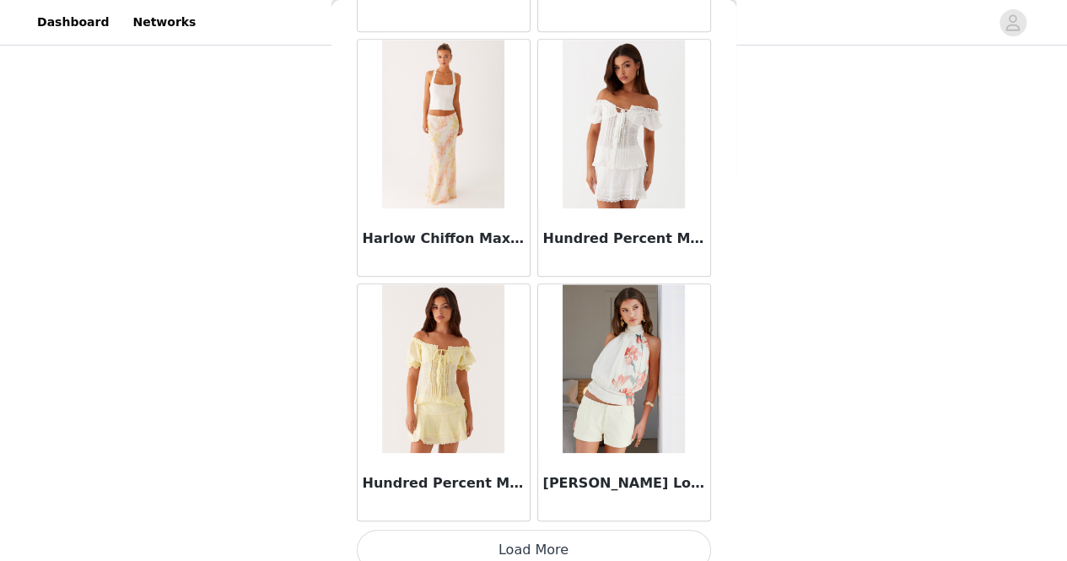
click at [486, 530] on button "Load More" at bounding box center [534, 550] width 354 height 40
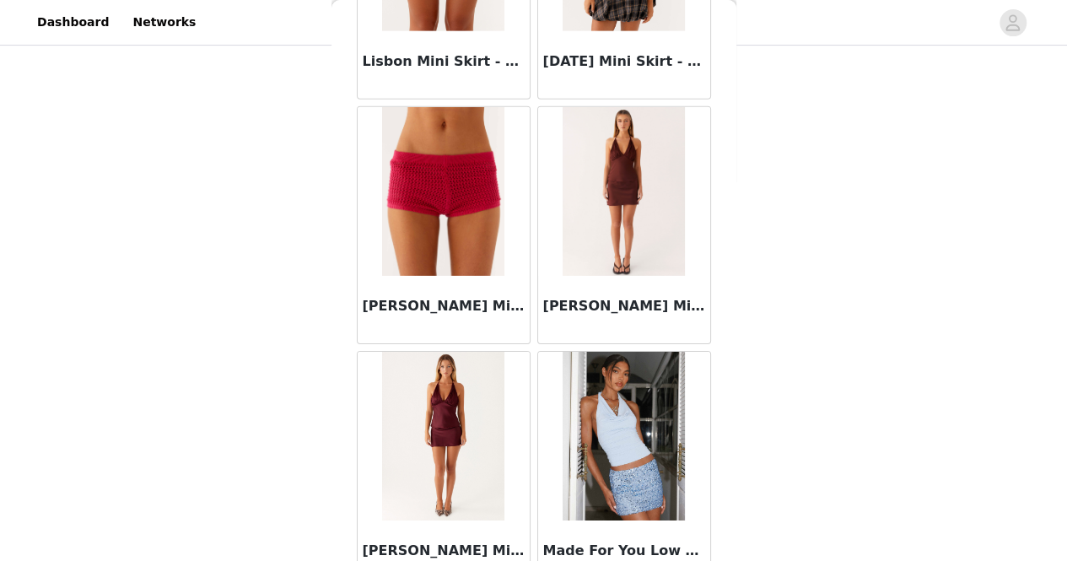
scroll to position [9334, 0]
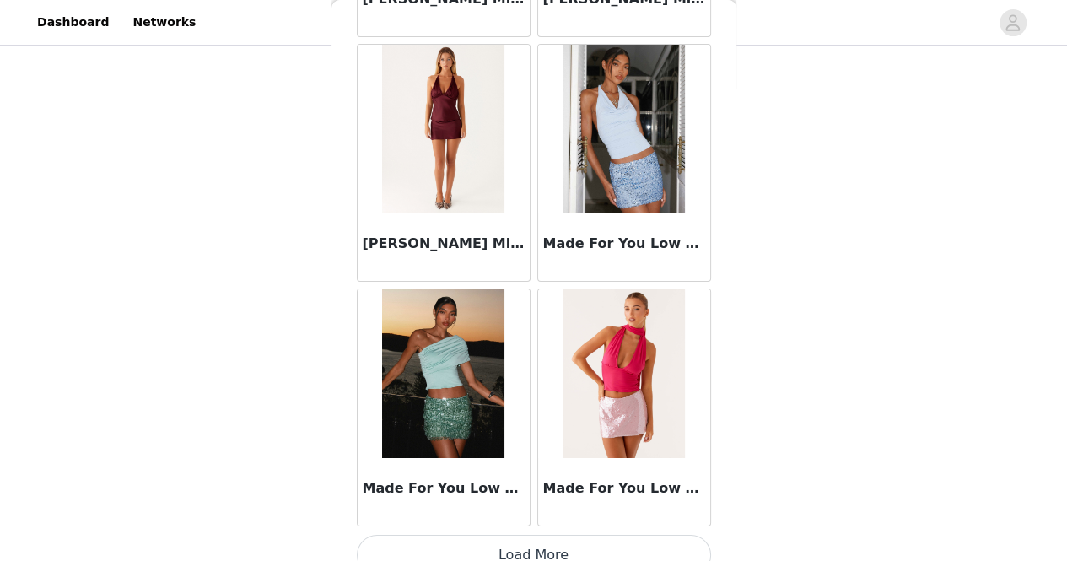
click at [503, 536] on button "Load More" at bounding box center [534, 555] width 354 height 40
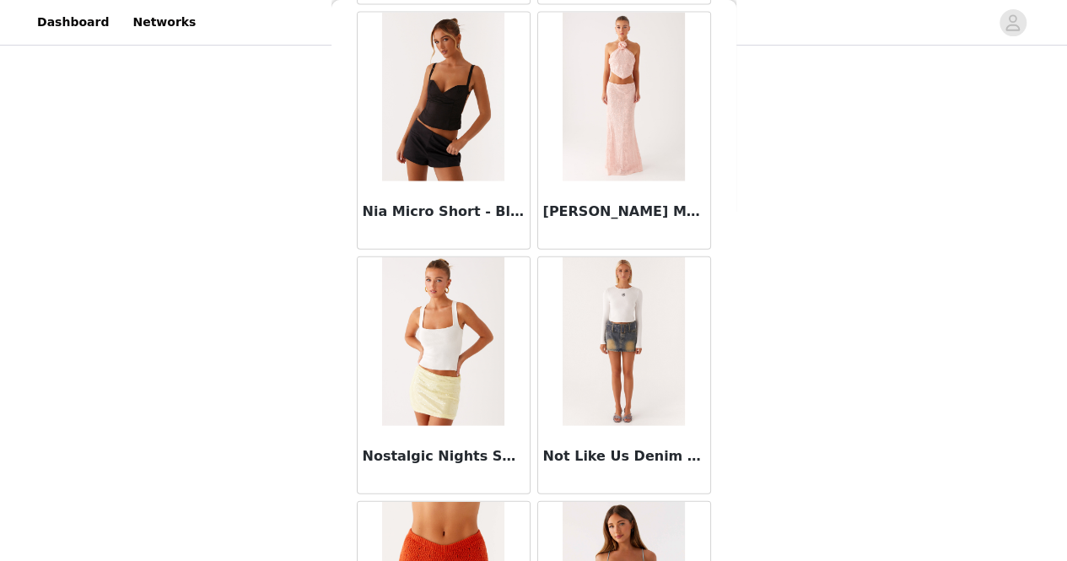
scroll to position [11774, 0]
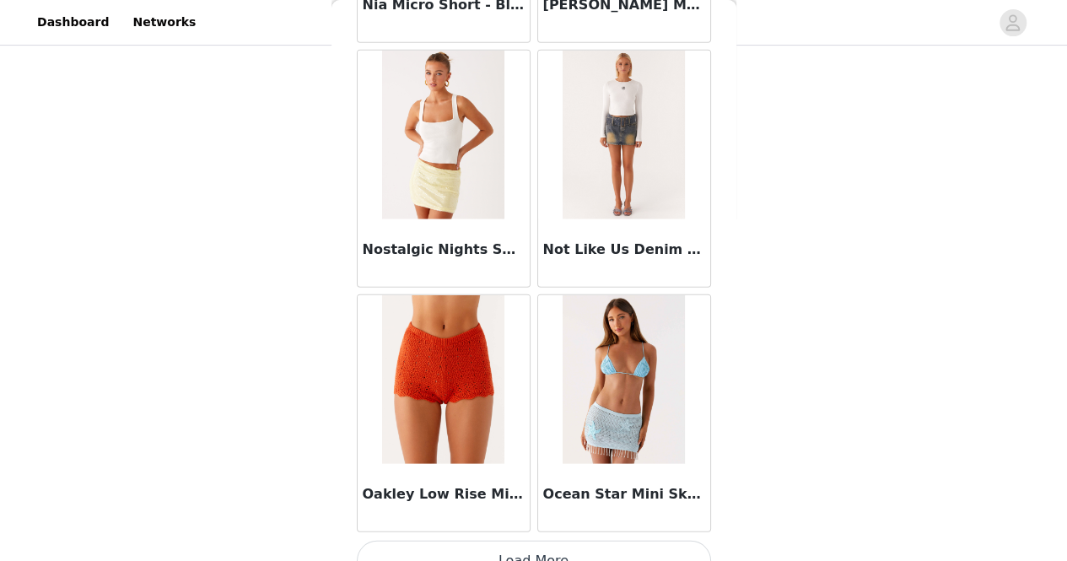
click at [547, 541] on button "Load More" at bounding box center [534, 561] width 354 height 40
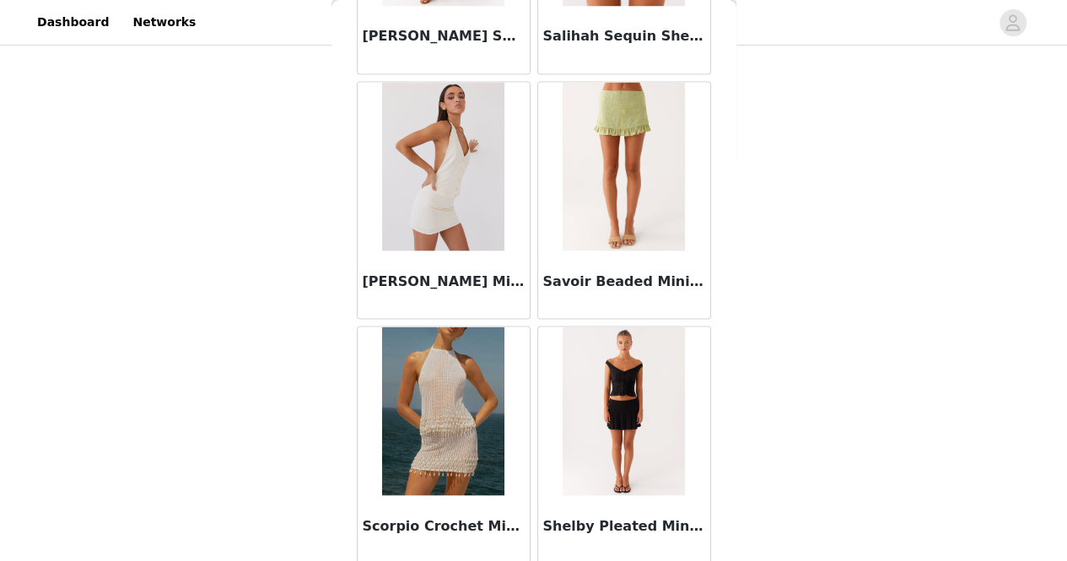
scroll to position [14214, 0]
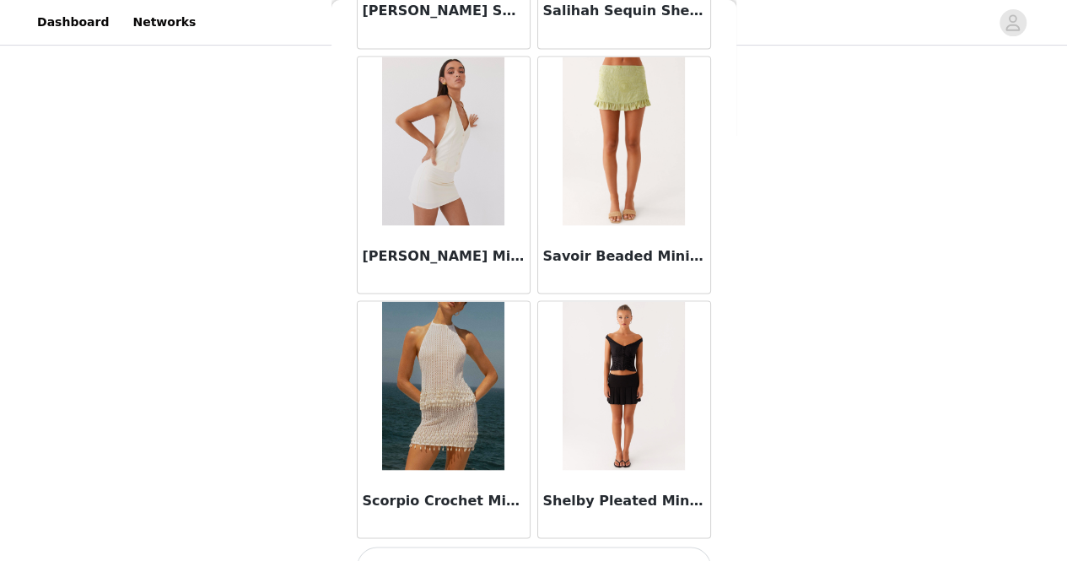
click at [509, 547] on button "Load More" at bounding box center [534, 567] width 354 height 40
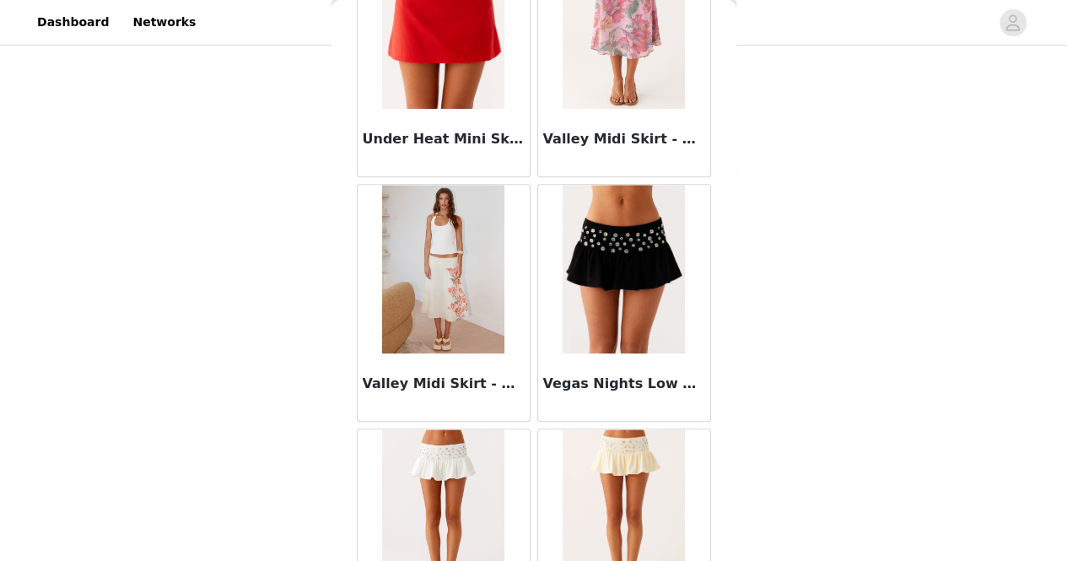
scroll to position [16655, 0]
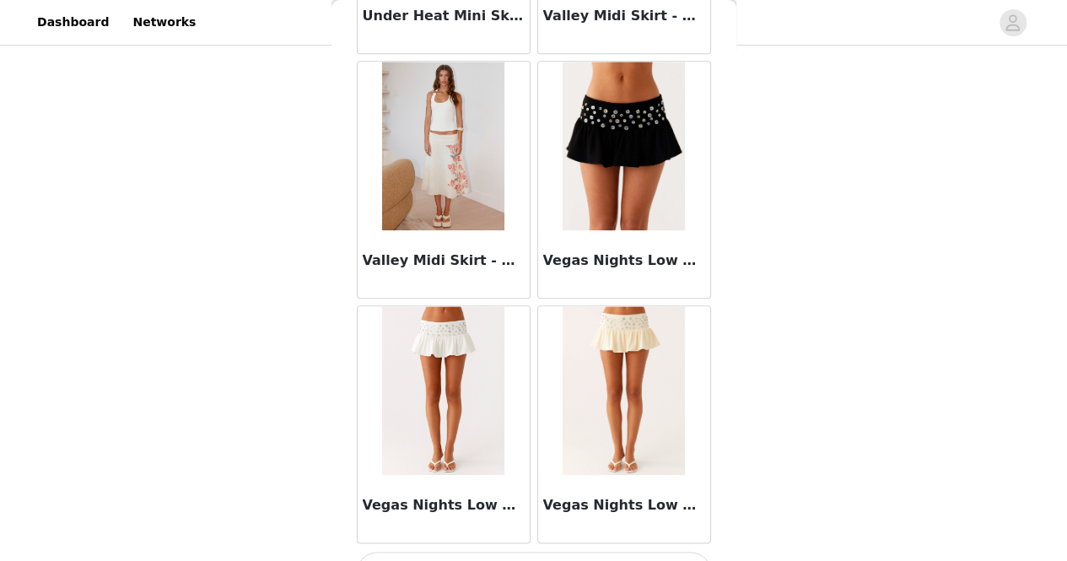
click at [530, 552] on button "Load More" at bounding box center [534, 572] width 354 height 40
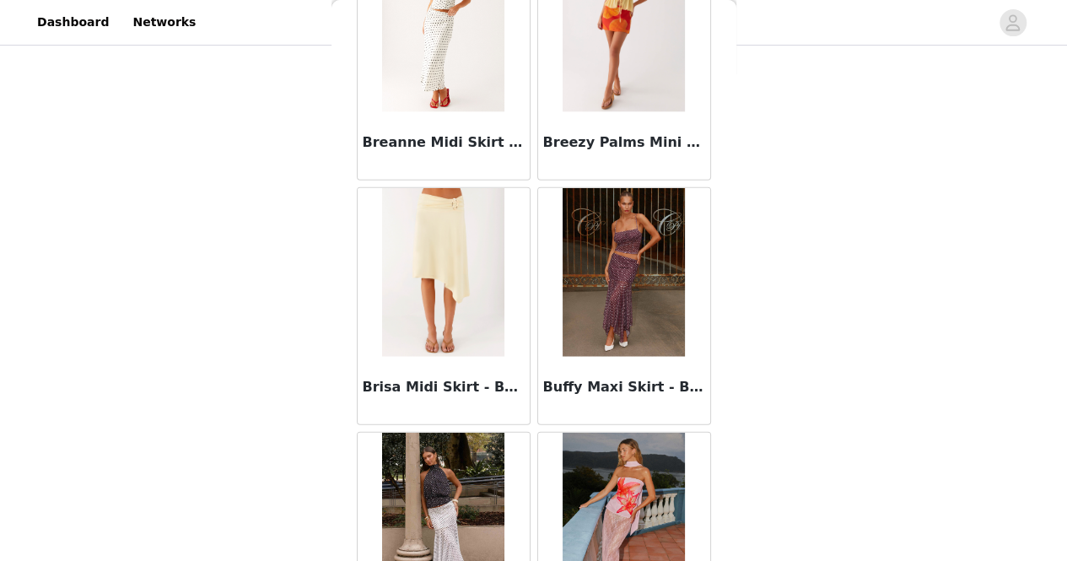
scroll to position [1853, 0]
click at [439, 232] on img at bounding box center [443, 273] width 122 height 169
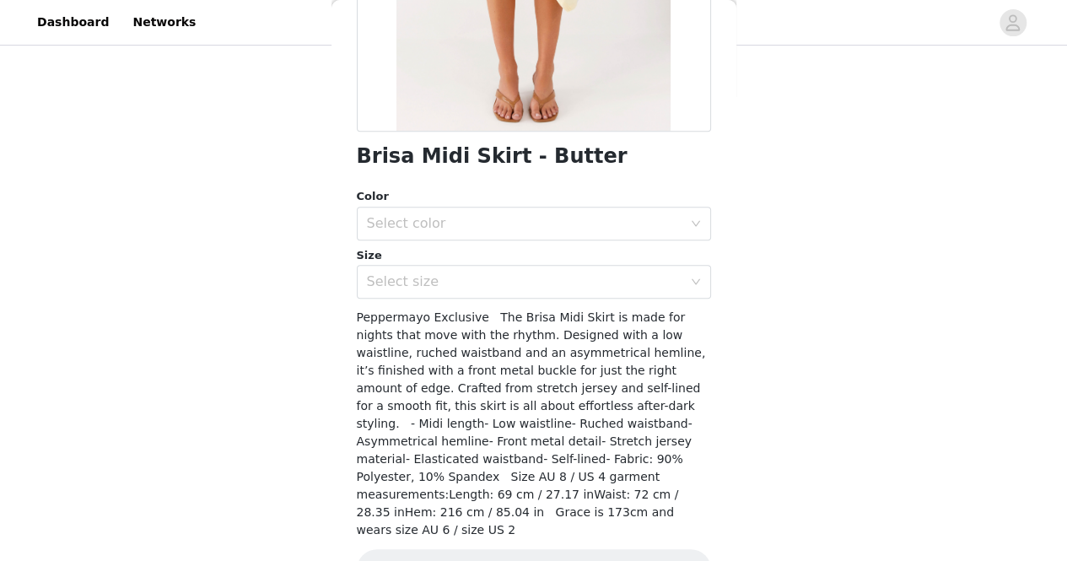
scroll to position [363, 0]
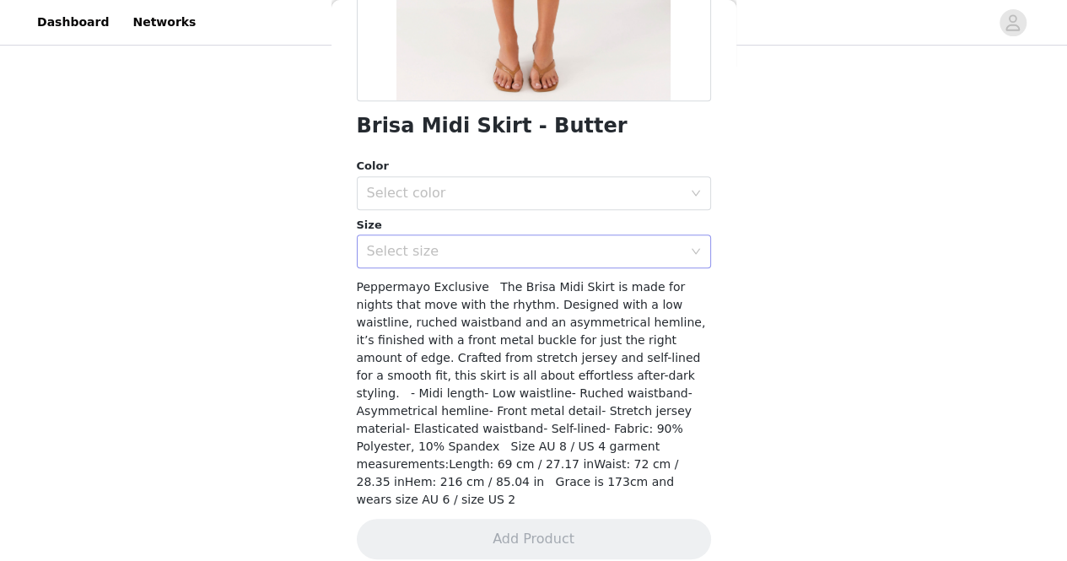
click at [568, 261] on div "Select size" at bounding box center [528, 251] width 323 height 32
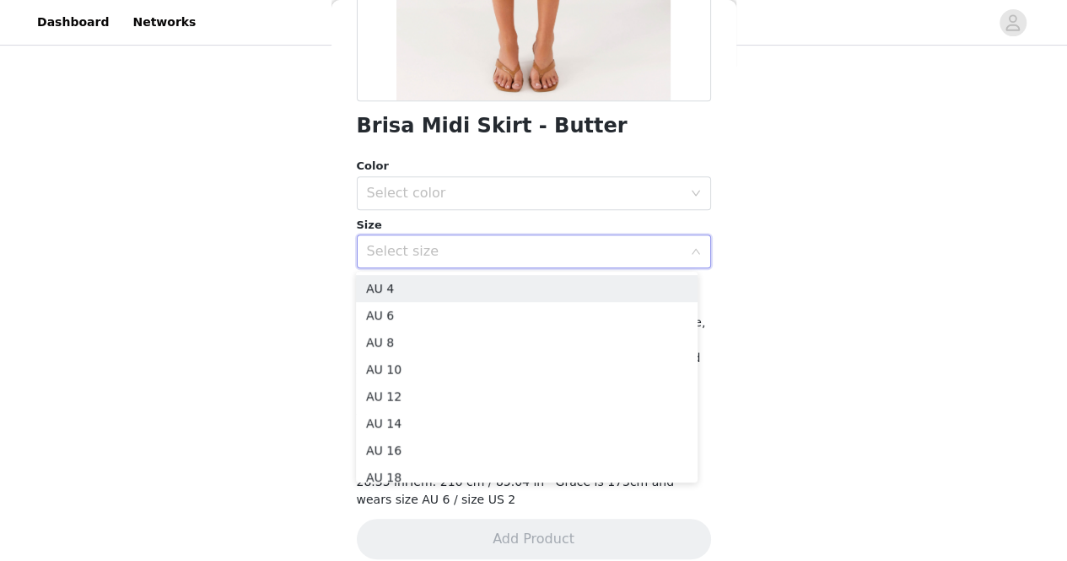
click at [568, 261] on div "Select size" at bounding box center [528, 251] width 323 height 32
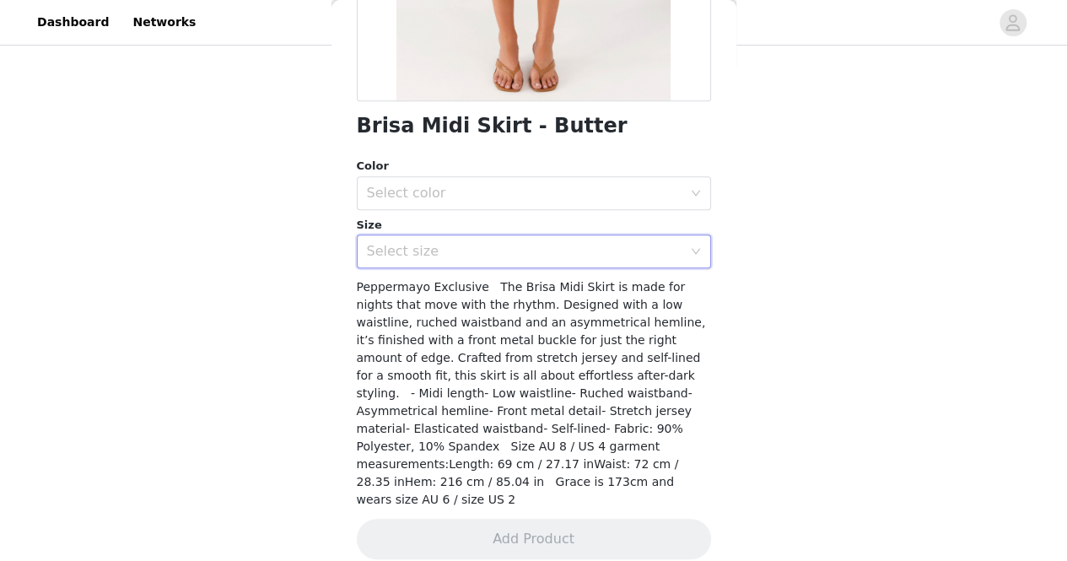
click at [568, 261] on div "Select size" at bounding box center [528, 251] width 323 height 32
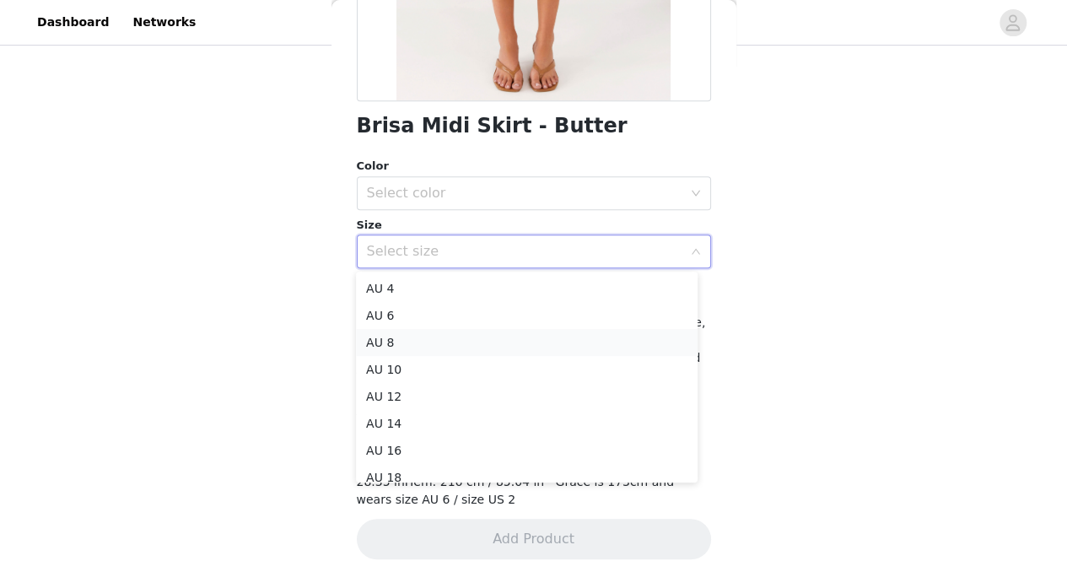
click at [400, 342] on li "AU 8" at bounding box center [527, 342] width 342 height 27
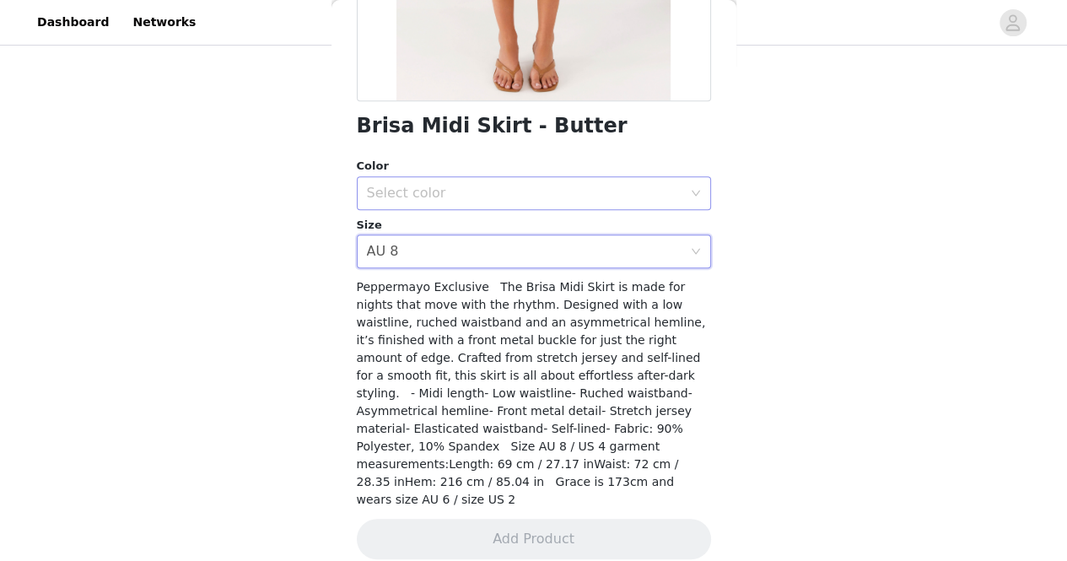
click at [423, 185] on div "Select color" at bounding box center [524, 193] width 315 height 17
click at [401, 230] on li "Butter" at bounding box center [527, 229] width 342 height 27
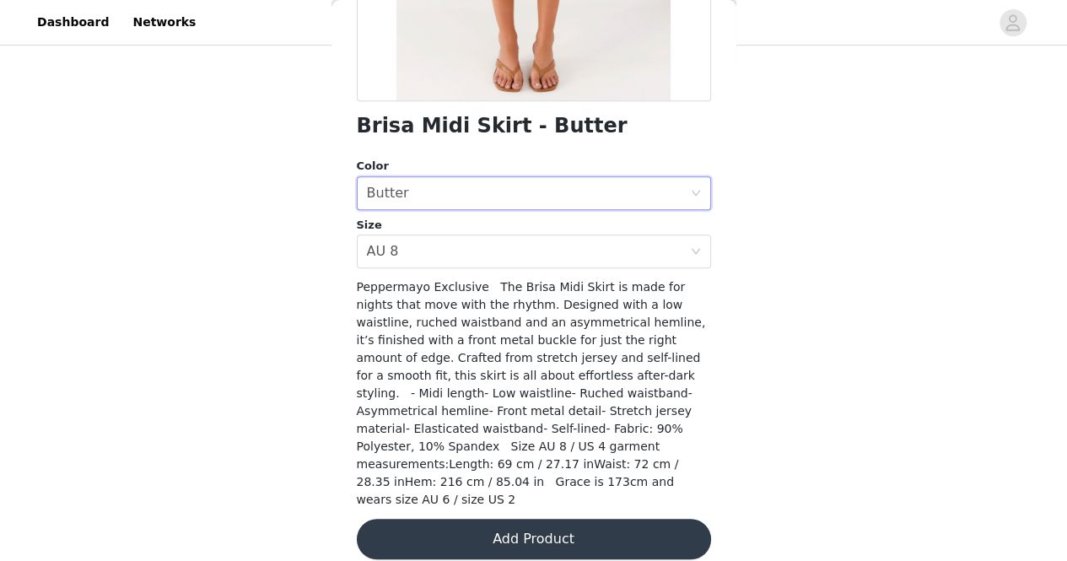
click at [401, 230] on body "Dashboard Networks STEP 1 OF 5 Select your styles! Please note that the sizes a…" at bounding box center [533, 107] width 1067 height 561
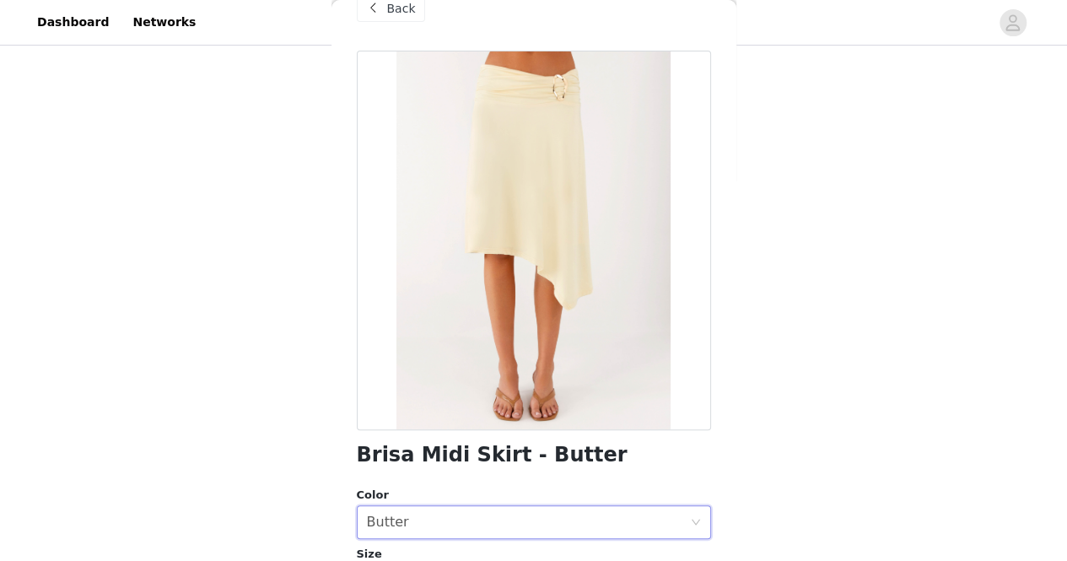
scroll to position [0, 0]
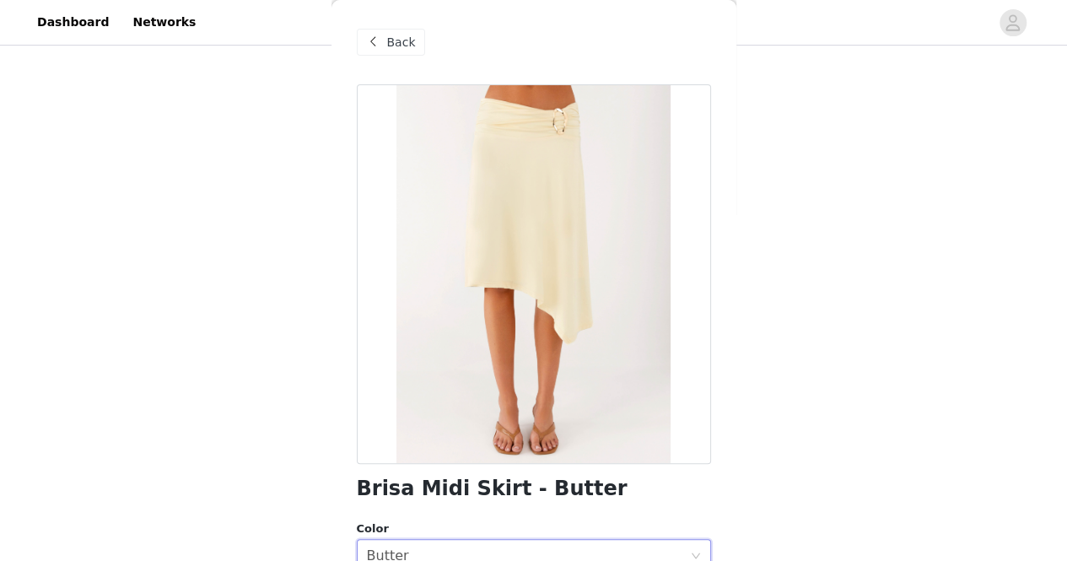
click at [395, 40] on span "Back" at bounding box center [401, 43] width 29 height 18
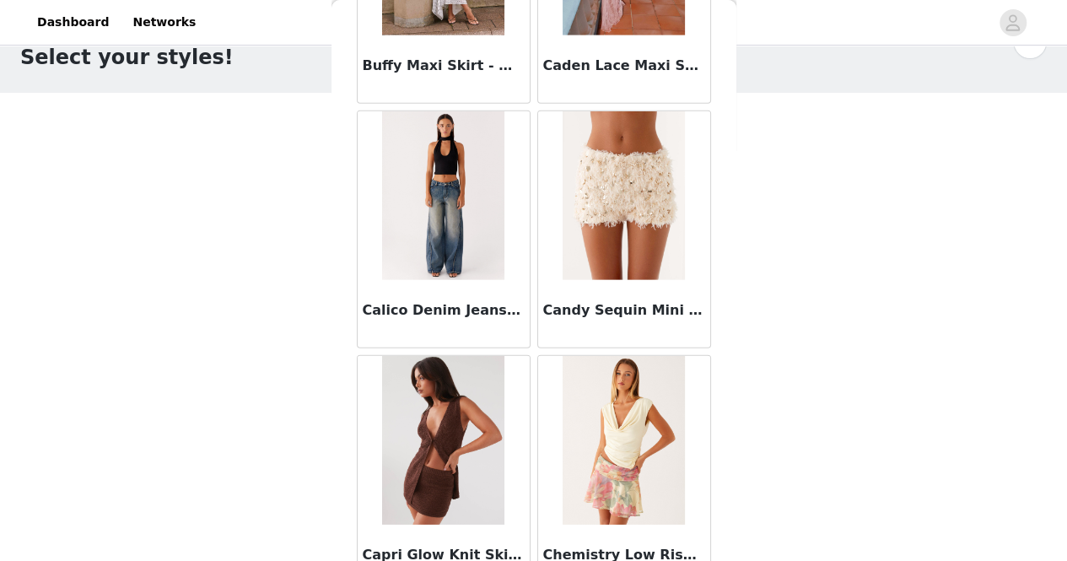
scroll to position [2420, 0]
click at [433, 234] on img at bounding box center [443, 194] width 122 height 169
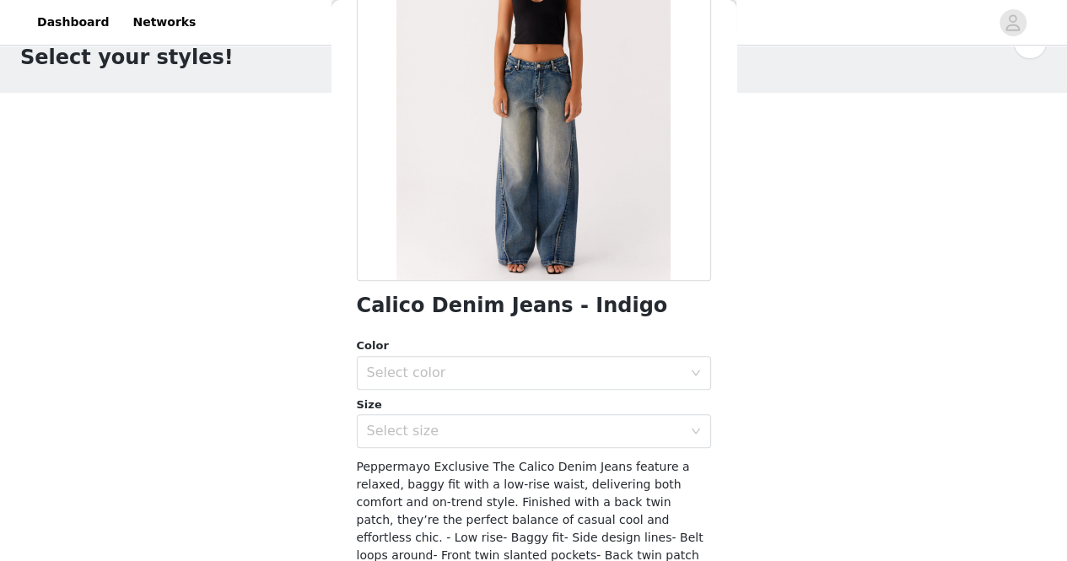
scroll to position [0, 0]
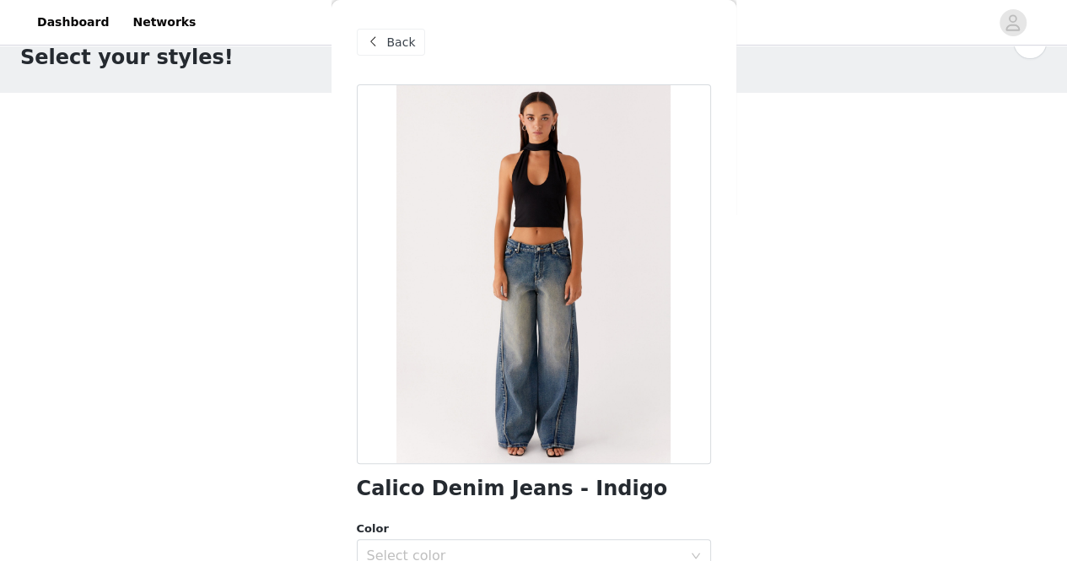
click at [399, 45] on span "Back" at bounding box center [401, 43] width 29 height 18
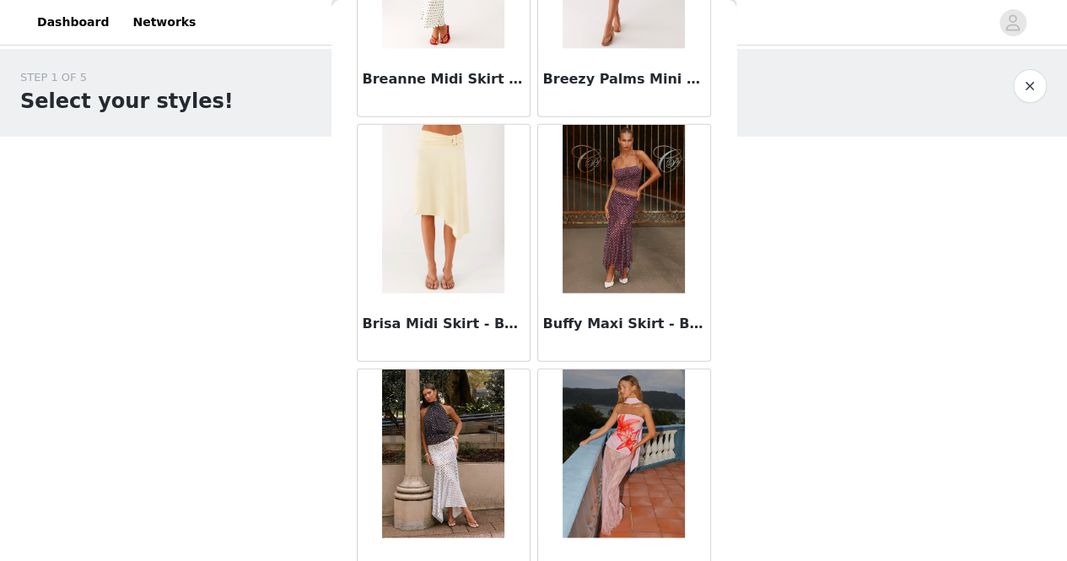
scroll to position [1918, 0]
click at [431, 234] on img at bounding box center [443, 208] width 122 height 169
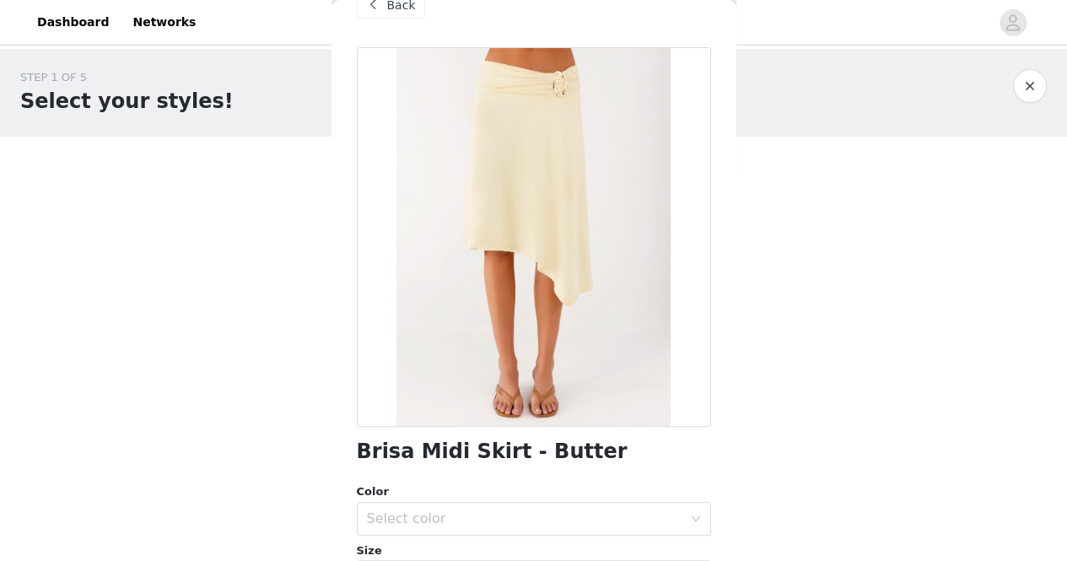
scroll to position [0, 0]
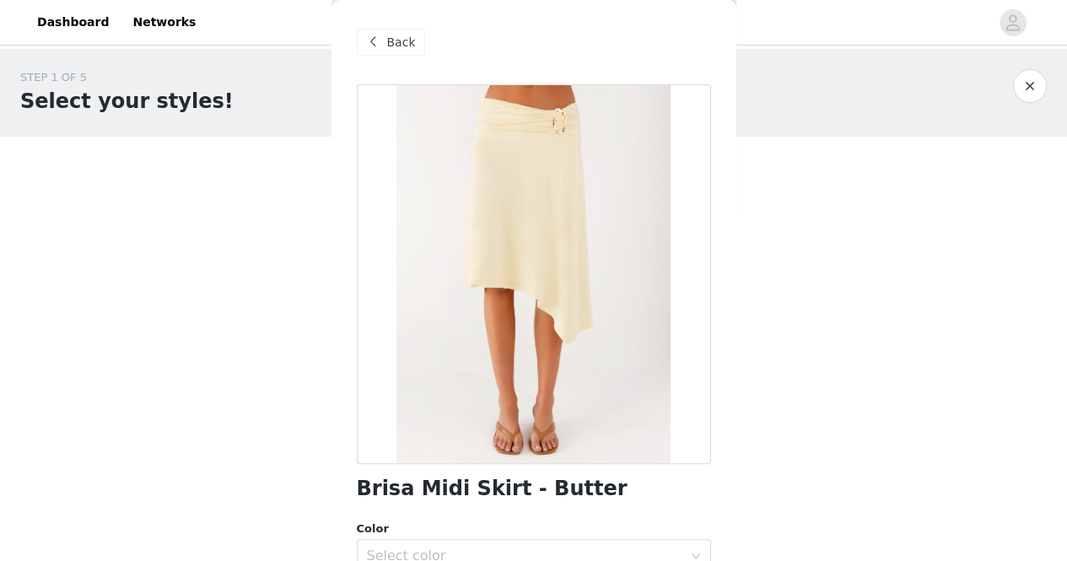
drag, startPoint x: 405, startPoint y: 59, endPoint x: 489, endPoint y: 19, distance: 93.2
click at [489, 19] on div "Back" at bounding box center [534, 42] width 354 height 84
click at [402, 40] on span "Back" at bounding box center [401, 43] width 29 height 18
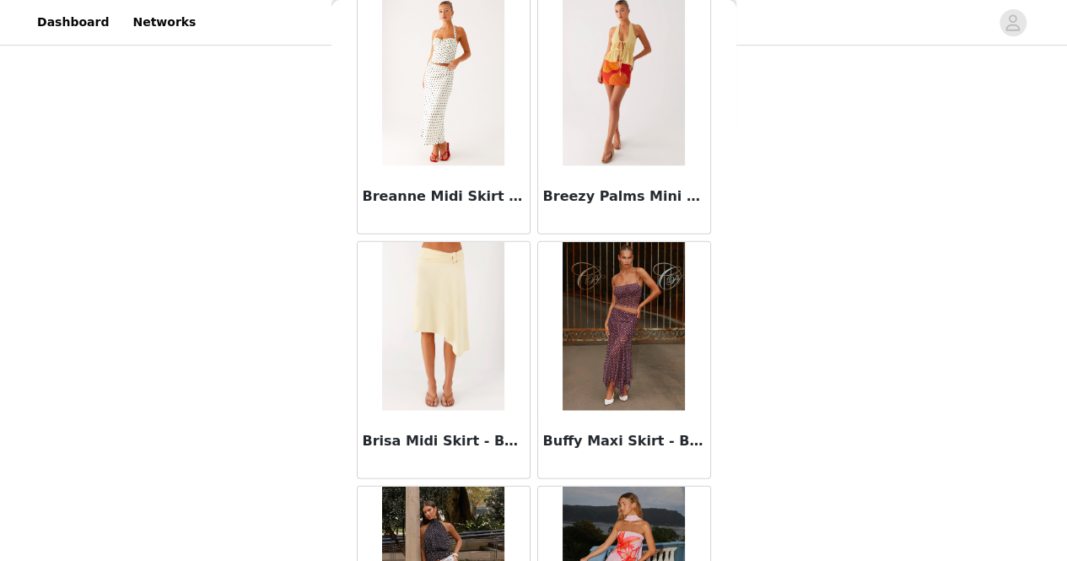
scroll to position [1790, 0]
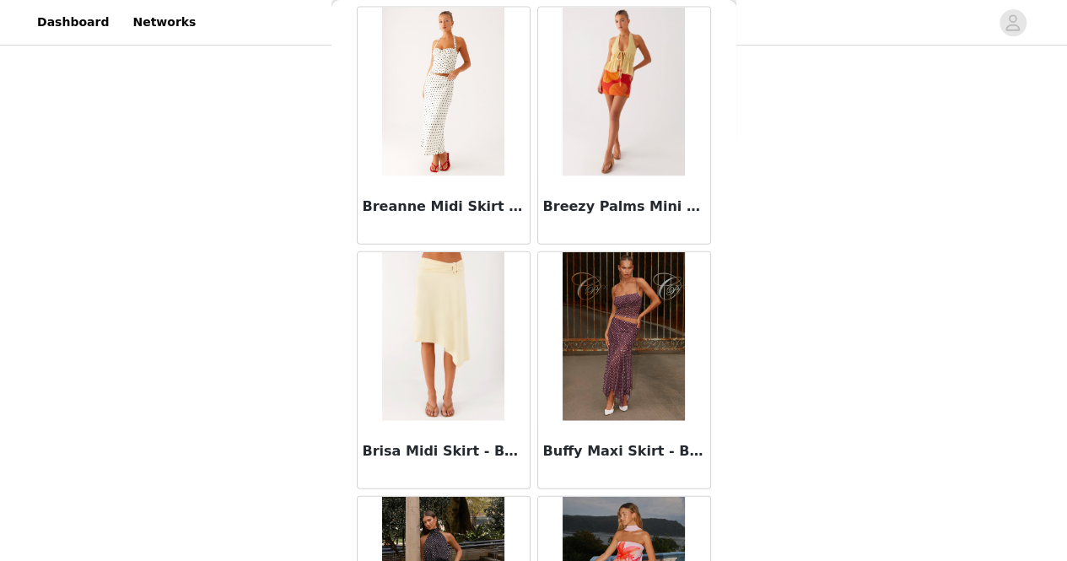
click at [460, 345] on img at bounding box center [443, 336] width 122 height 169
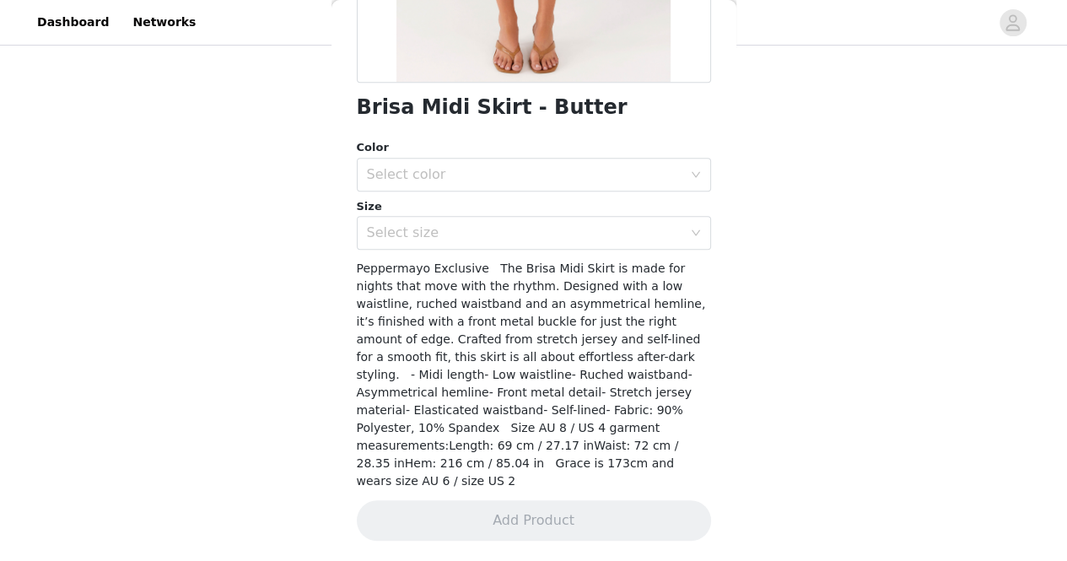
scroll to position [363, 0]
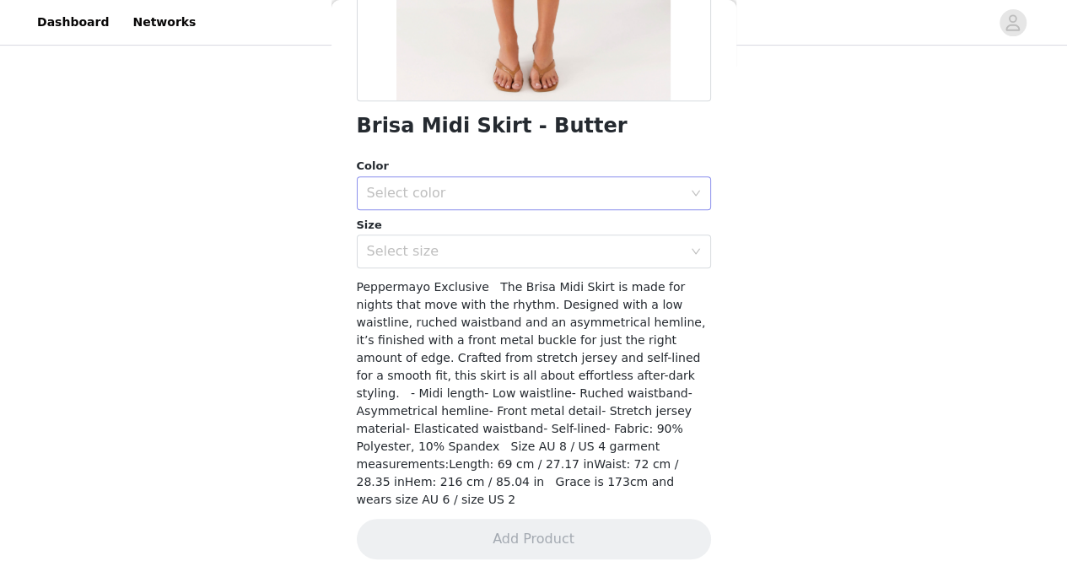
click at [545, 186] on div "Select color" at bounding box center [524, 193] width 315 height 17
click at [452, 229] on li "Butter" at bounding box center [527, 229] width 342 height 27
click at [442, 260] on div "Select size" at bounding box center [528, 251] width 323 height 32
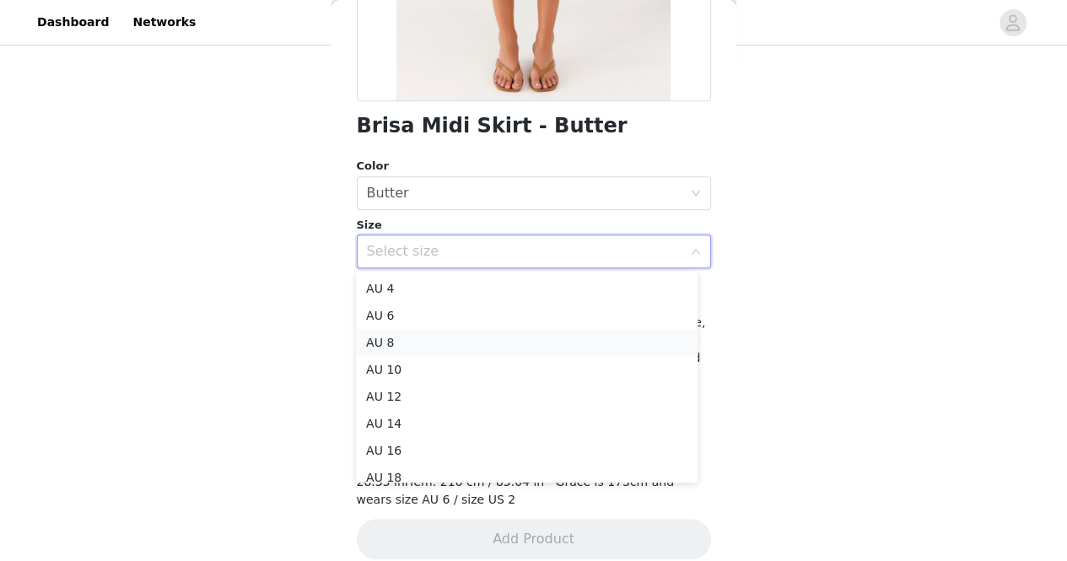
click at [396, 347] on li "AU 8" at bounding box center [527, 342] width 342 height 27
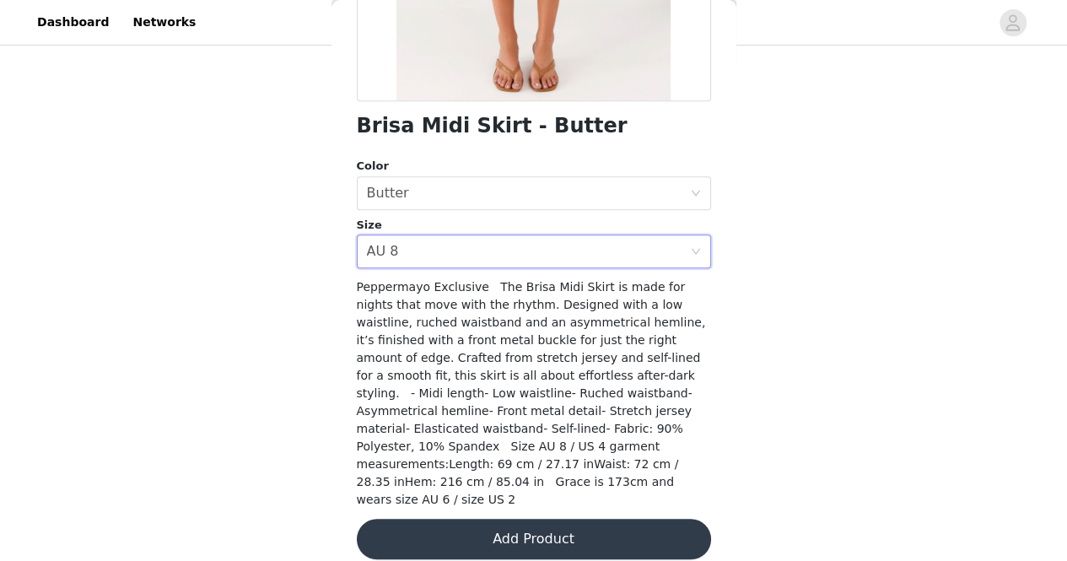
click at [497, 525] on button "Add Product" at bounding box center [534, 539] width 354 height 40
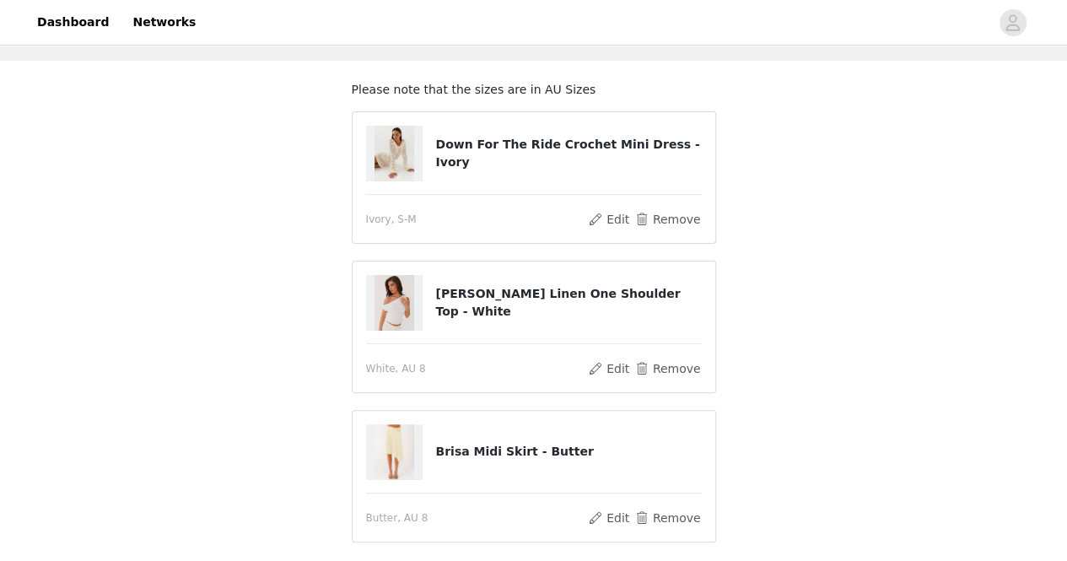
scroll to position [74, 0]
click at [403, 159] on img at bounding box center [394, 155] width 40 height 56
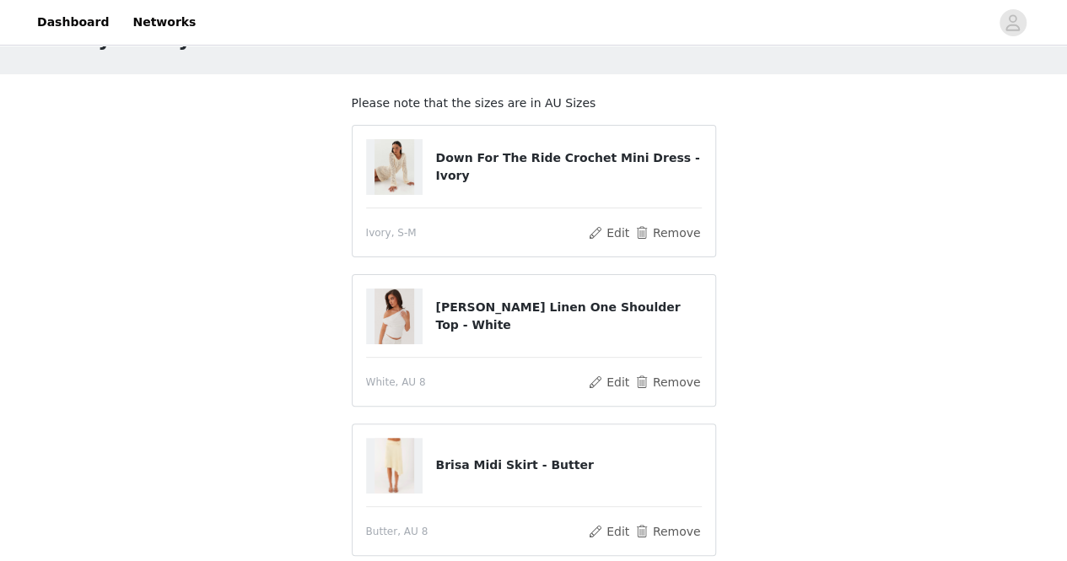
scroll to position [62, 0]
